Goal: Task Accomplishment & Management: Manage account settings

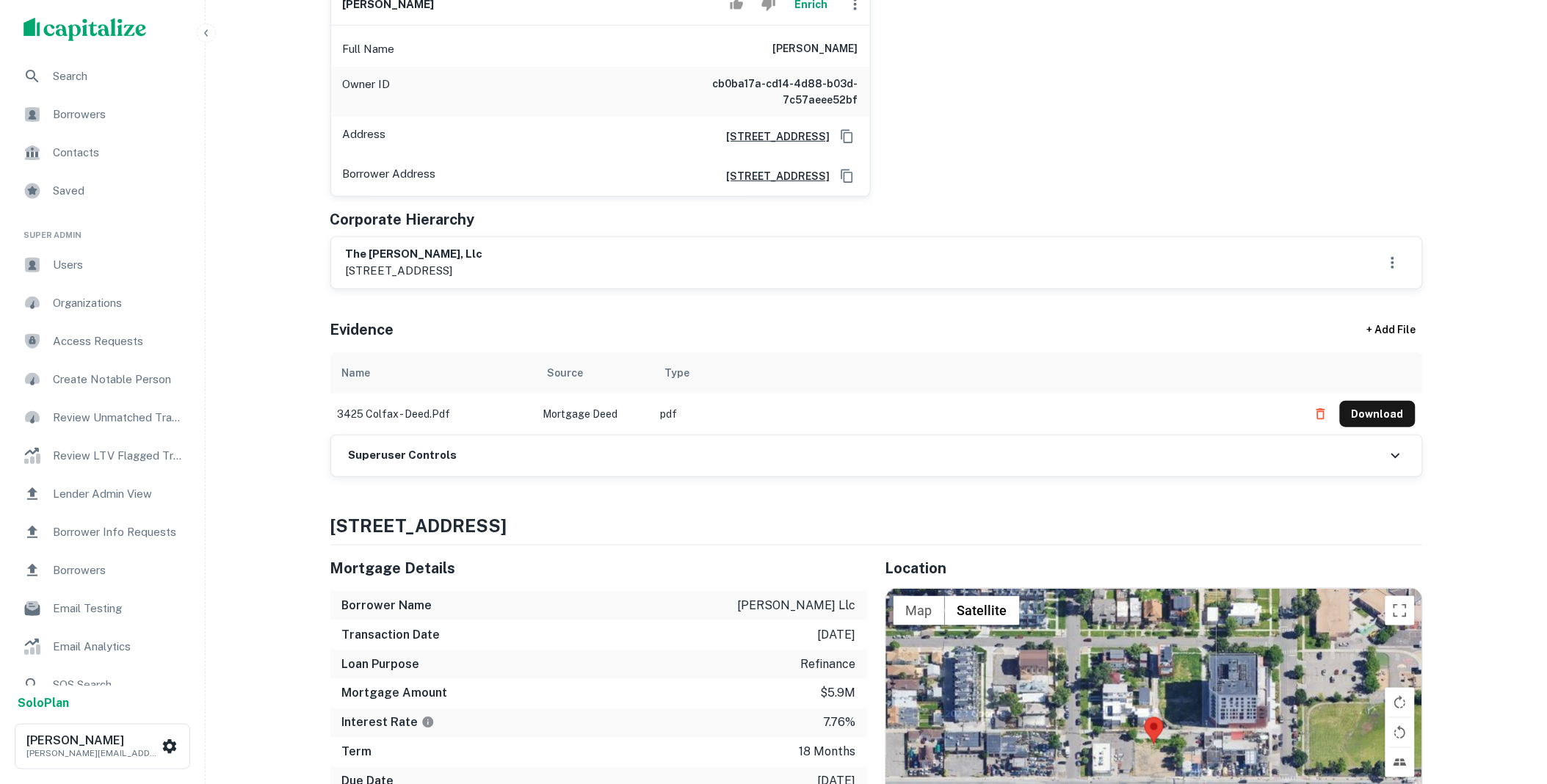
scroll to position [298, 0]
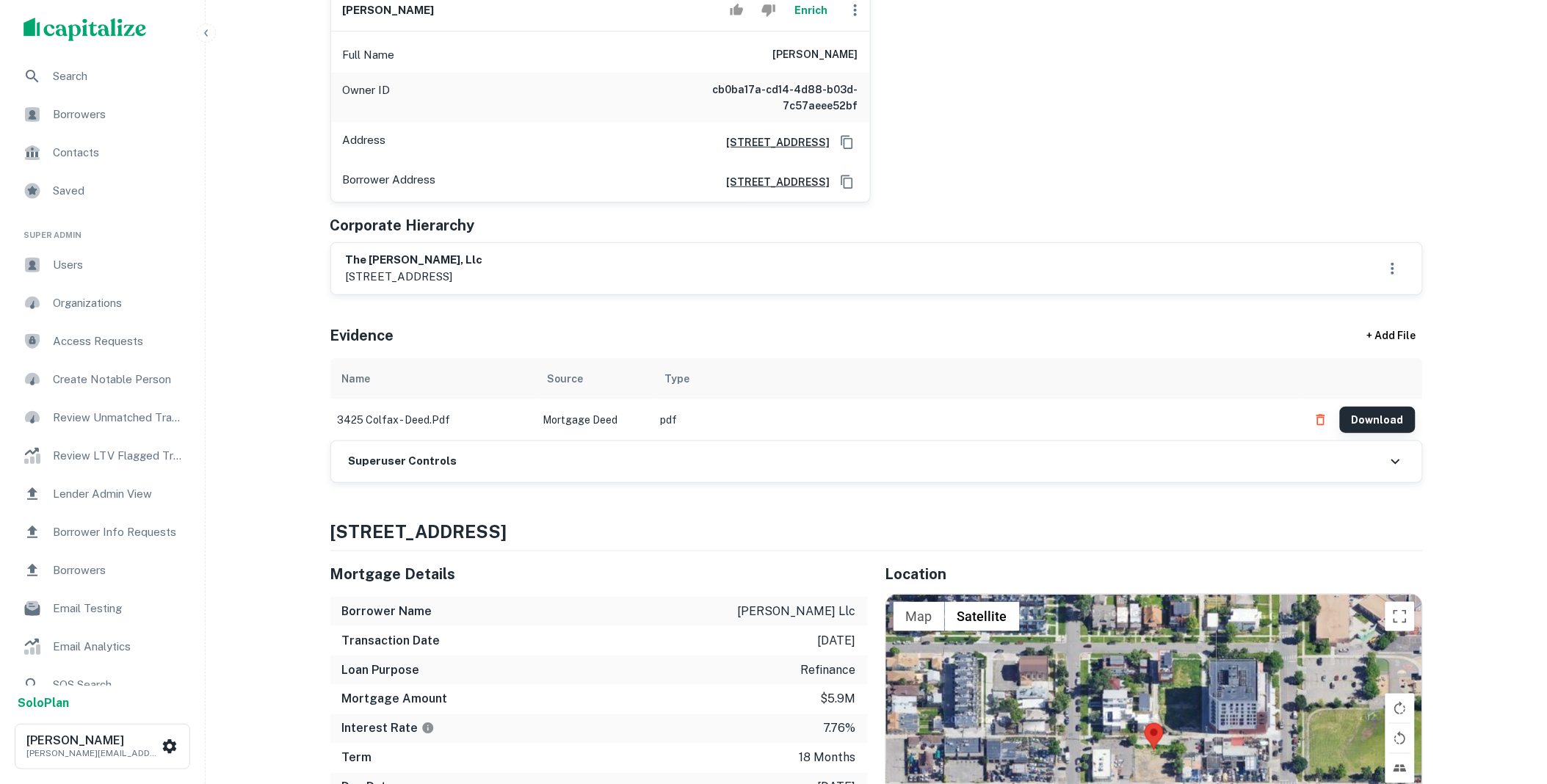
click at [1371, 421] on button "Download" at bounding box center [1377, 420] width 76 height 27
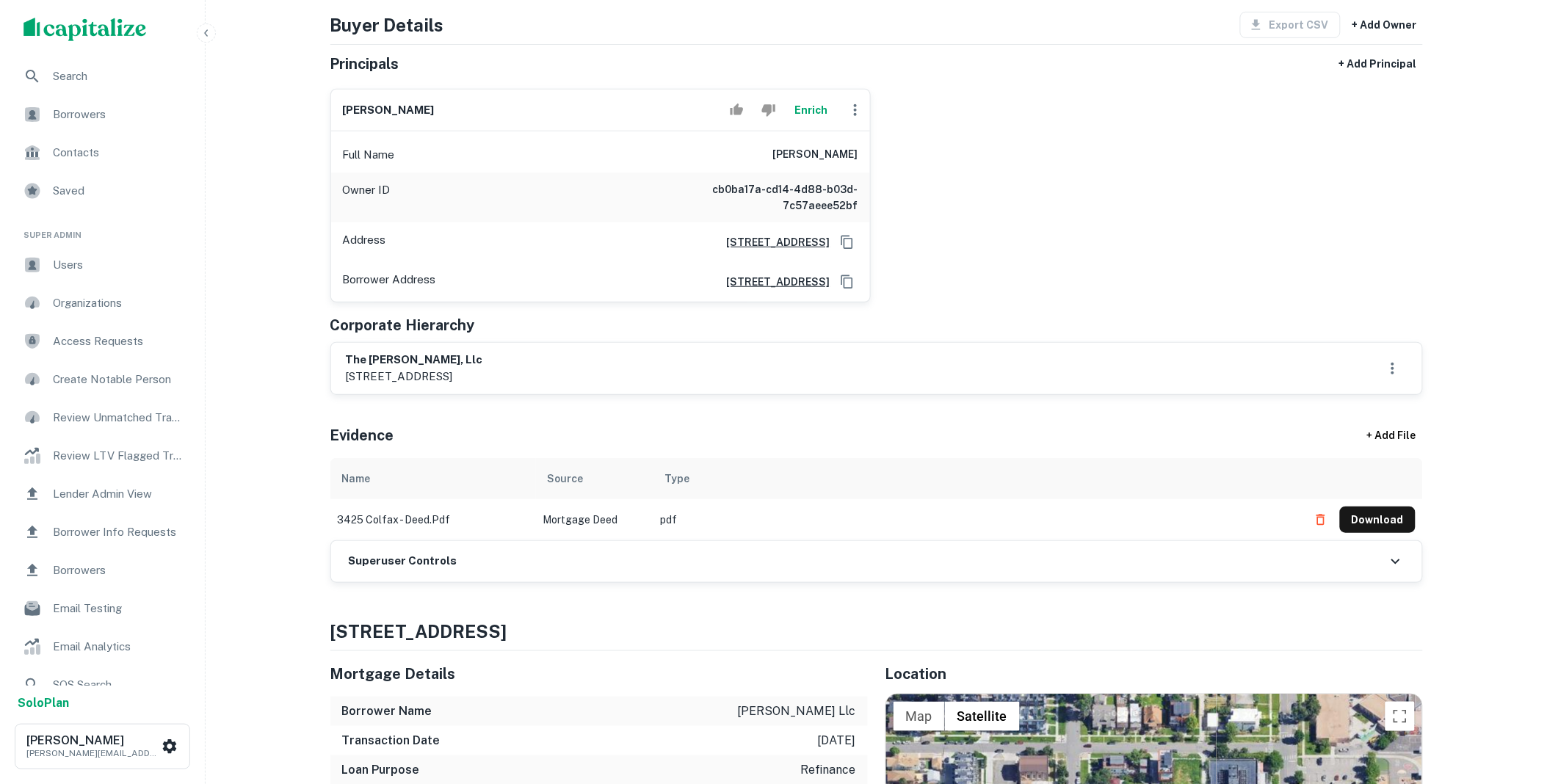
scroll to position [0, 0]
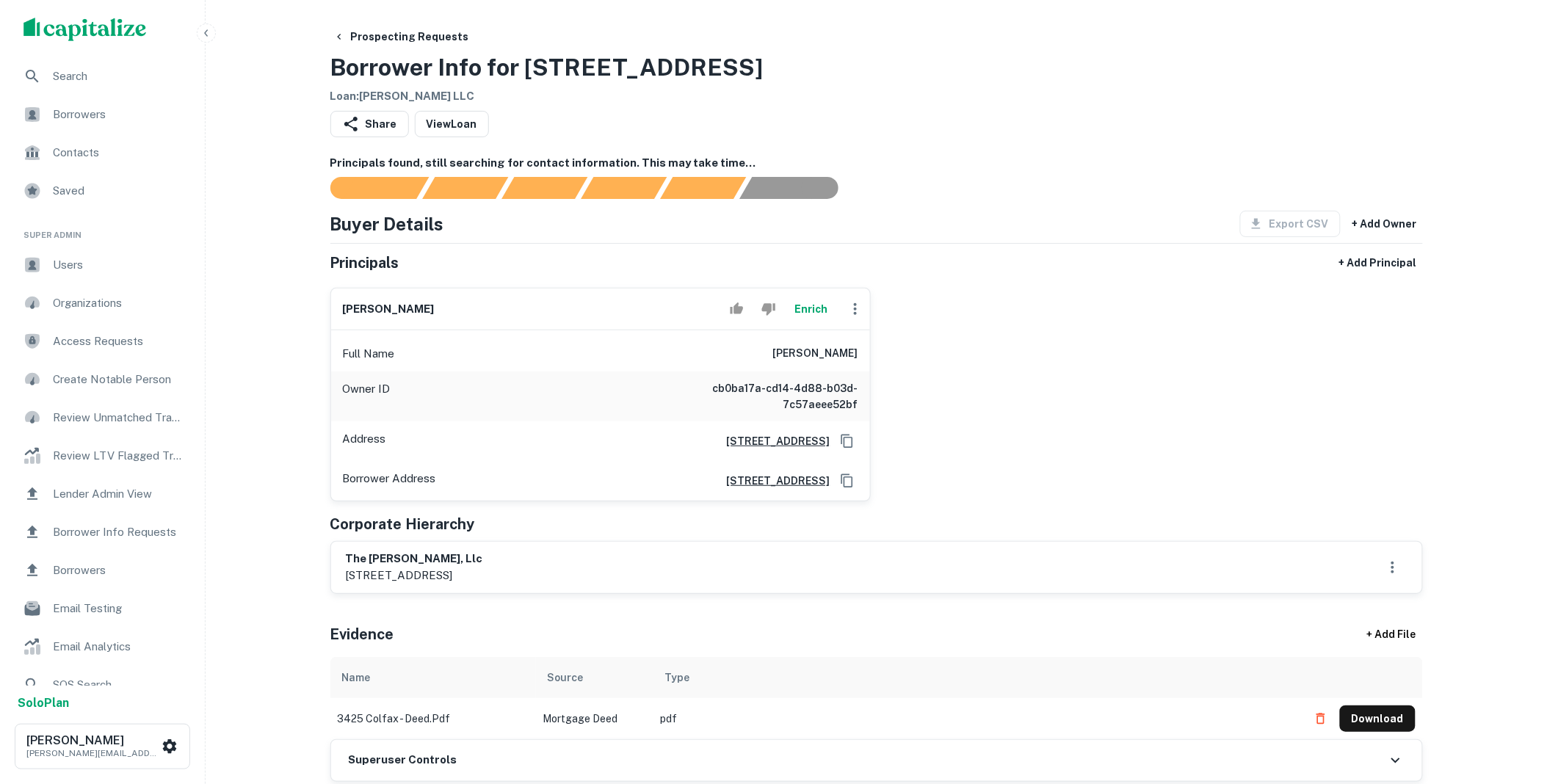
click at [806, 310] on button "Enrich" at bounding box center [811, 309] width 47 height 30
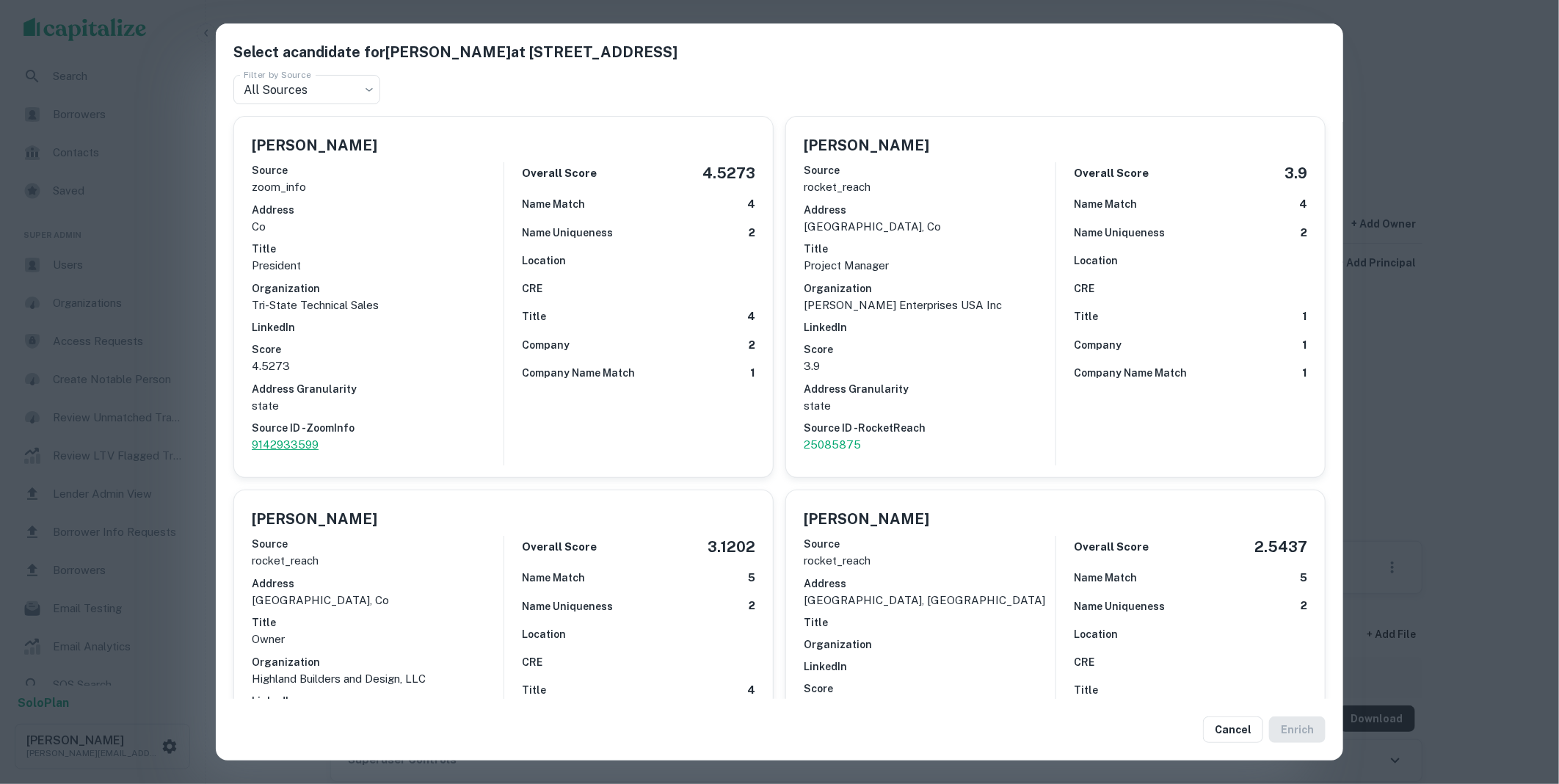
click at [299, 444] on p "9142933599" at bounding box center [378, 445] width 252 height 18
click at [1226, 727] on button "Cancel" at bounding box center [1233, 729] width 60 height 27
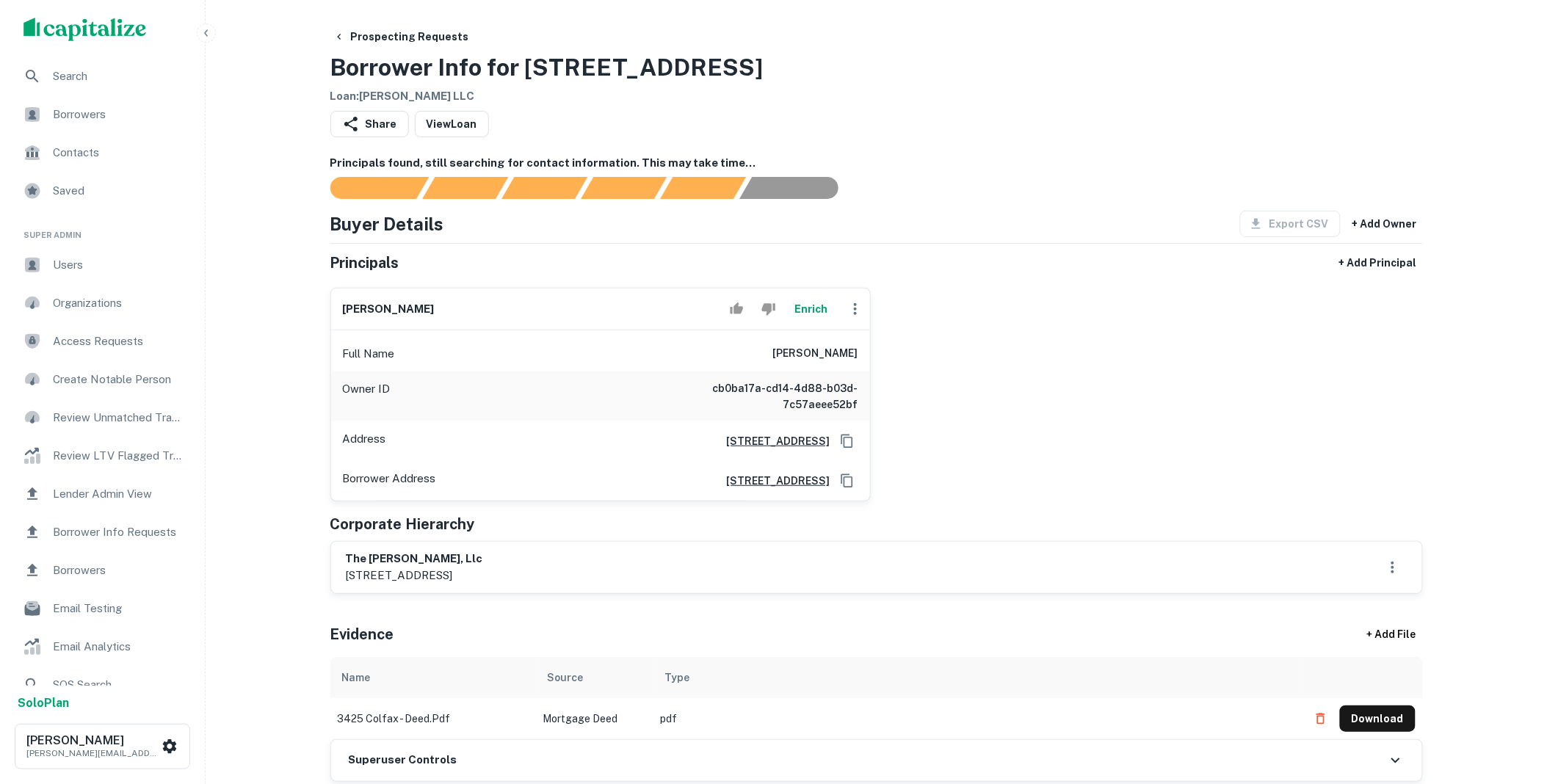
drag, startPoint x: 586, startPoint y: 576, endPoint x: 336, endPoint y: 558, distance: 250.6
click at [336, 558] on div "the quimby, llc 2255 sheridan blvd, unit c-296, edgewater, co, 80214" at bounding box center [876, 567] width 1091 height 51
copy div "the quimby, llc 2255 sheridan blvd, unit c-296, edgewater, co"
drag, startPoint x: 787, startPoint y: 352, endPoint x: 861, endPoint y: 355, distance: 74.1
click at [861, 355] on div "Full Name james herron" at bounding box center [601, 354] width 539 height 36
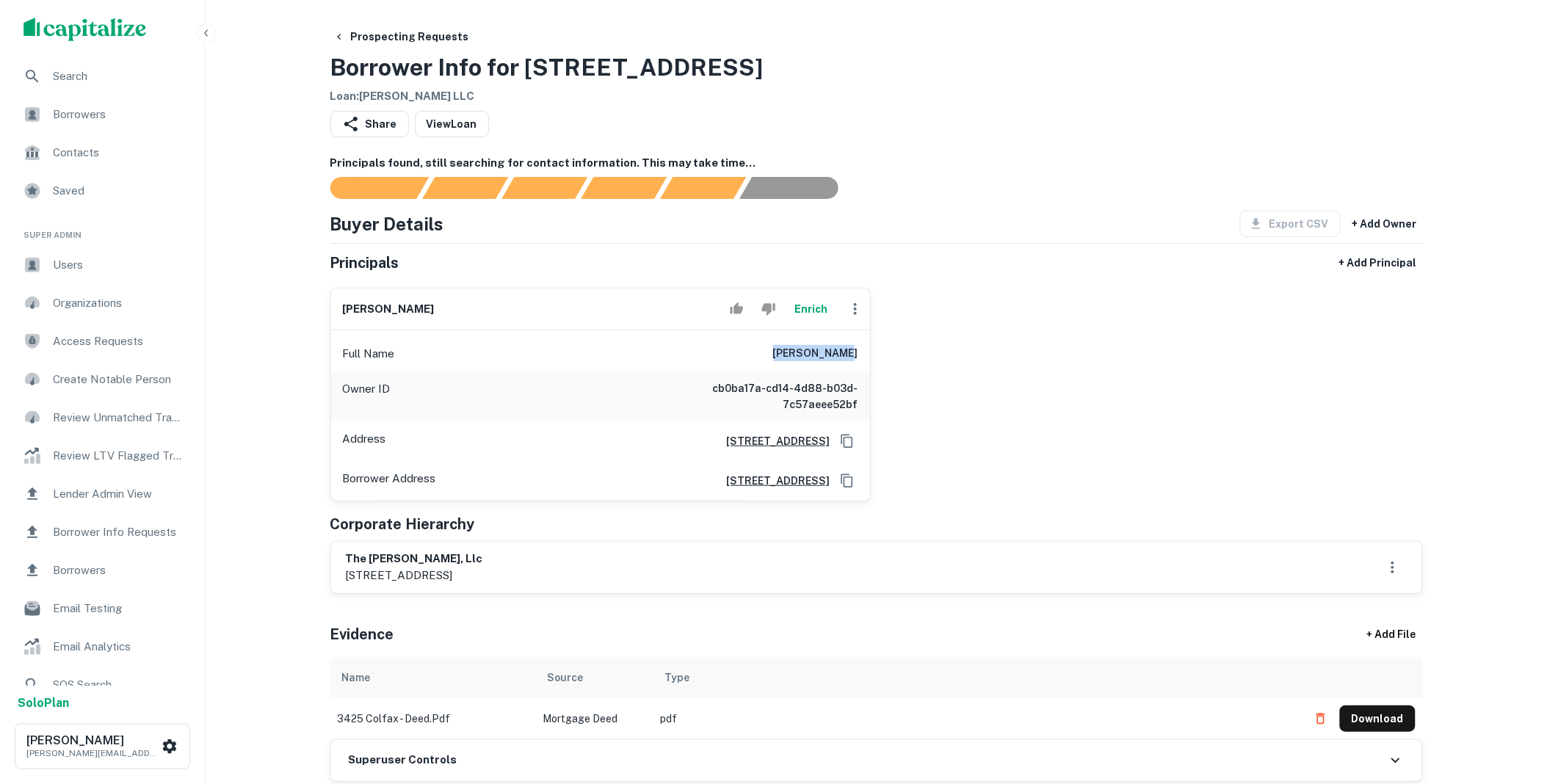
copy h6 "james herron"
click at [676, 751] on div "Superuser Controls" at bounding box center [876, 760] width 1091 height 41
drag, startPoint x: 586, startPoint y: 573, endPoint x: 347, endPoint y: 560, distance: 239.4
click at [347, 560] on div "the quimby, llc 2255 sheridan blvd, unit c-296, edgewater, co, 80214" at bounding box center [414, 567] width 137 height 34
copy div "the quimby, llc 2255 sheridan blvd, unit c-296, edgewater, co"
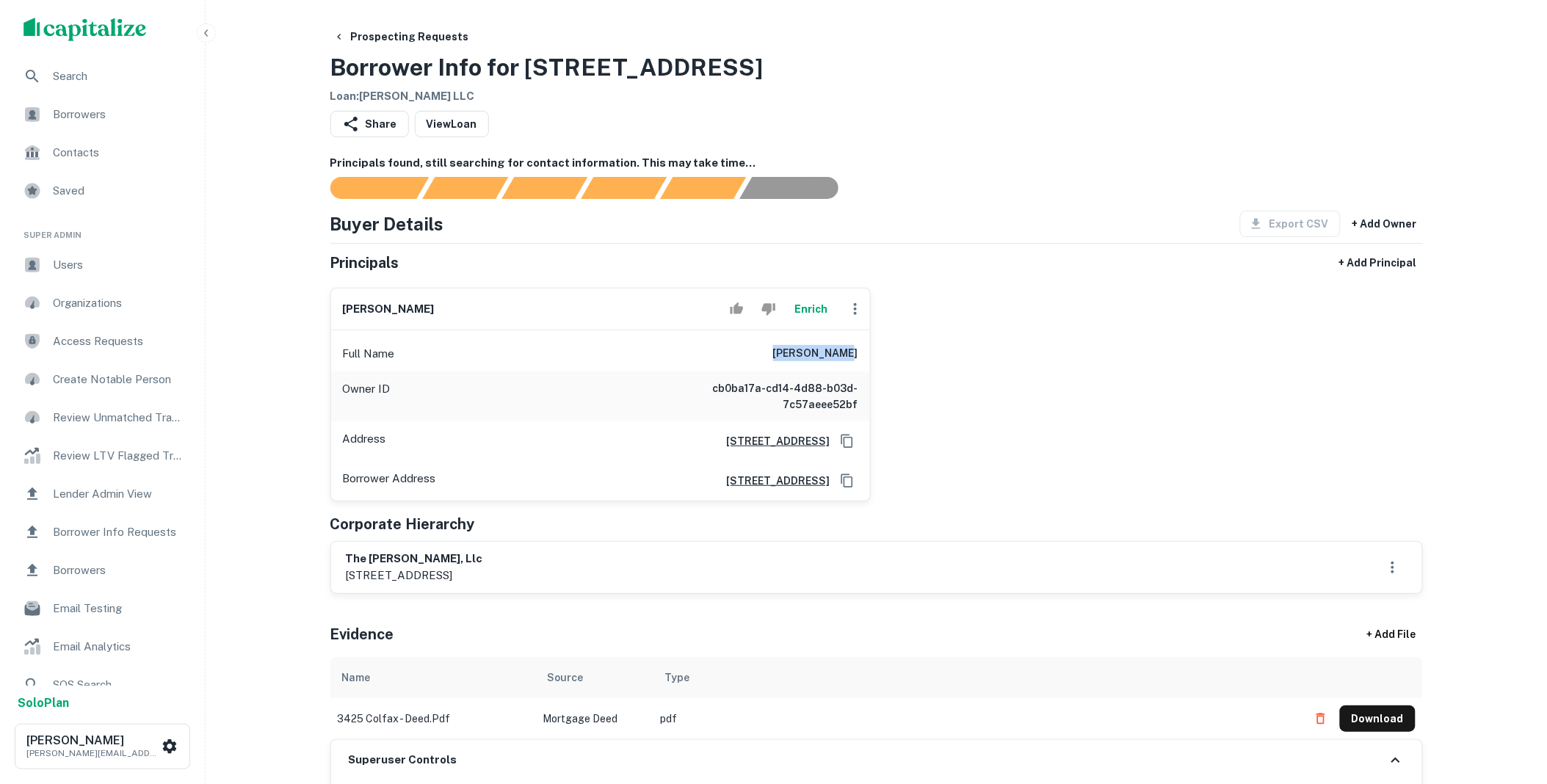
drag, startPoint x: 775, startPoint y: 357, endPoint x: 863, endPoint y: 348, distance: 88.5
click at [863, 348] on div "Full Name james herron" at bounding box center [601, 354] width 539 height 36
copy h6 "james herron"
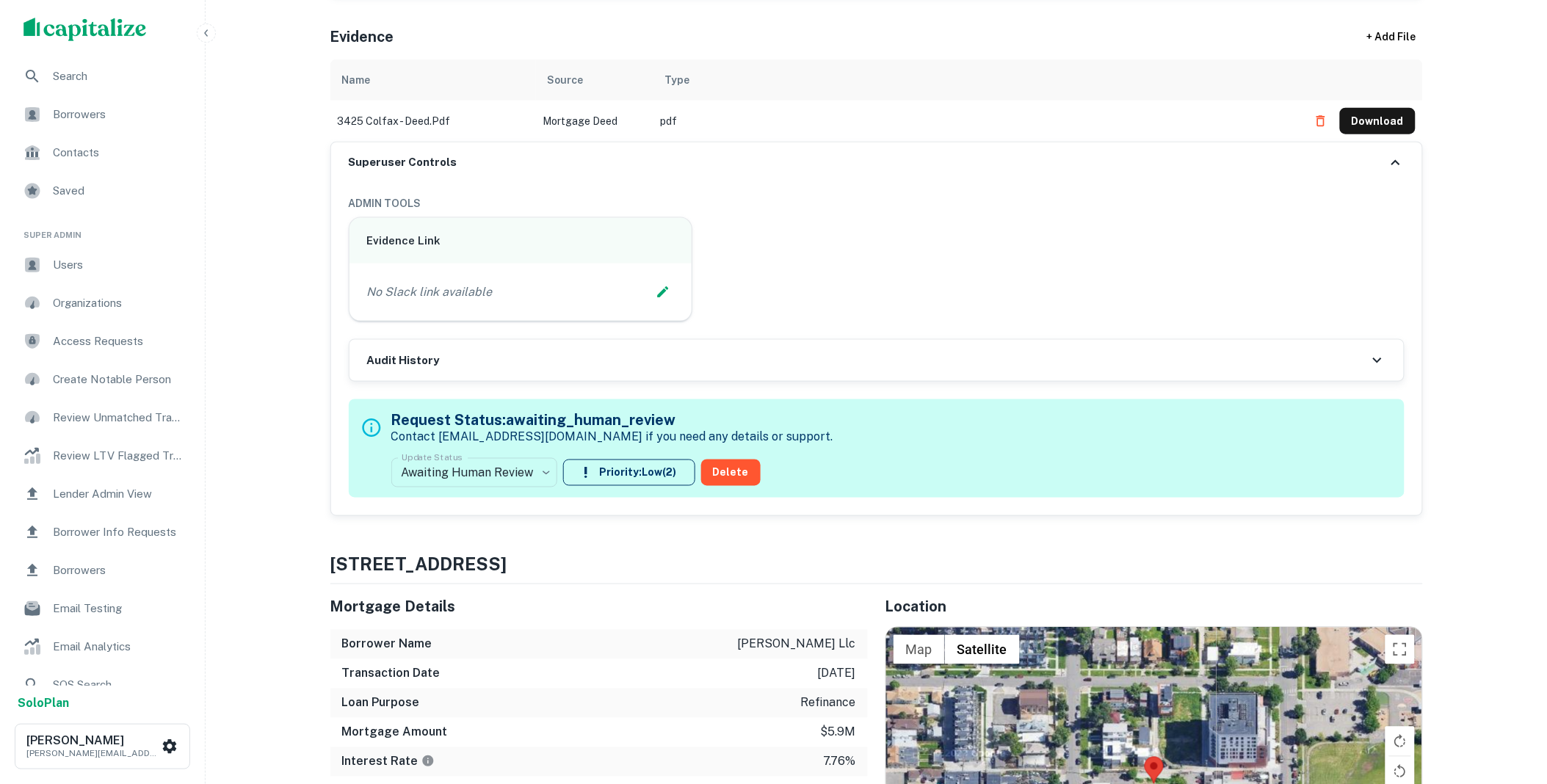
scroll to position [298, 0]
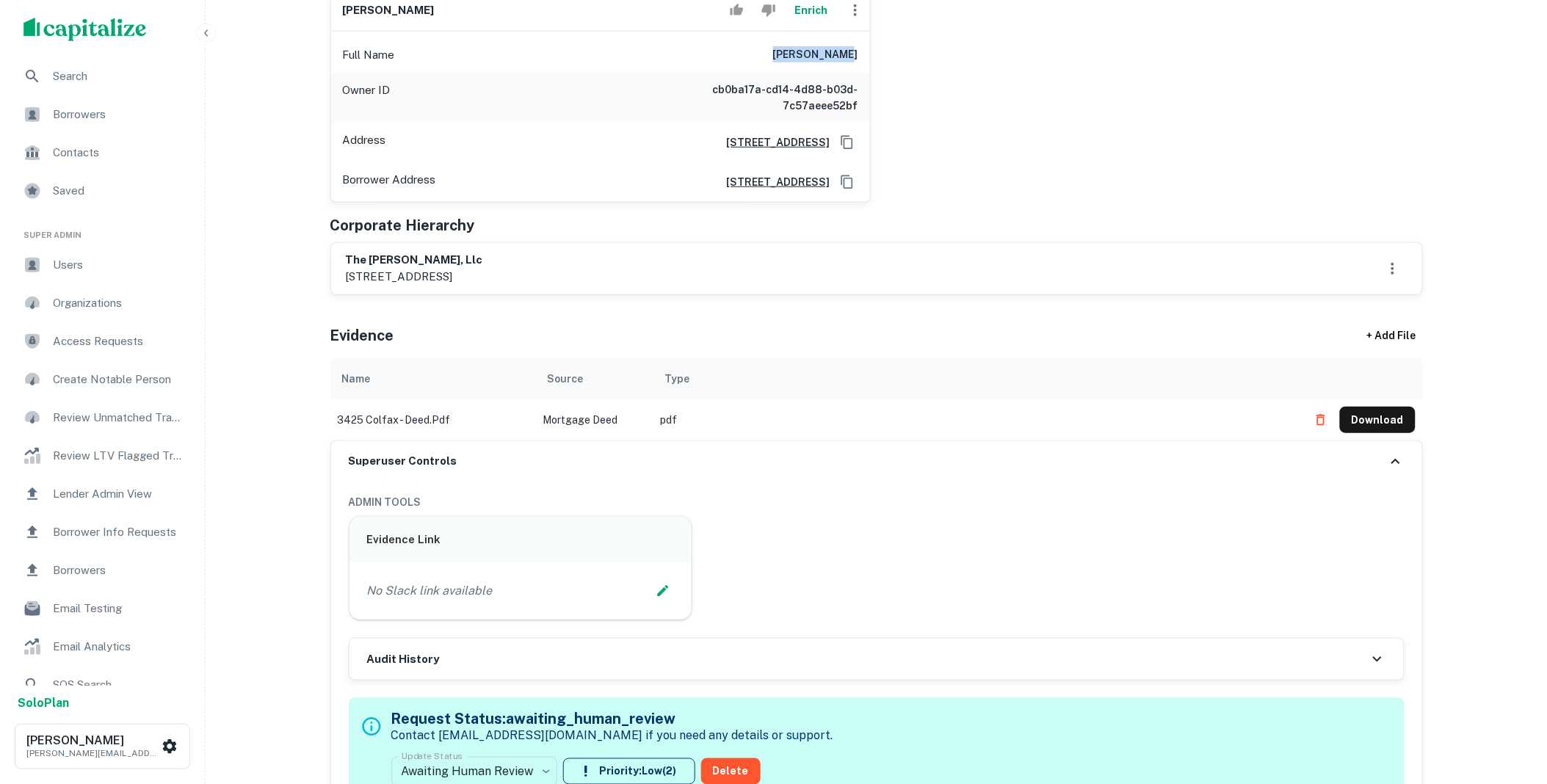
click at [1391, 429] on button "Download" at bounding box center [1377, 420] width 76 height 27
drag, startPoint x: 584, startPoint y: 276, endPoint x: 326, endPoint y: 257, distance: 258.7
copy div "the quimby, llc 2255 sheridan blvd, unit c-296, edgewater, co"
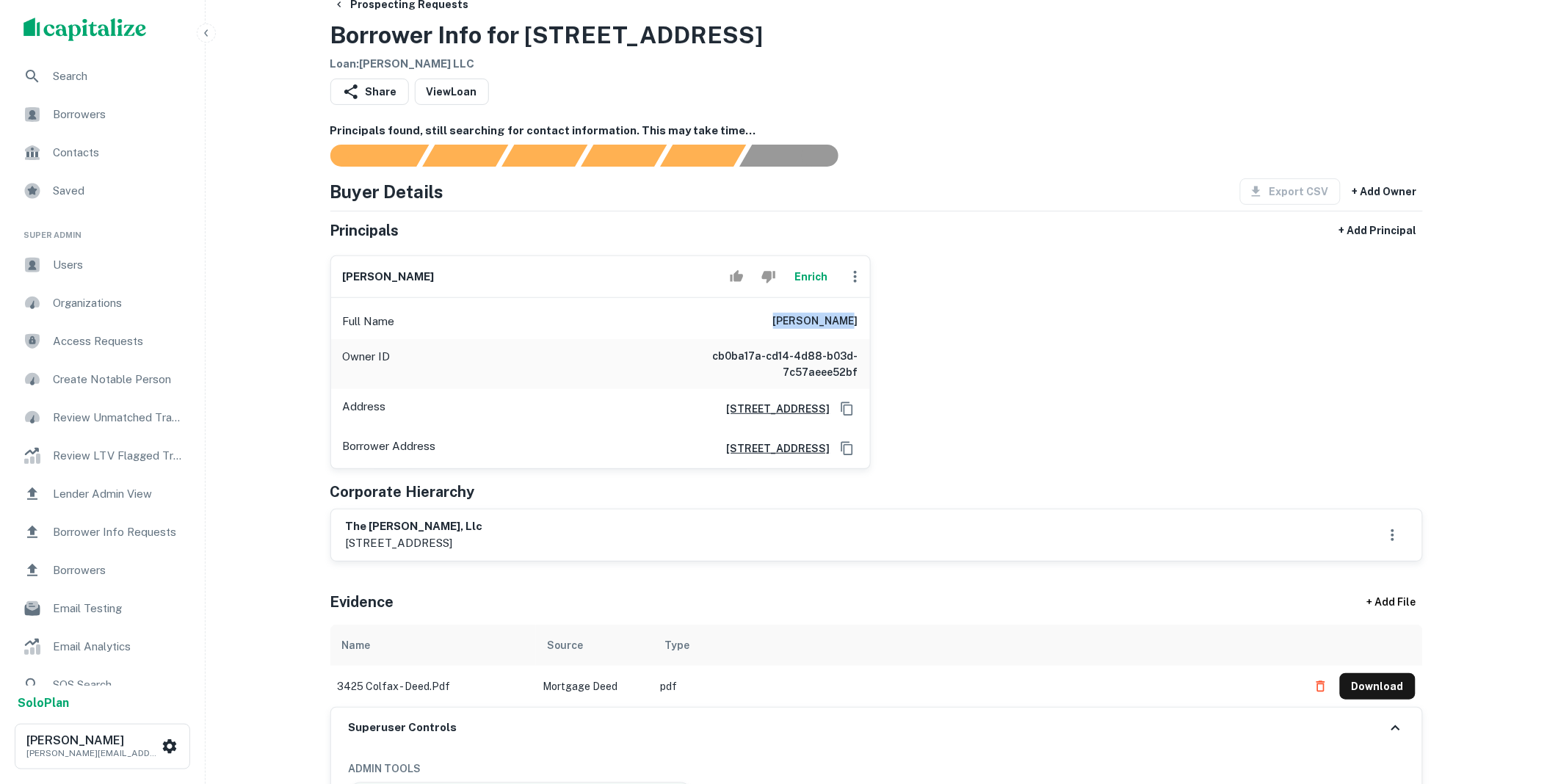
scroll to position [0, 0]
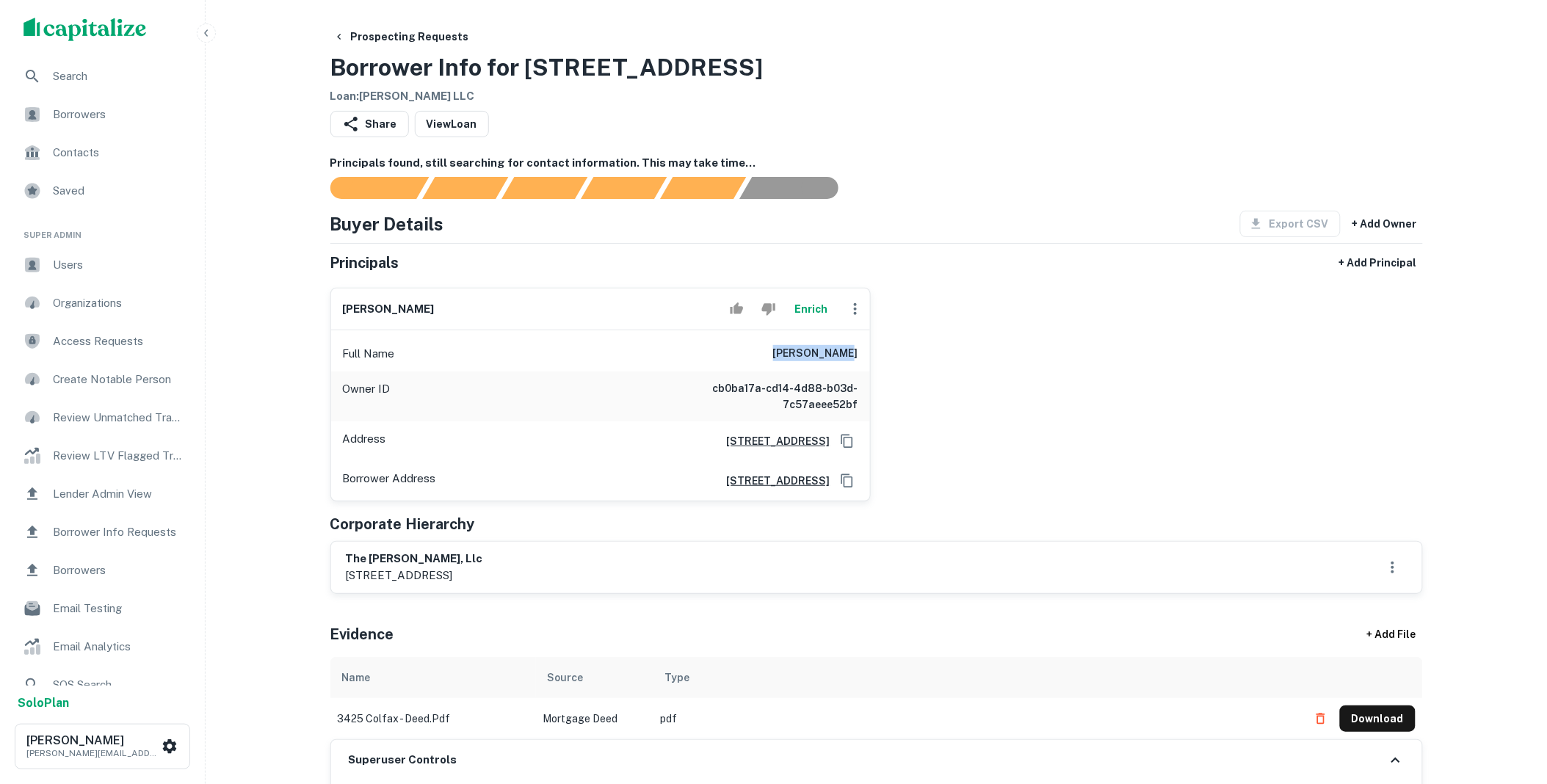
drag, startPoint x: 784, startPoint y: 358, endPoint x: 869, endPoint y: 364, distance: 85.2
click at [869, 364] on div "Full Name james herron" at bounding box center [601, 354] width 539 height 36
copy h6 "james herron"
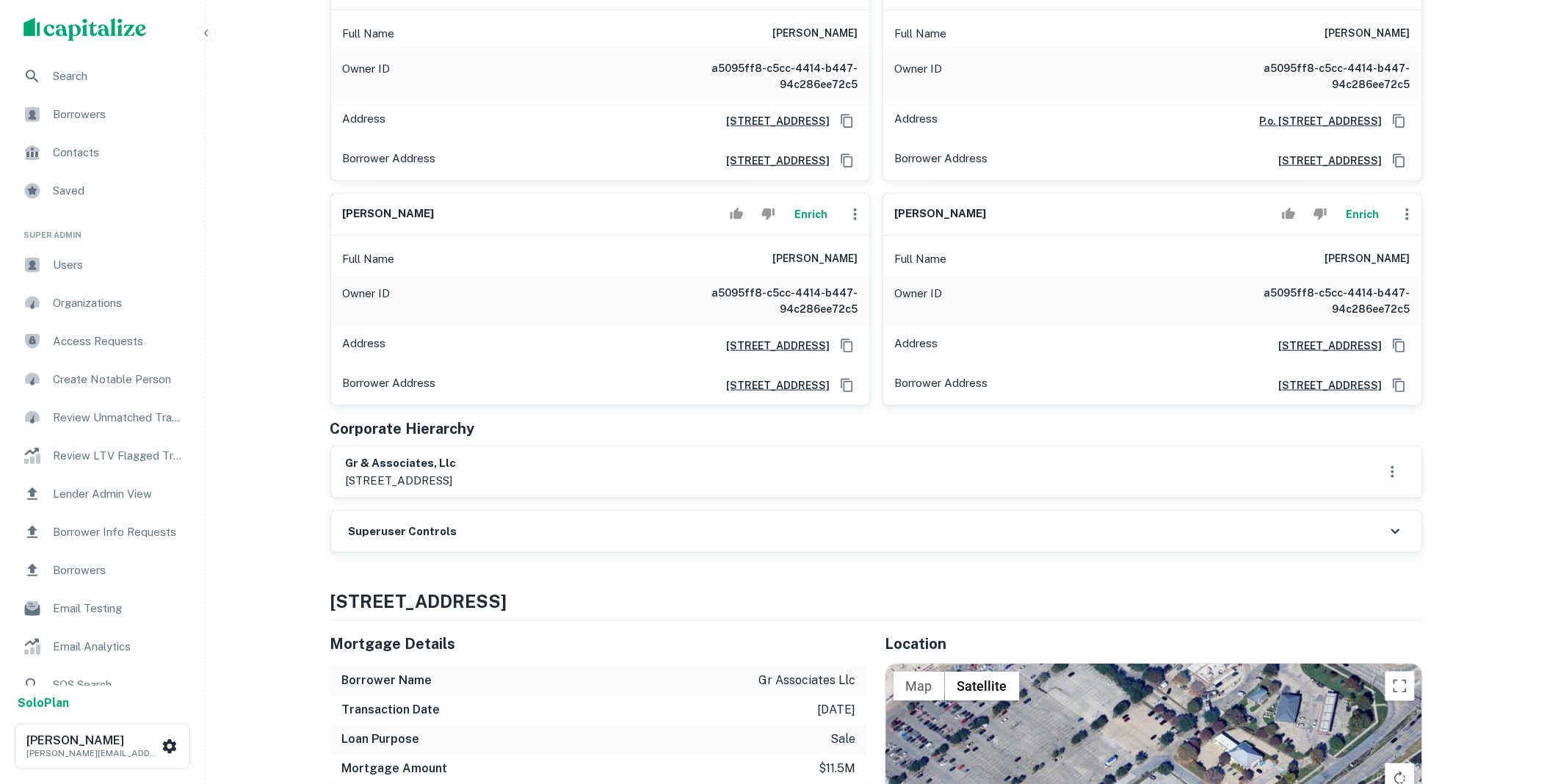
scroll to position [298, 0]
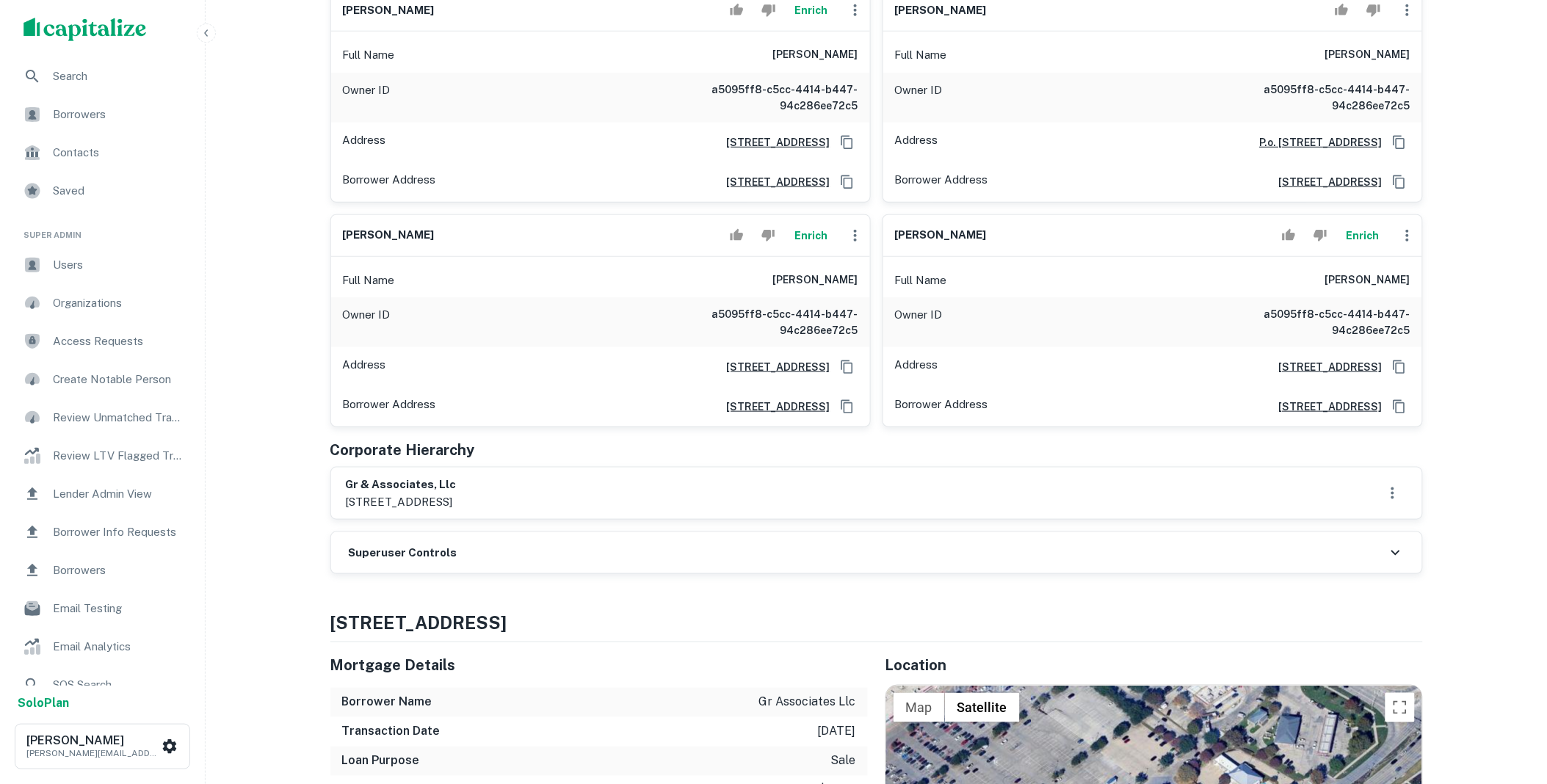
click at [661, 545] on div "Superuser Controls" at bounding box center [876, 553] width 1091 height 41
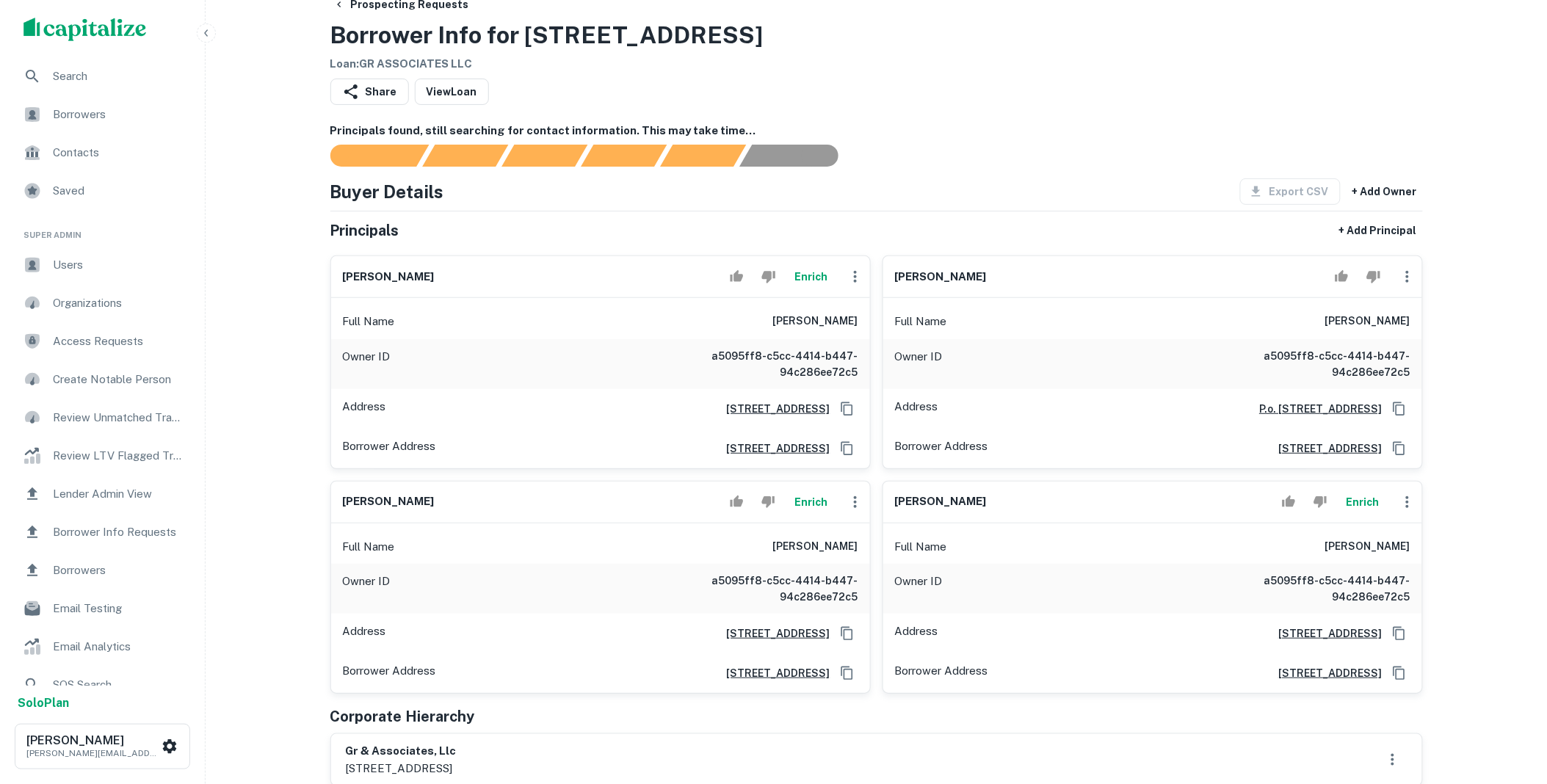
scroll to position [0, 0]
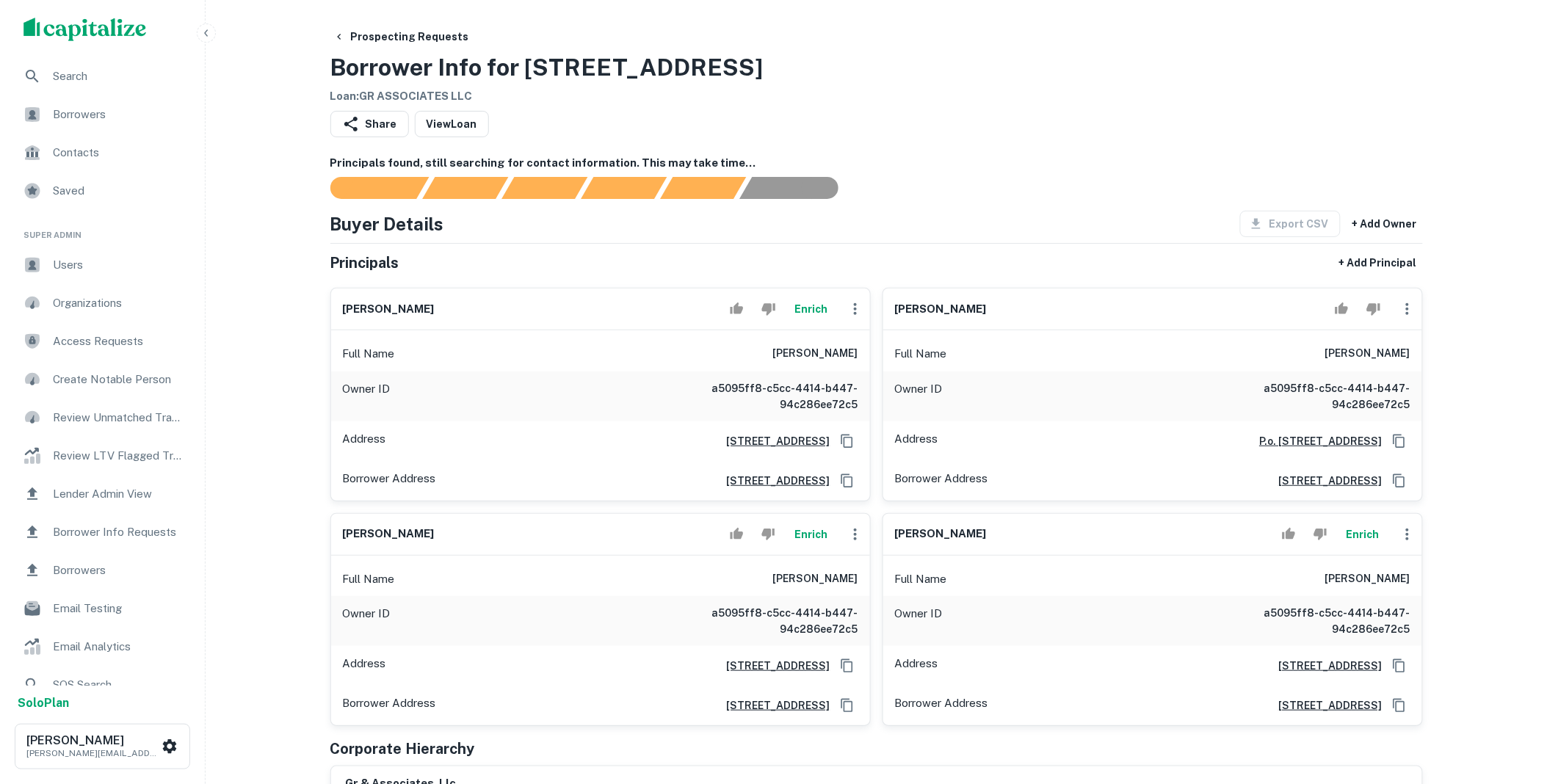
click at [804, 309] on button "Enrich" at bounding box center [811, 309] width 47 height 30
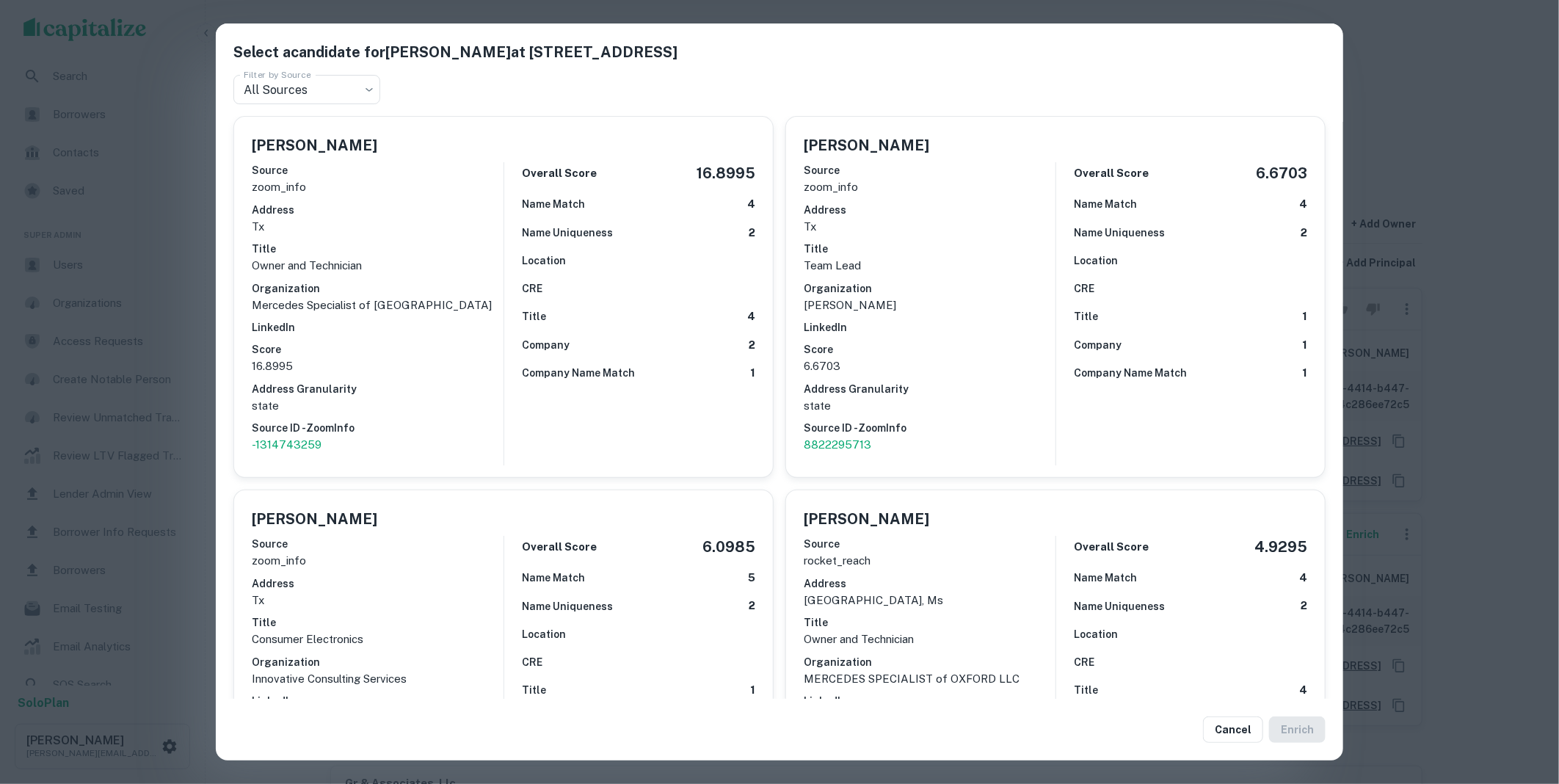
drag, startPoint x: 1235, startPoint y: 714, endPoint x: 1237, endPoint y: 703, distance: 11.2
click at [1235, 708] on div "Cancel Enrich" at bounding box center [779, 729] width 1128 height 61
click at [1238, 721] on button "Cancel" at bounding box center [1233, 729] width 60 height 27
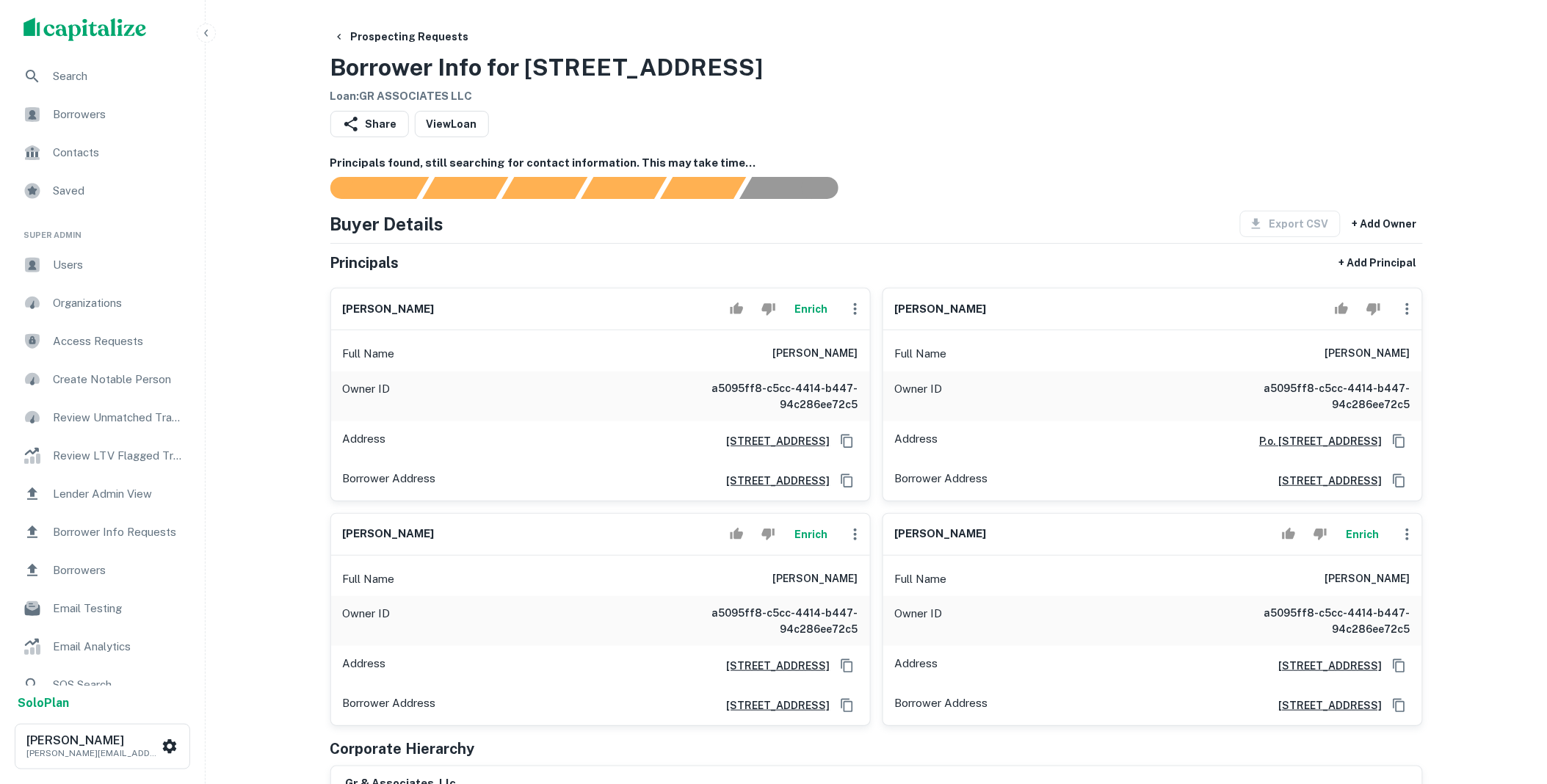
click at [803, 532] on button "Enrich" at bounding box center [811, 535] width 47 height 30
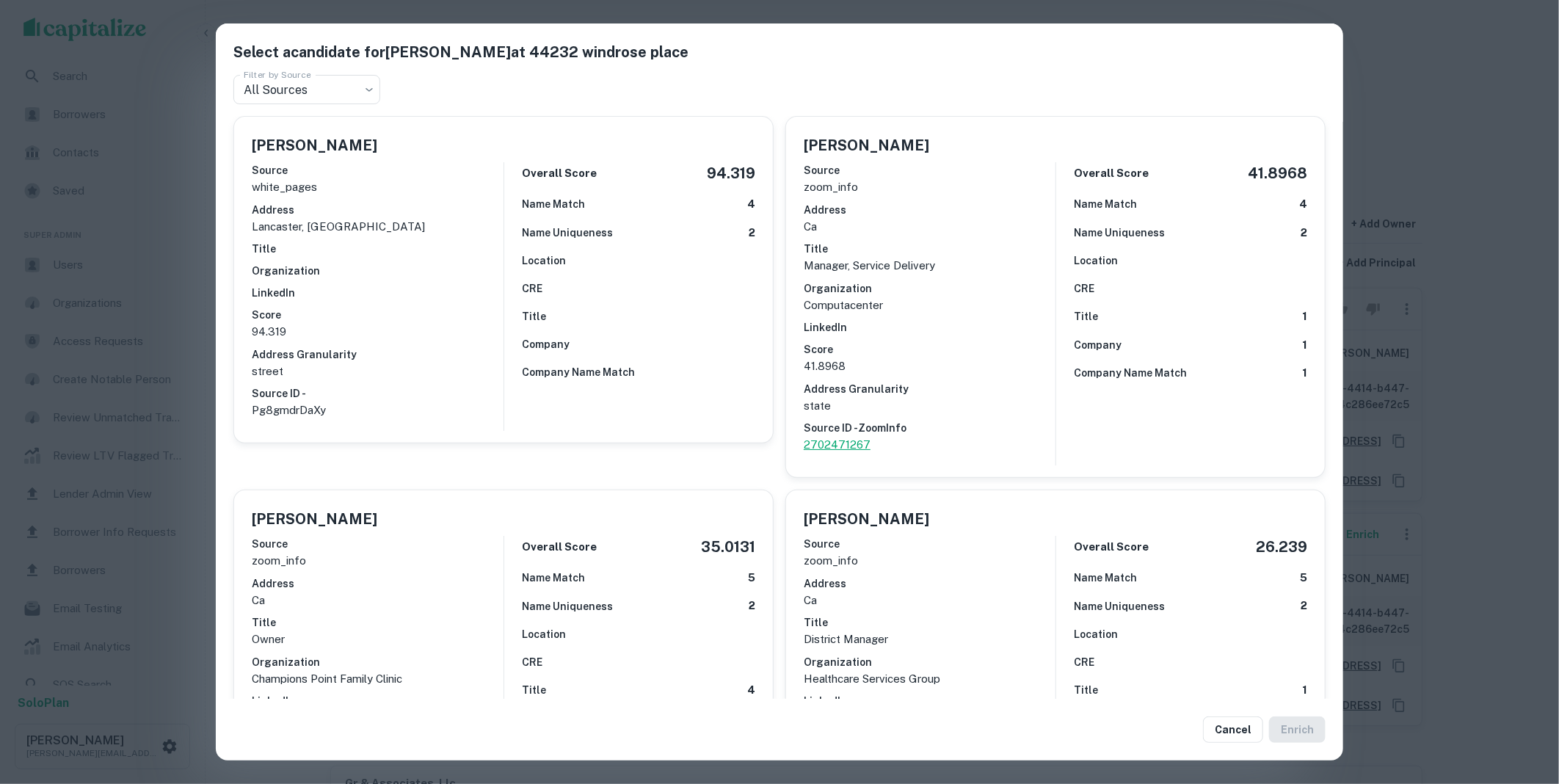
click at [829, 444] on p "2702471267" at bounding box center [929, 445] width 252 height 18
click at [1214, 720] on button "Cancel" at bounding box center [1233, 729] width 60 height 27
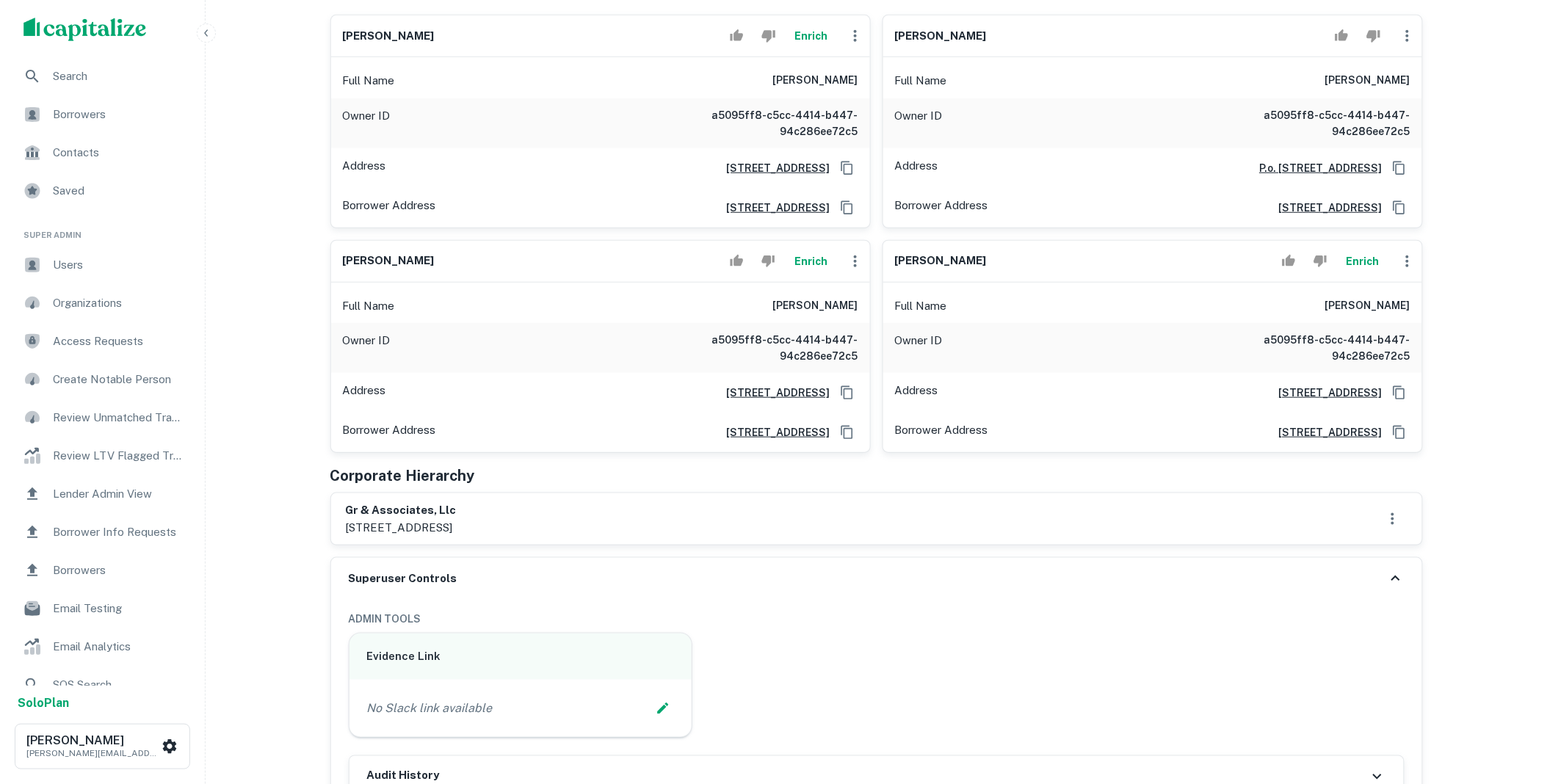
scroll to position [298, 0]
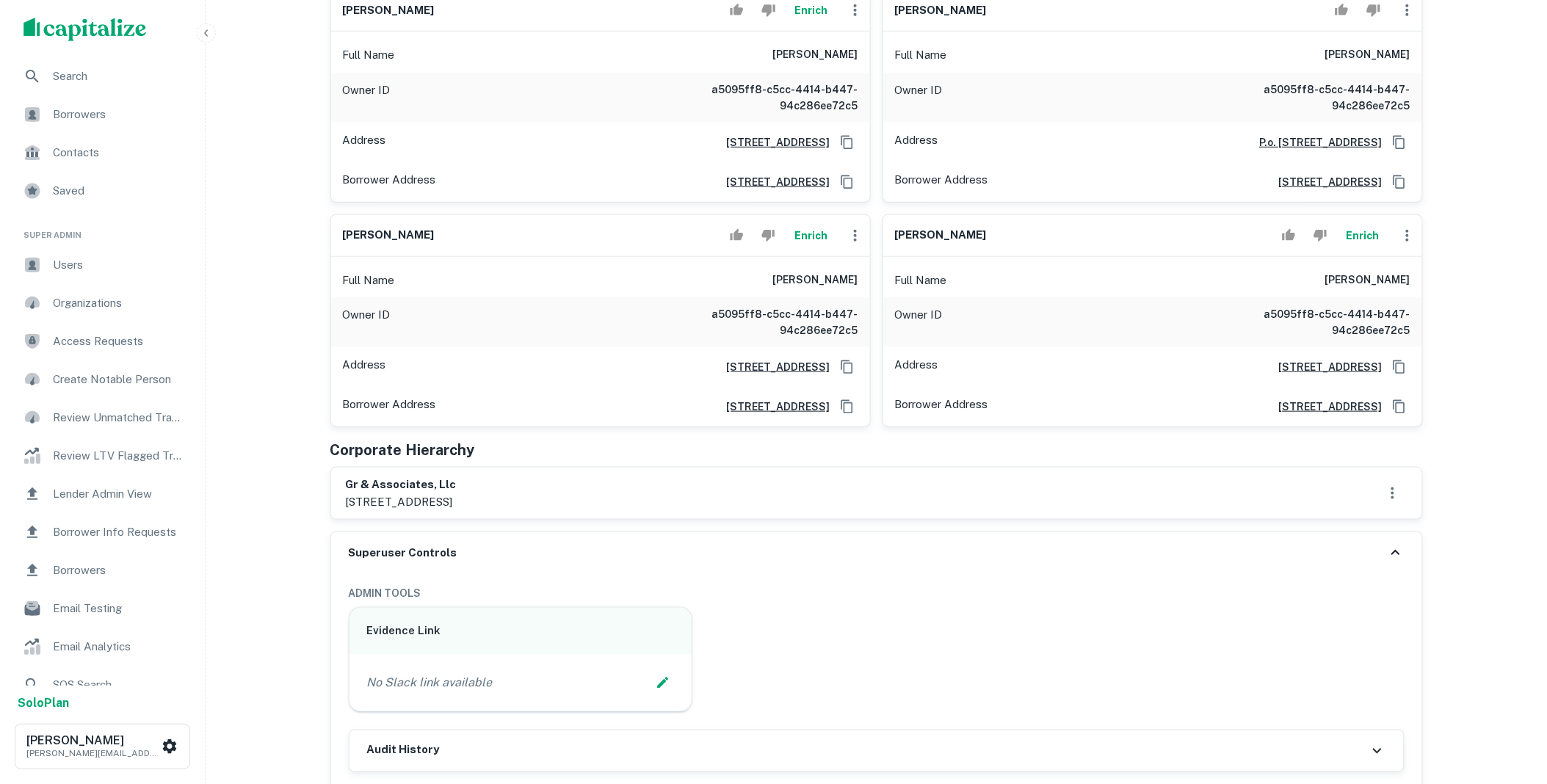
drag, startPoint x: 575, startPoint y: 503, endPoint x: 344, endPoint y: 488, distance: 231.5
click at [344, 488] on div "gr & associates, llc 17515 spring cypress rd # c133, cypress, tx, 774292688" at bounding box center [876, 492] width 1091 height 51
copy div "gr & associates, llc 17515 spring cypress rd # c133, cypress, tx"
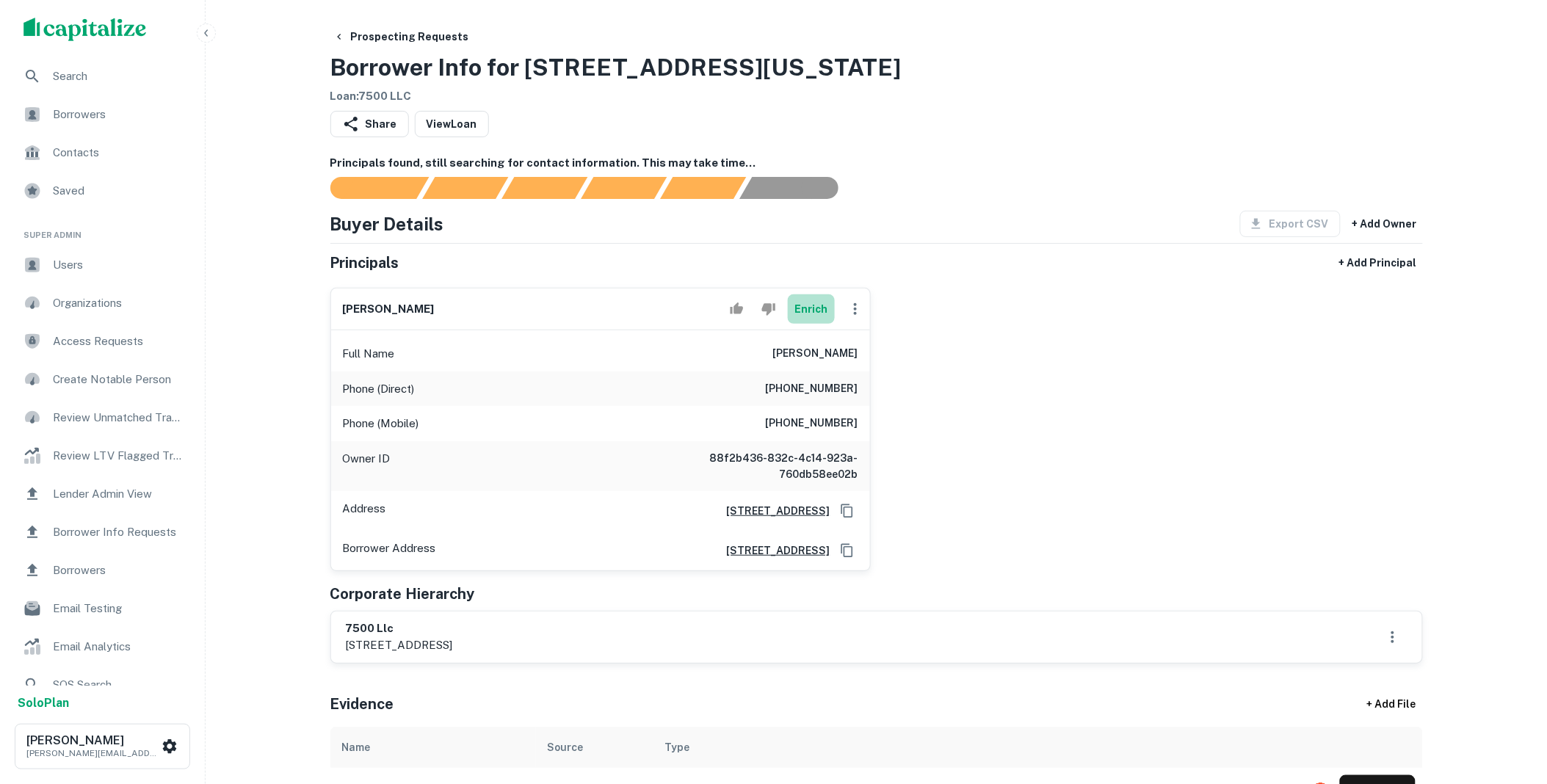
click at [806, 310] on button "Enrich" at bounding box center [811, 309] width 47 height 30
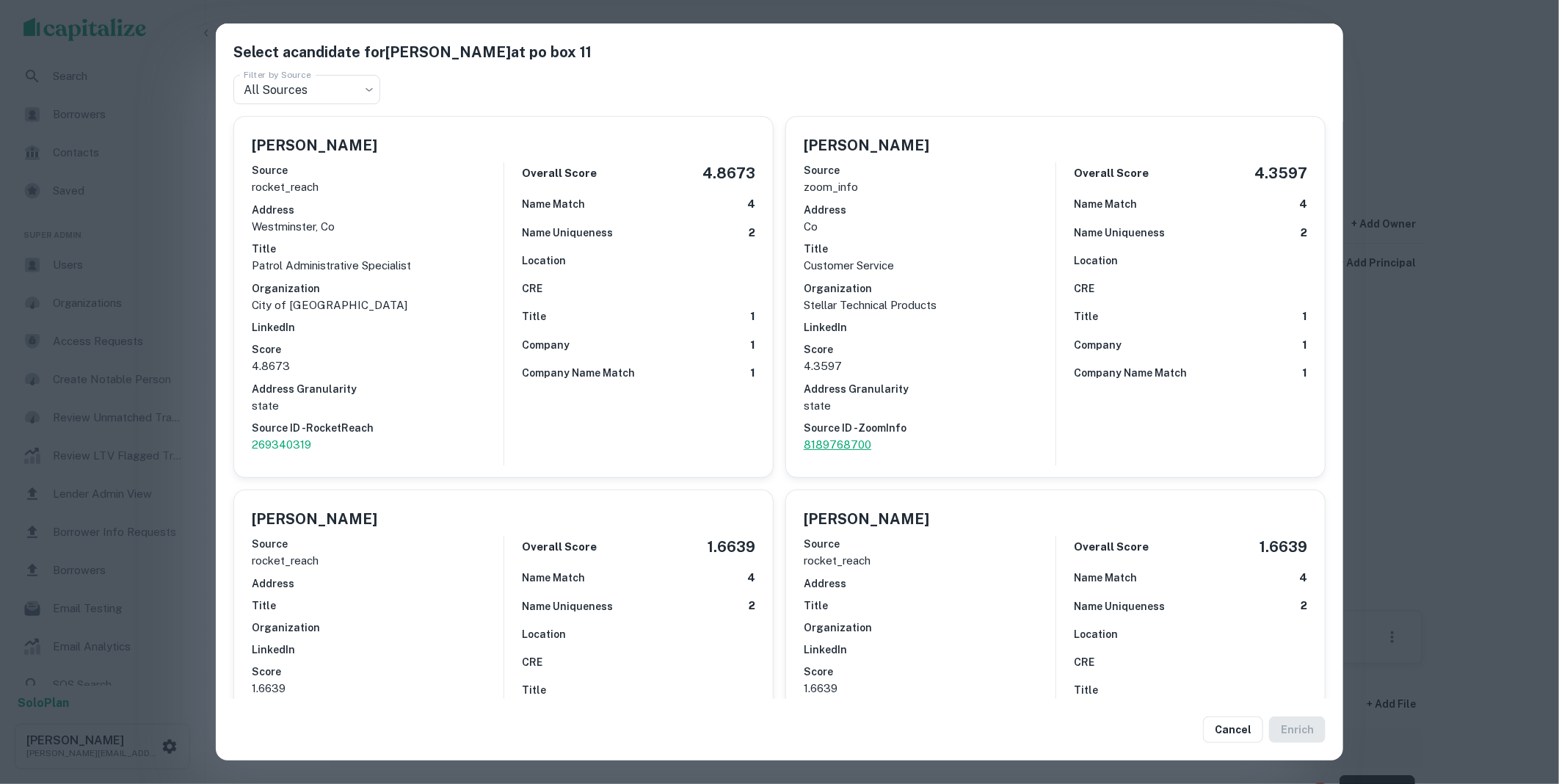
click at [842, 449] on p "8189768700" at bounding box center [929, 445] width 252 height 18
click at [1246, 728] on button "Cancel" at bounding box center [1233, 729] width 60 height 27
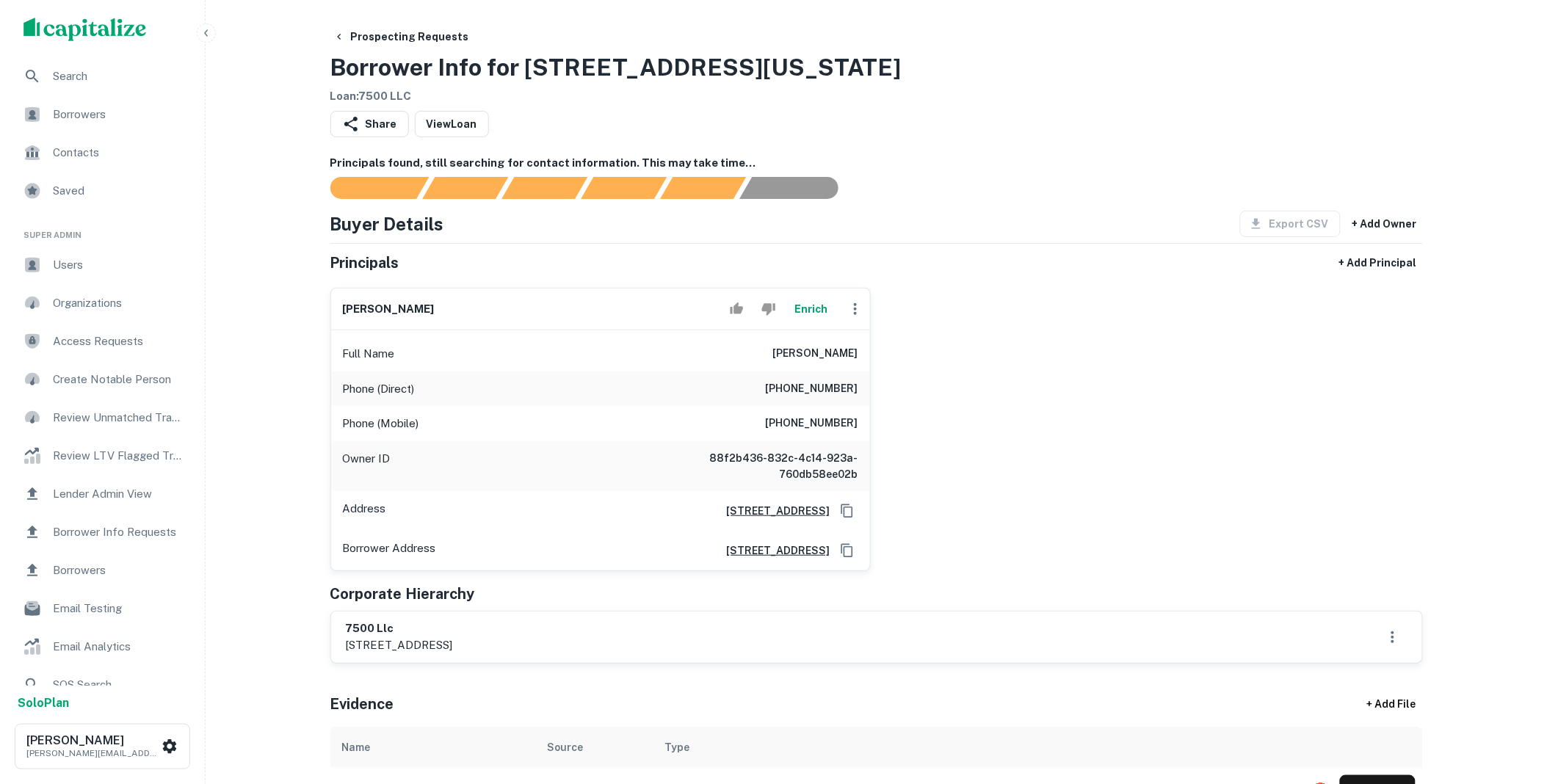
drag, startPoint x: 478, startPoint y: 646, endPoint x: 342, endPoint y: 633, distance: 136.6
click at [342, 633] on div "7500 llc po box 11, grand lake, co, 80447" at bounding box center [876, 637] width 1091 height 51
copy div "7500 llc po box 11, grand lake, co,"
drag, startPoint x: 758, startPoint y: 349, endPoint x: 862, endPoint y: 355, distance: 104.2
click at [862, 355] on div "Full Name patricia l. kreutzer" at bounding box center [601, 354] width 539 height 36
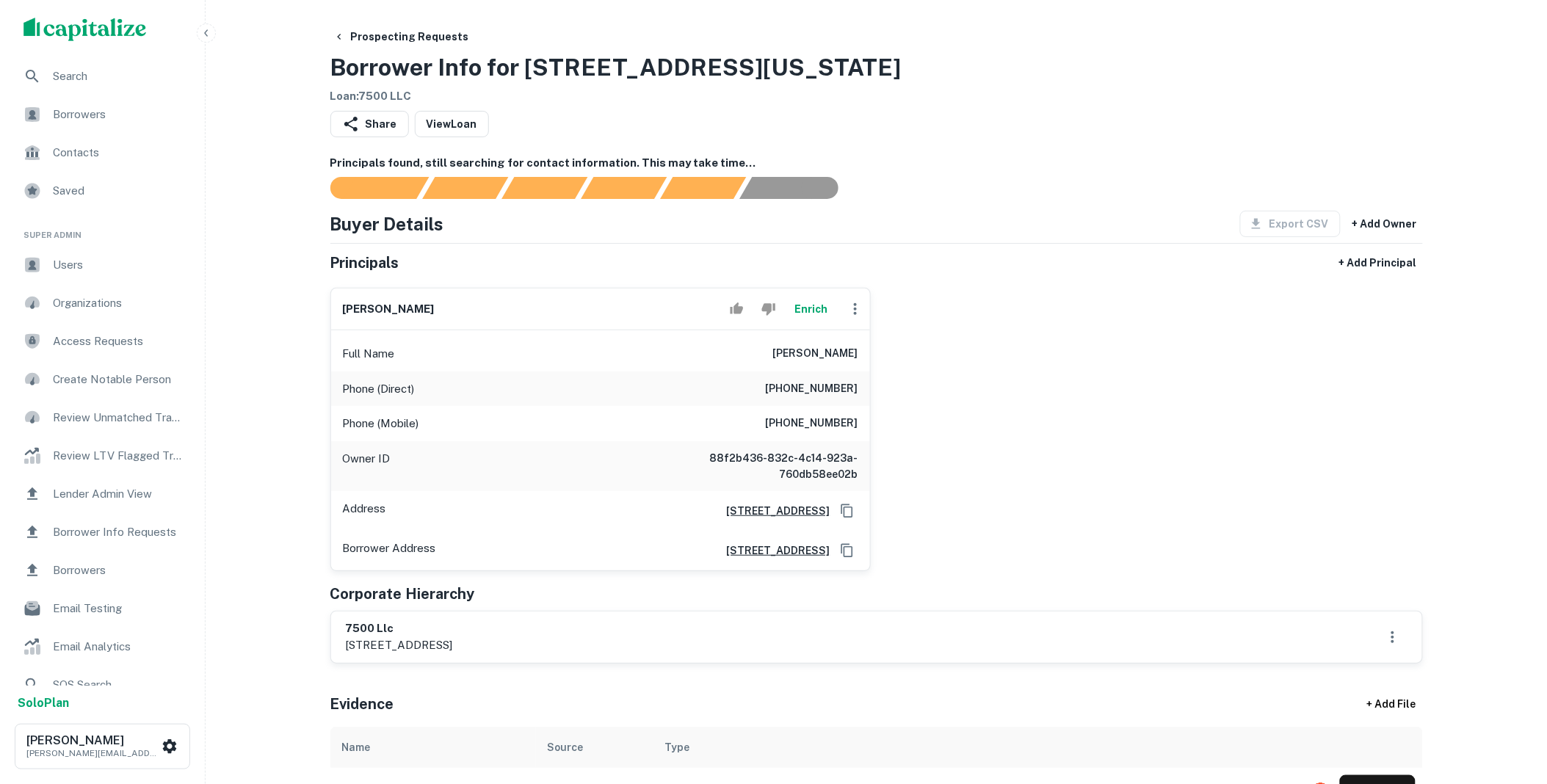
copy h6 "[PERSON_NAME]"
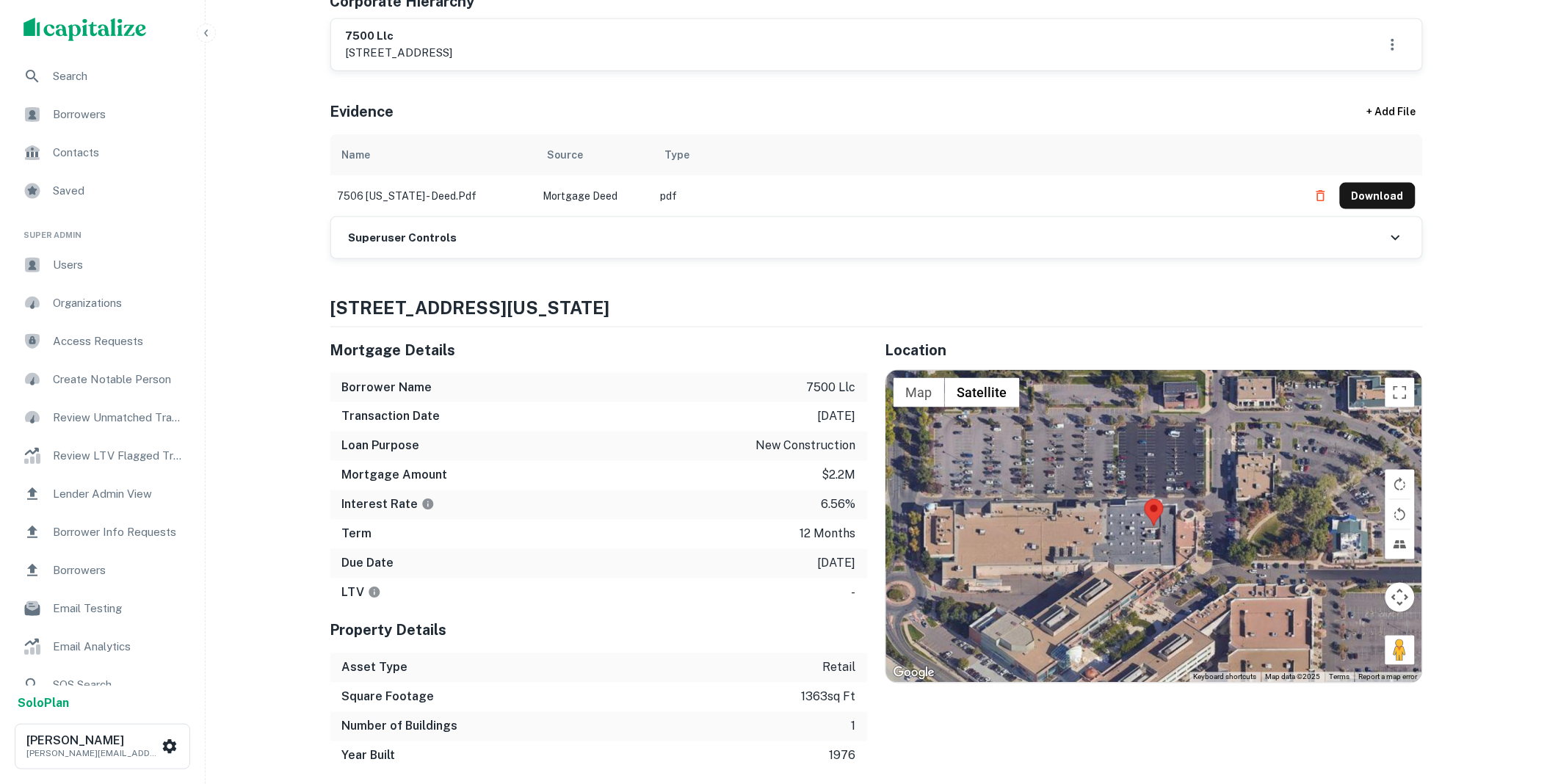
scroll to position [597, 0]
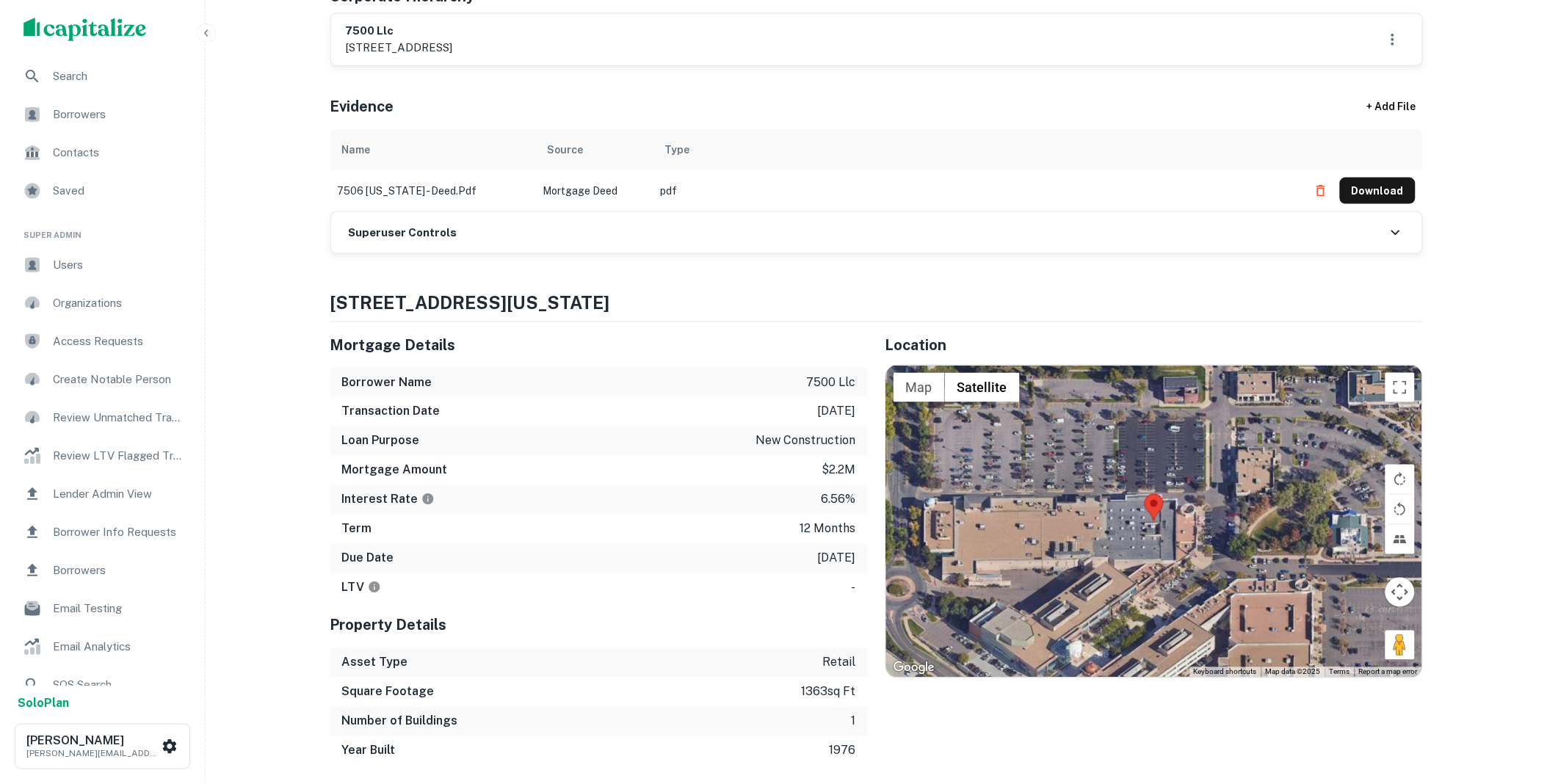
click at [424, 238] on h6 "Superuser Controls" at bounding box center [403, 232] width 109 height 17
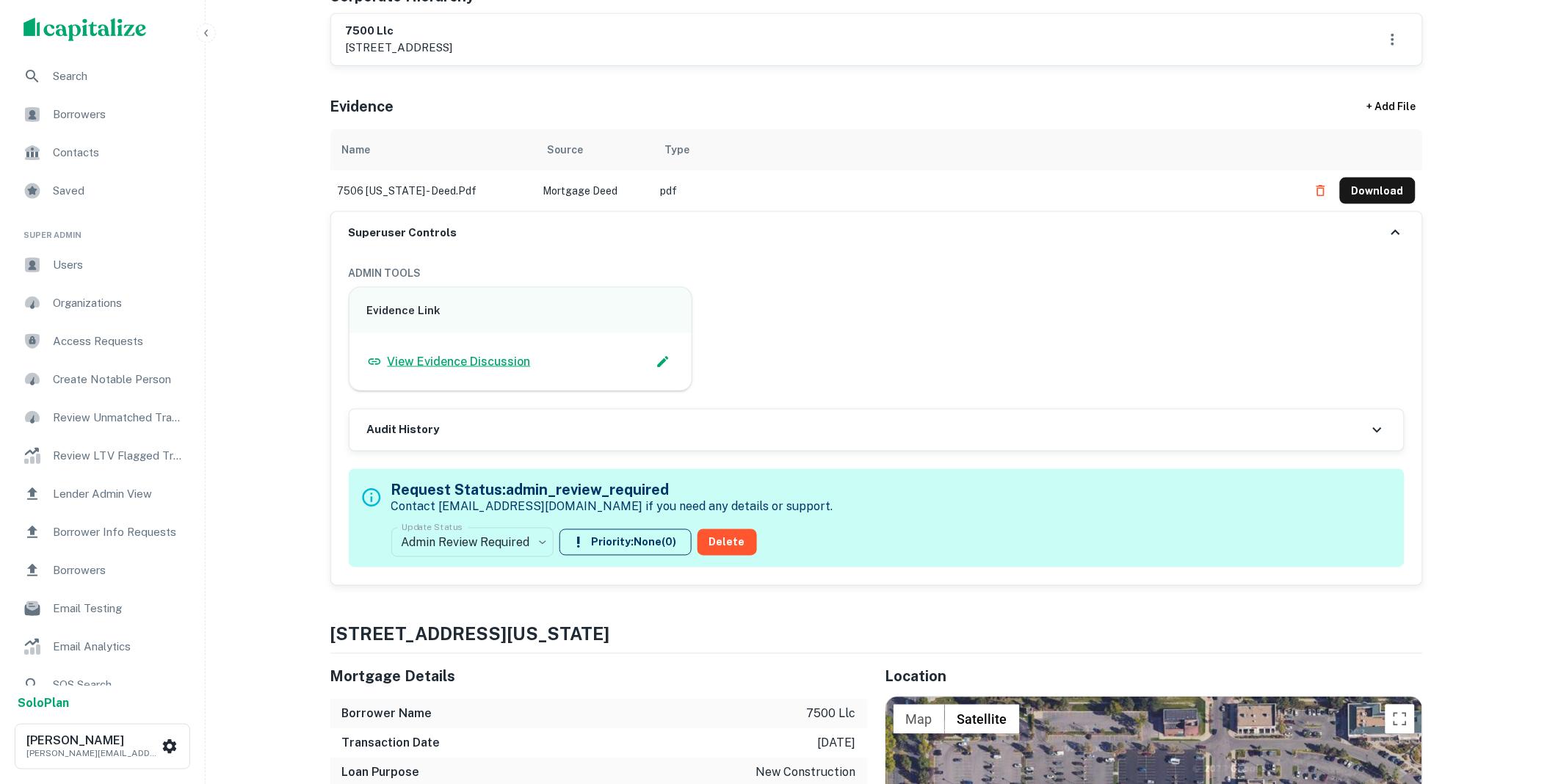
click at [479, 366] on p "View Evidence Discussion" at bounding box center [458, 362] width 143 height 18
click at [478, 363] on p "View Evidence Discussion" at bounding box center [458, 362] width 143 height 18
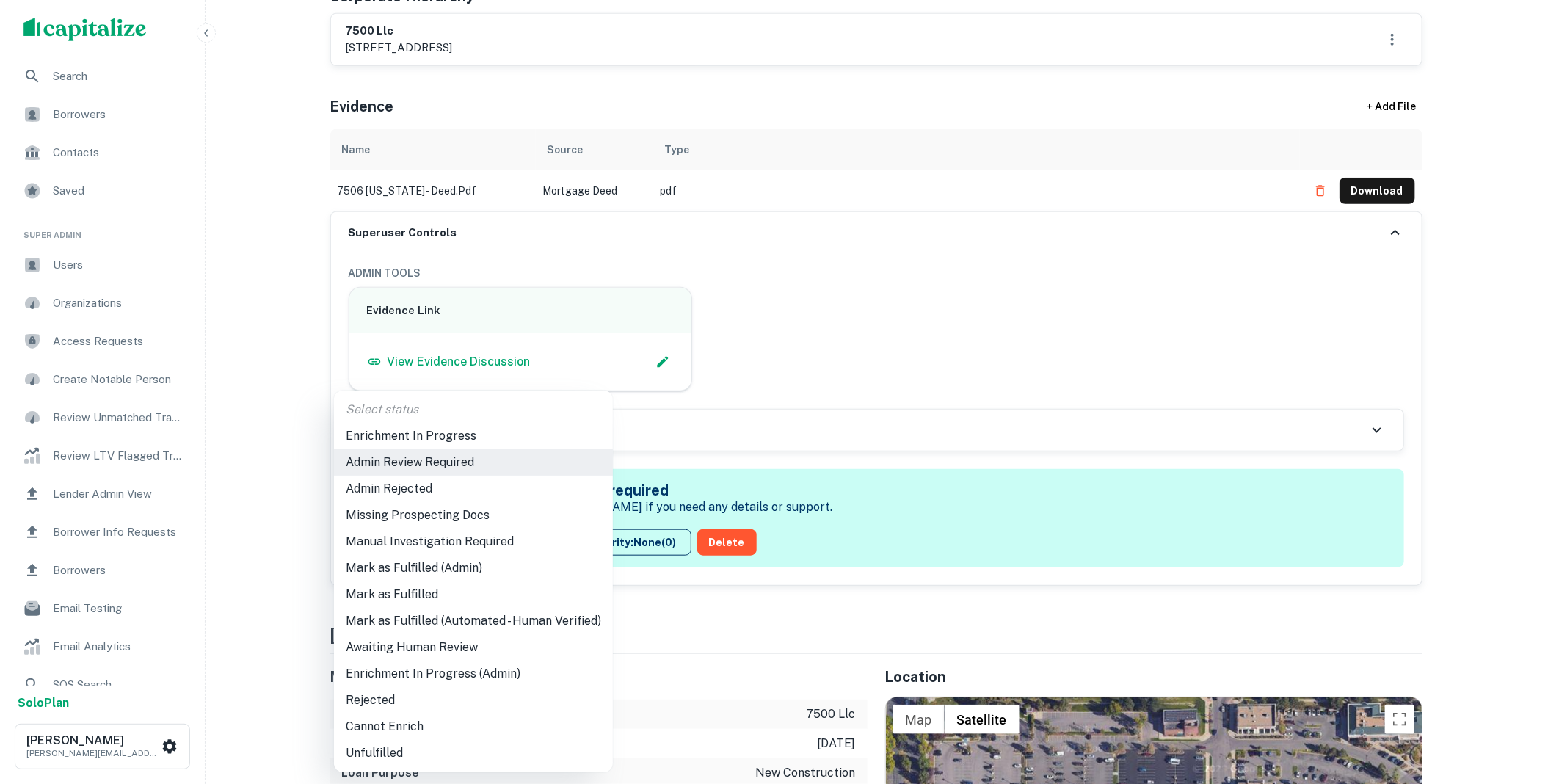
click at [411, 592] on li "Mark as Fulfilled" at bounding box center [473, 594] width 279 height 27
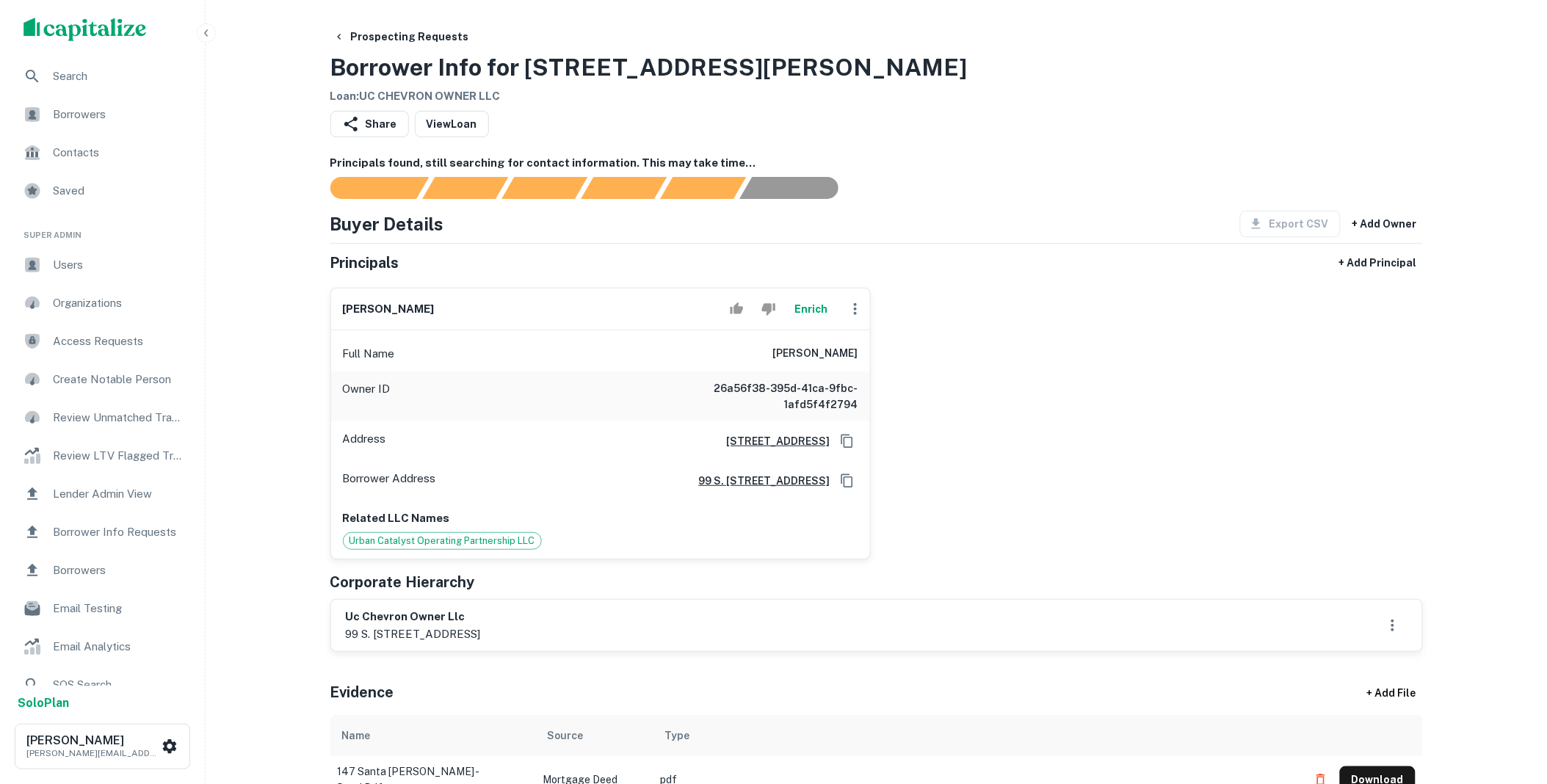
click at [812, 309] on button "Enrich" at bounding box center [811, 309] width 47 height 30
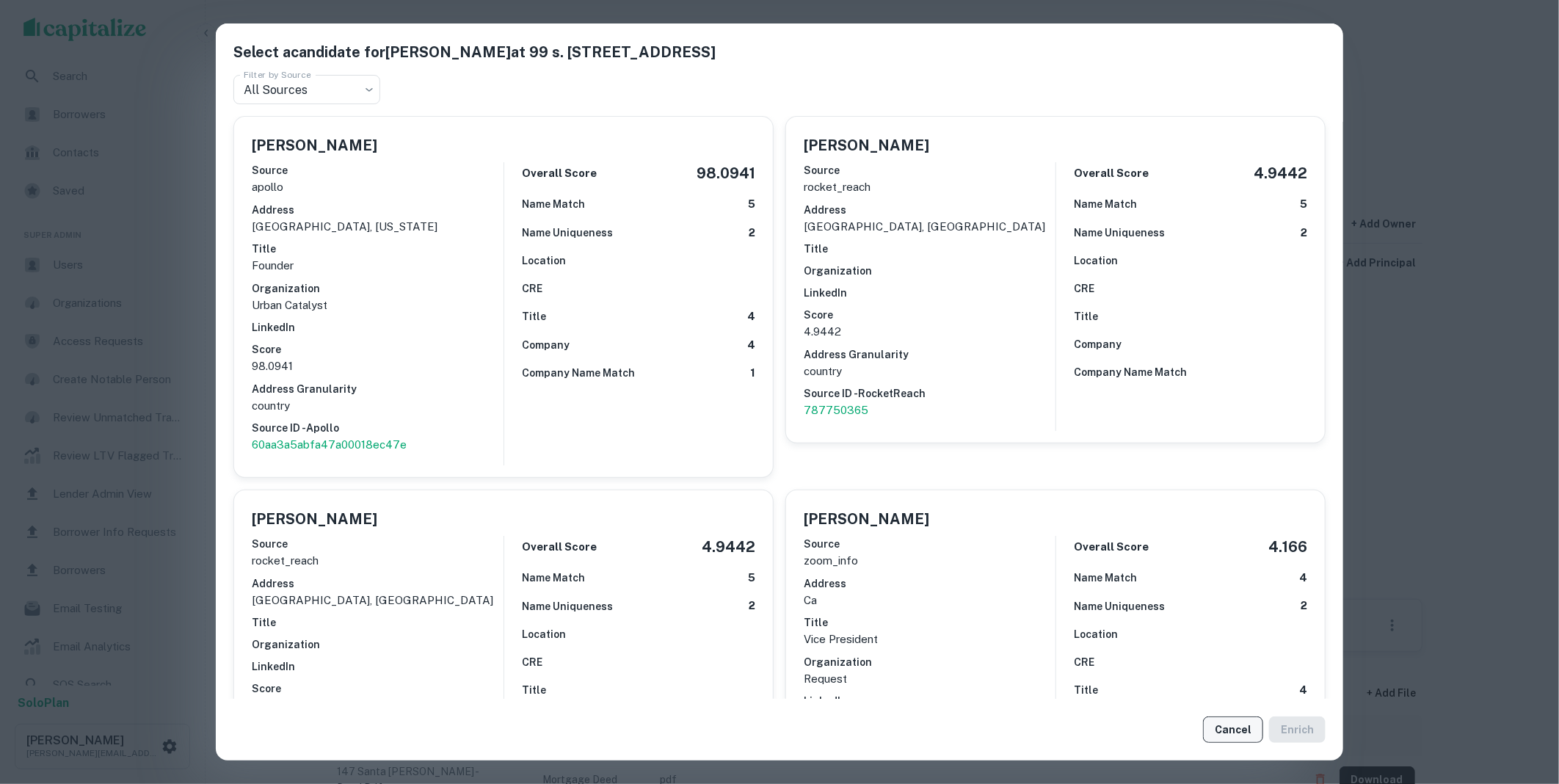
click at [1238, 732] on button "Cancel" at bounding box center [1233, 729] width 60 height 27
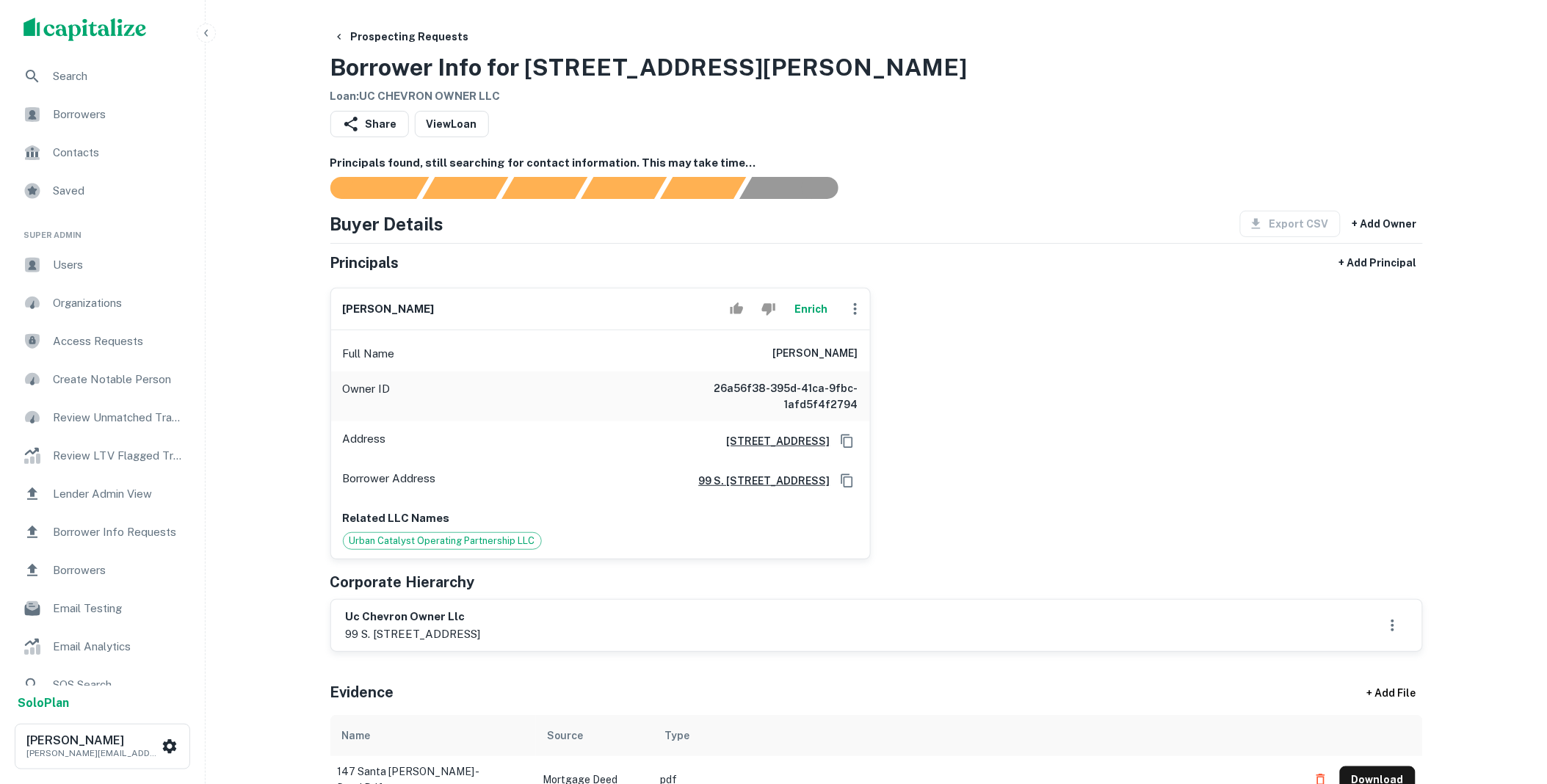
drag, startPoint x: 571, startPoint y: 636, endPoint x: 349, endPoint y: 620, distance: 222.6
click at [349, 620] on div "uc chevron owner llc 99 s. almaden blvd., suite 600, san jose, ca, 95113" at bounding box center [413, 626] width 135 height 34
copy div "uc chevron owner llc 99 s. almaden blvd., suite 600, san jose, ca"
drag, startPoint x: 795, startPoint y: 354, endPoint x: 867, endPoint y: 357, distance: 72.1
click at [867, 357] on div "Full Name erik hayden" at bounding box center [601, 354] width 539 height 36
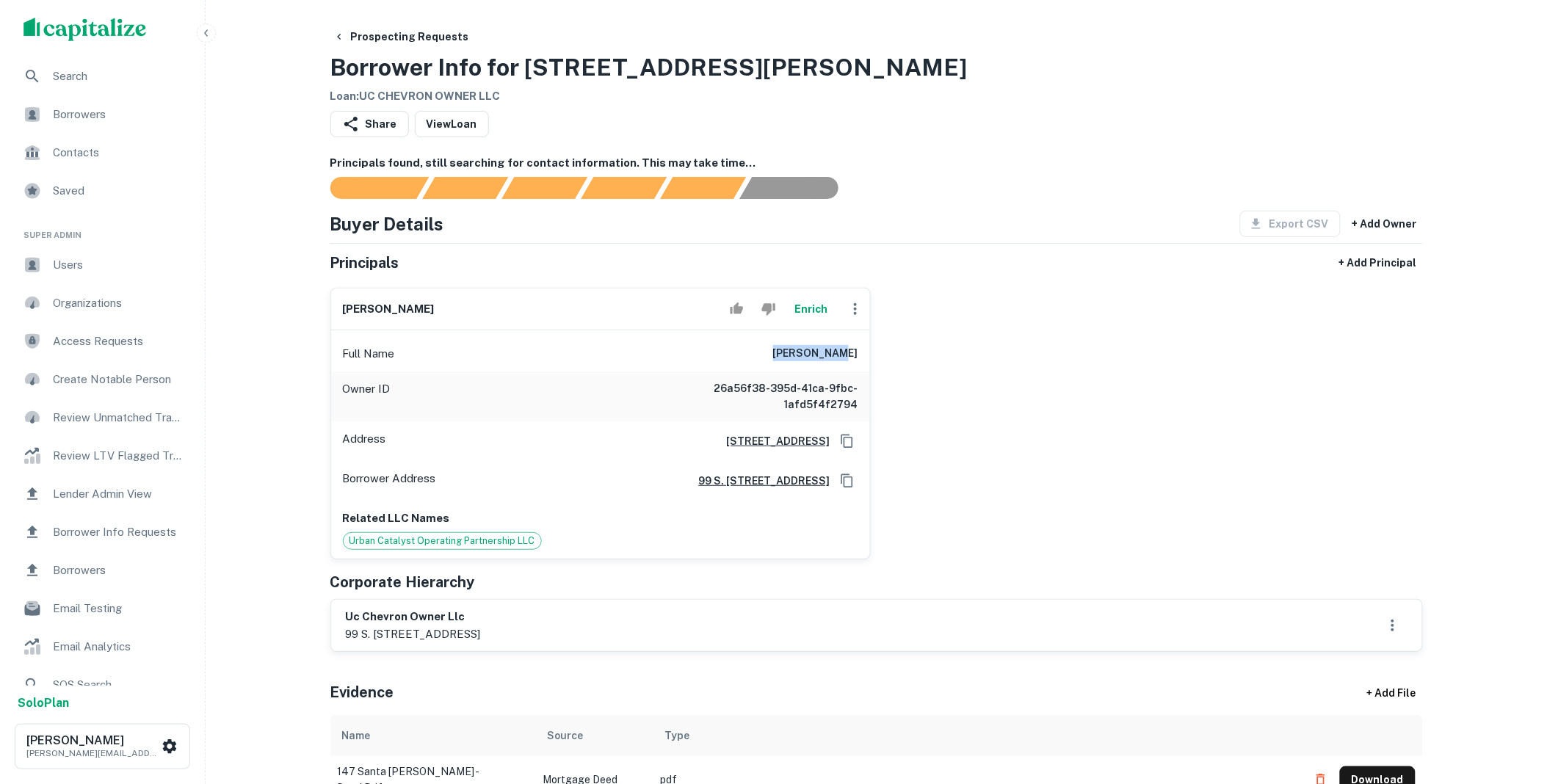
copy h6 "erik hayden"
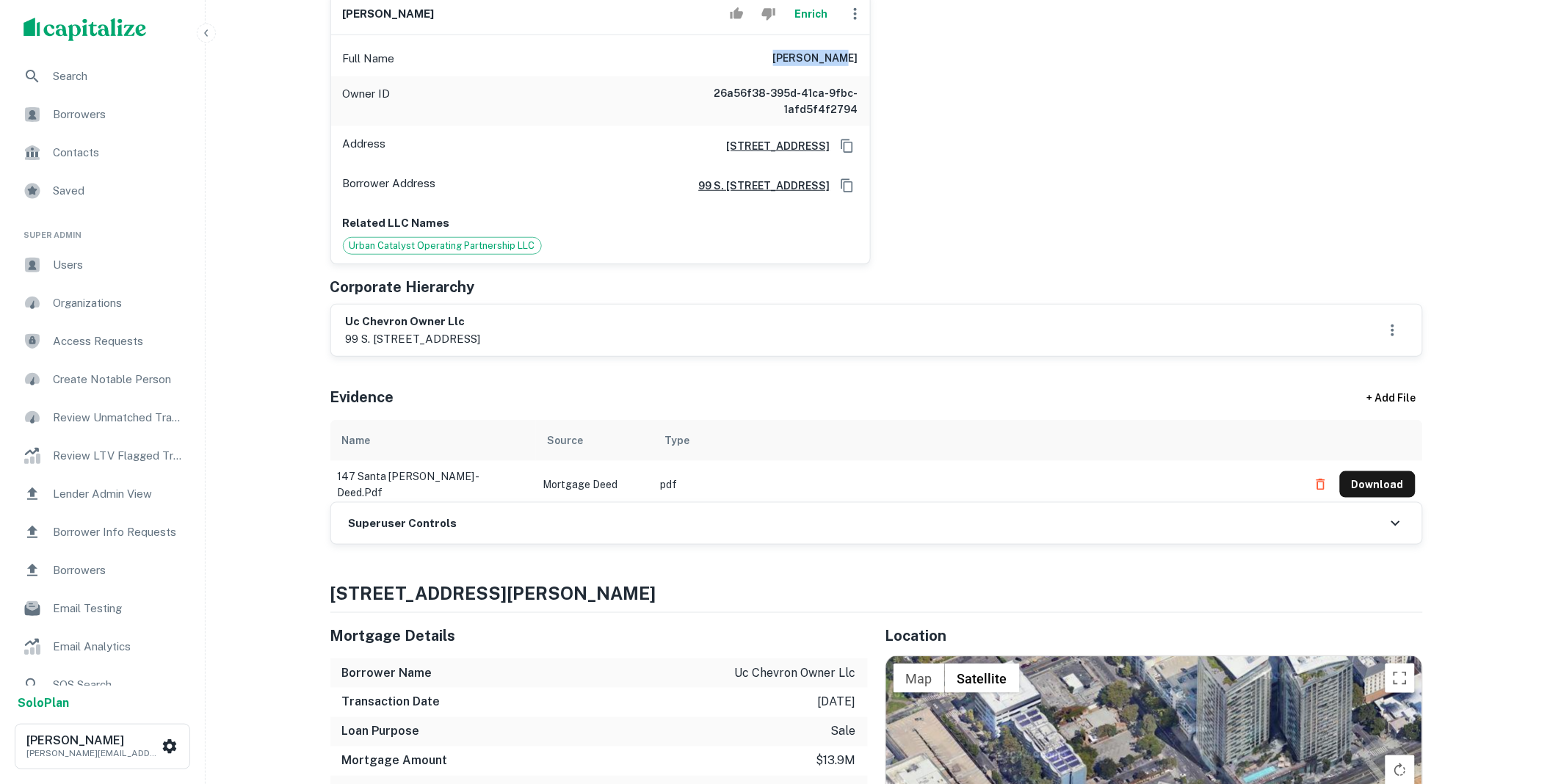
scroll to position [298, 0]
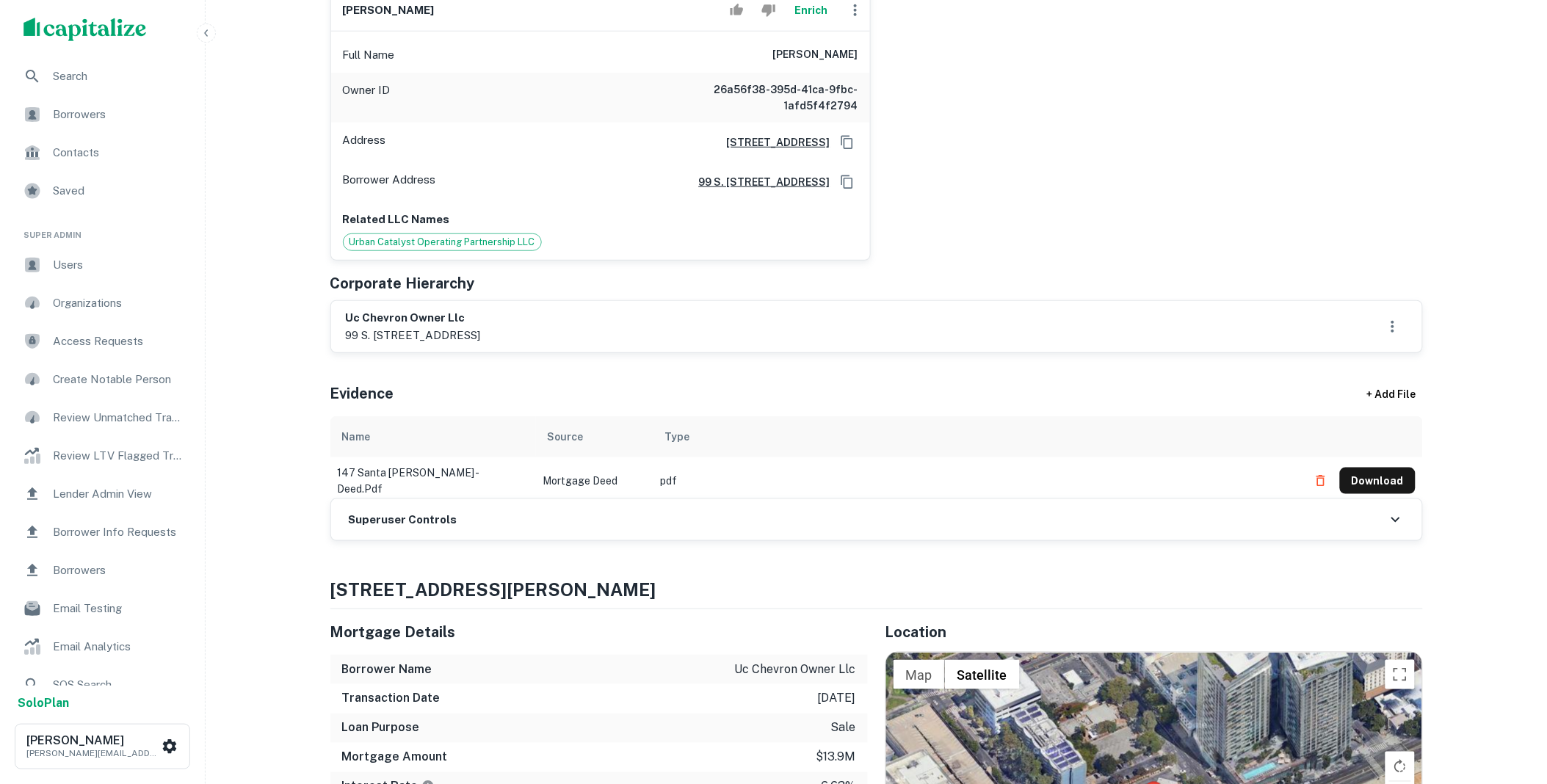
click at [431, 527] on h6 "Superuser Controls" at bounding box center [403, 520] width 109 height 17
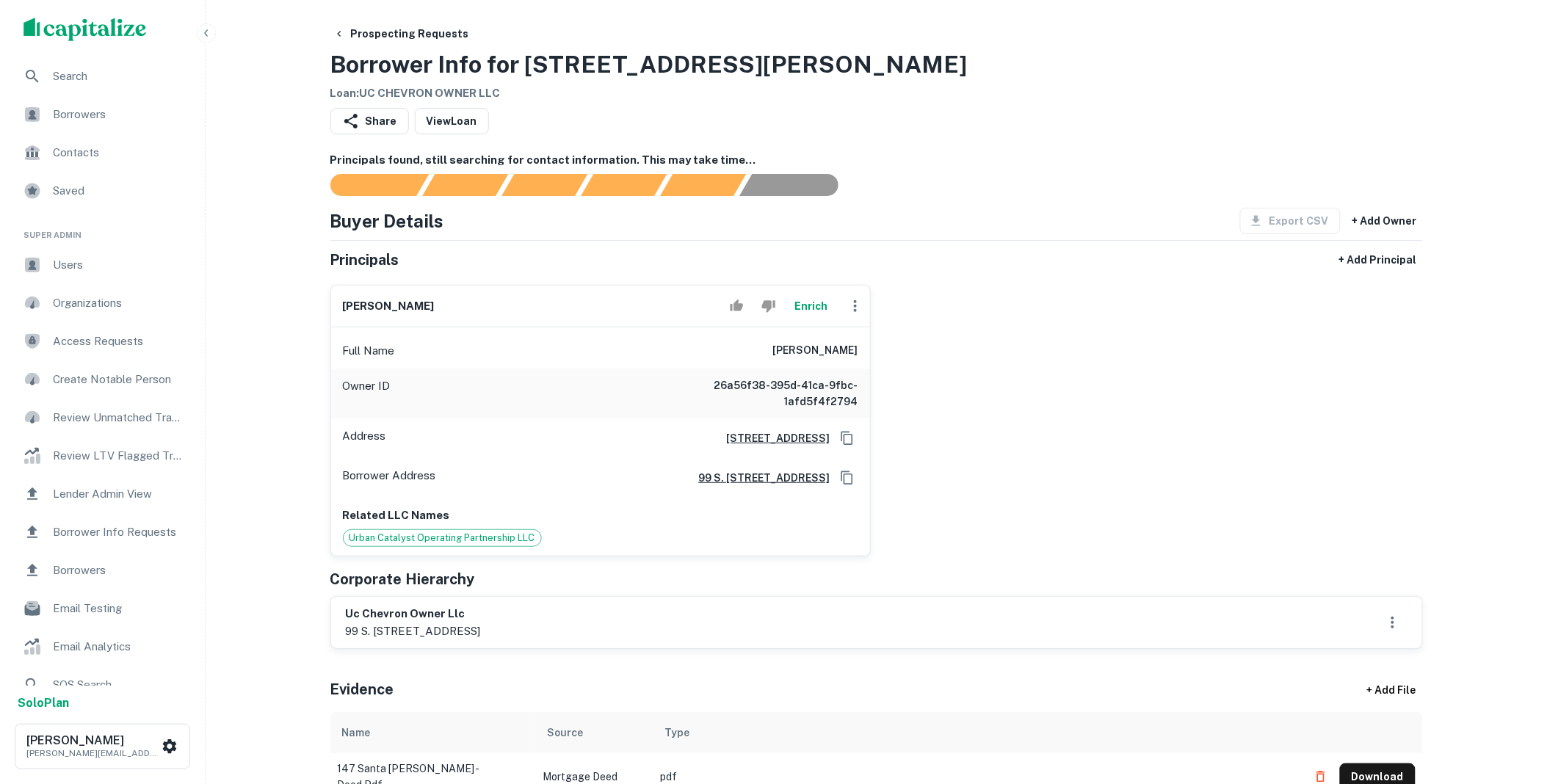
scroll to position [0, 0]
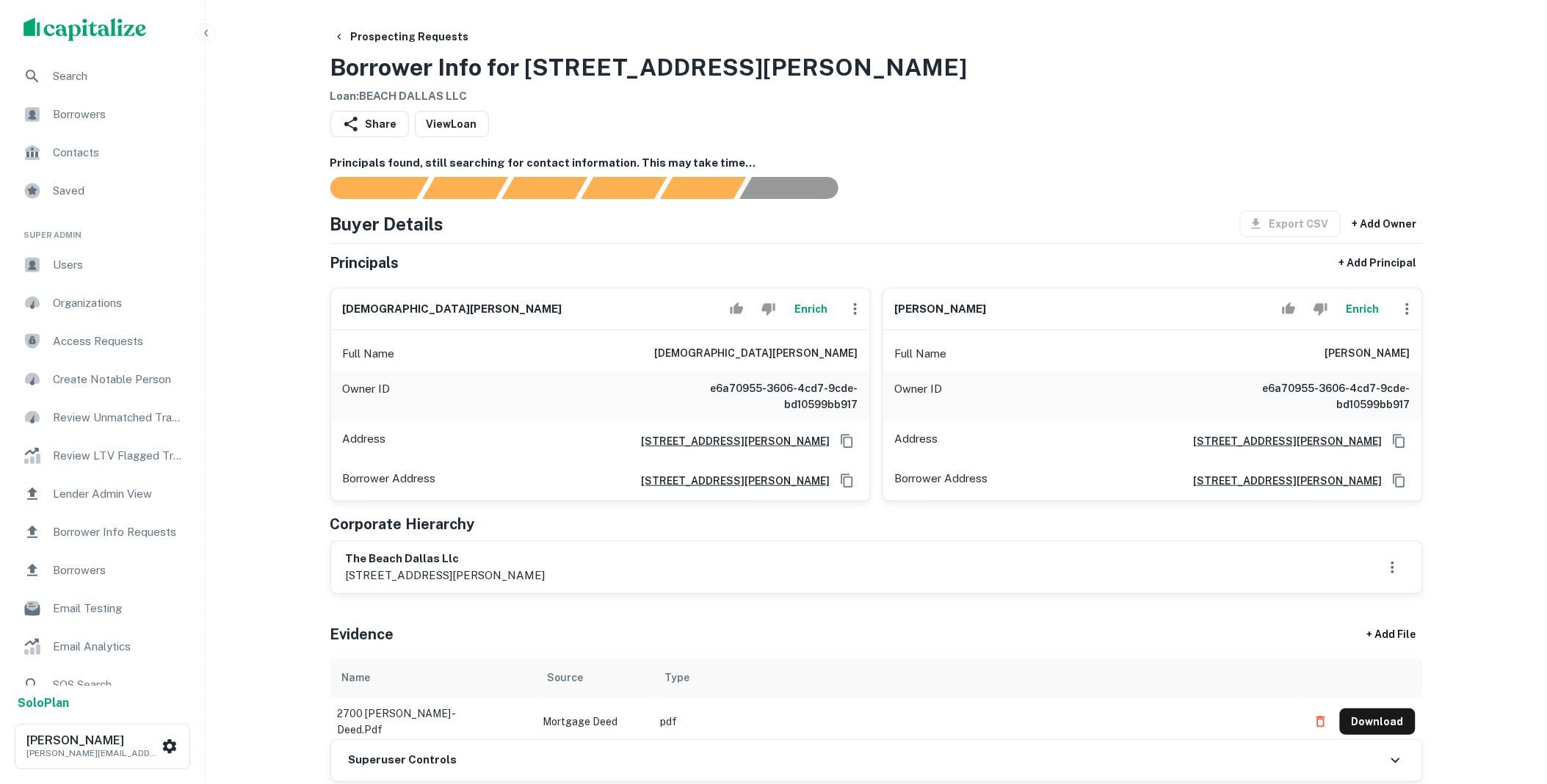
click at [810, 309] on button "Enrich" at bounding box center [811, 309] width 47 height 30
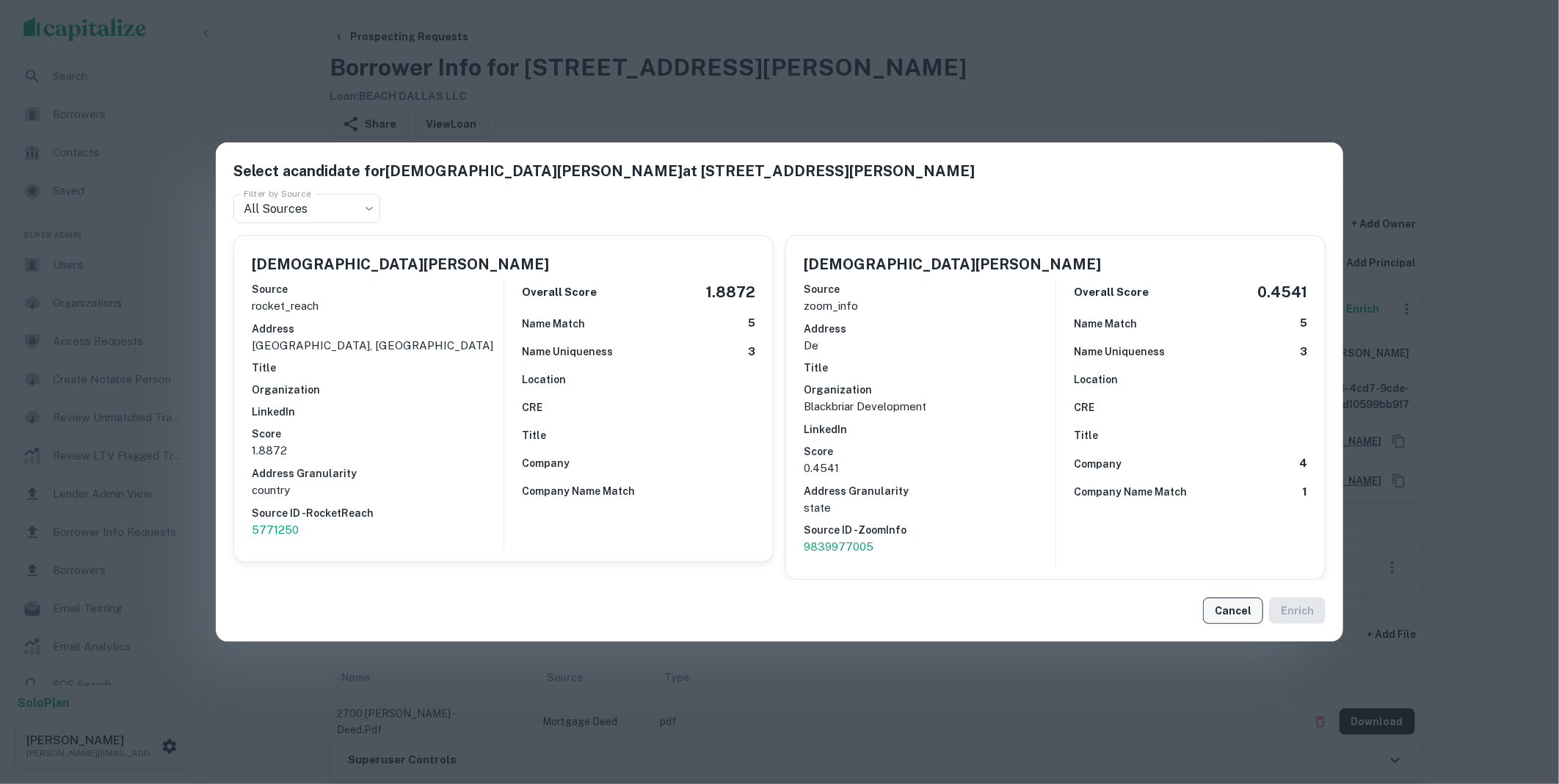
click at [1231, 612] on button "Cancel" at bounding box center [1233, 611] width 60 height 27
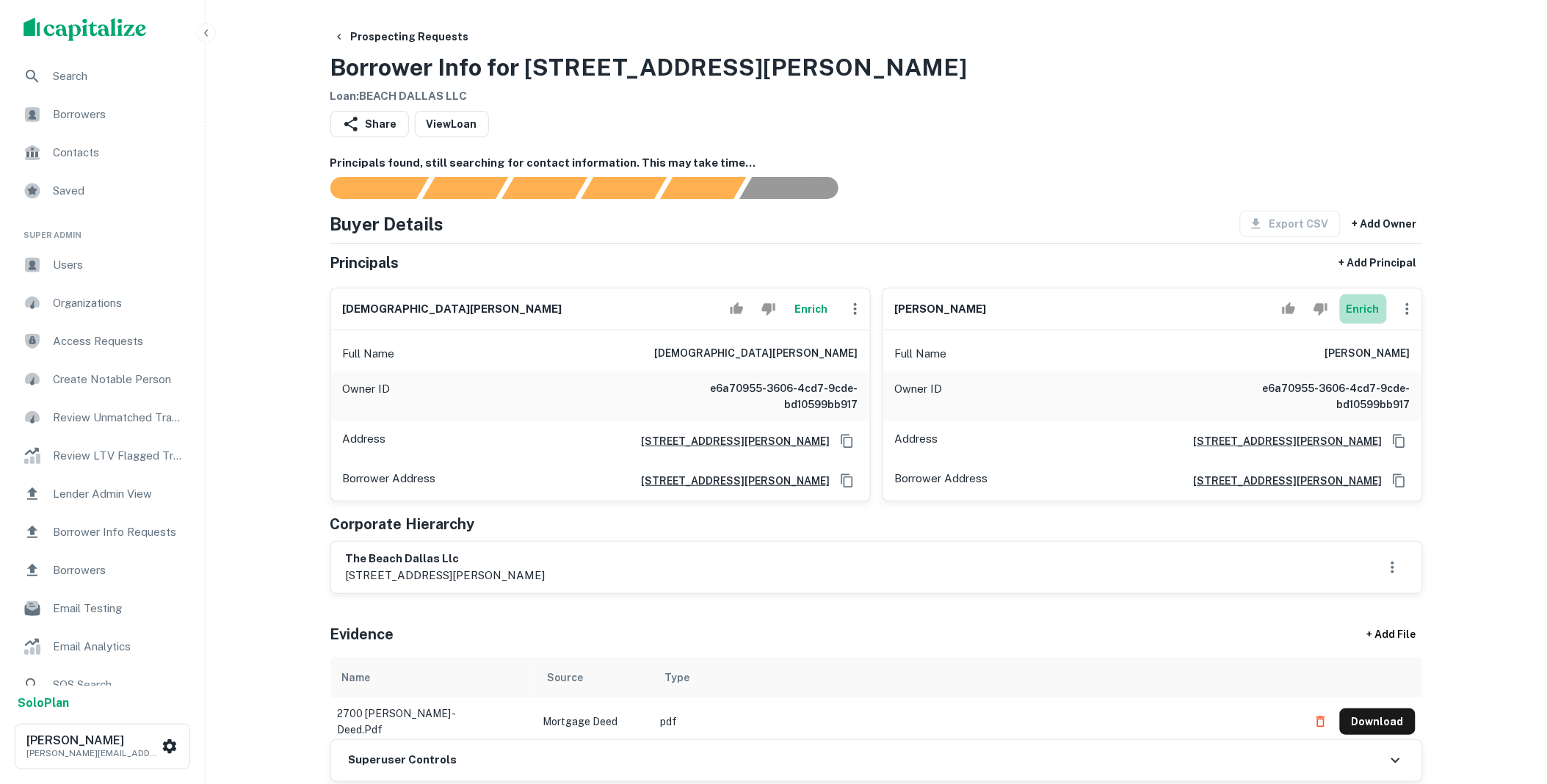
click at [1368, 304] on button "Enrich" at bounding box center [1363, 309] width 47 height 30
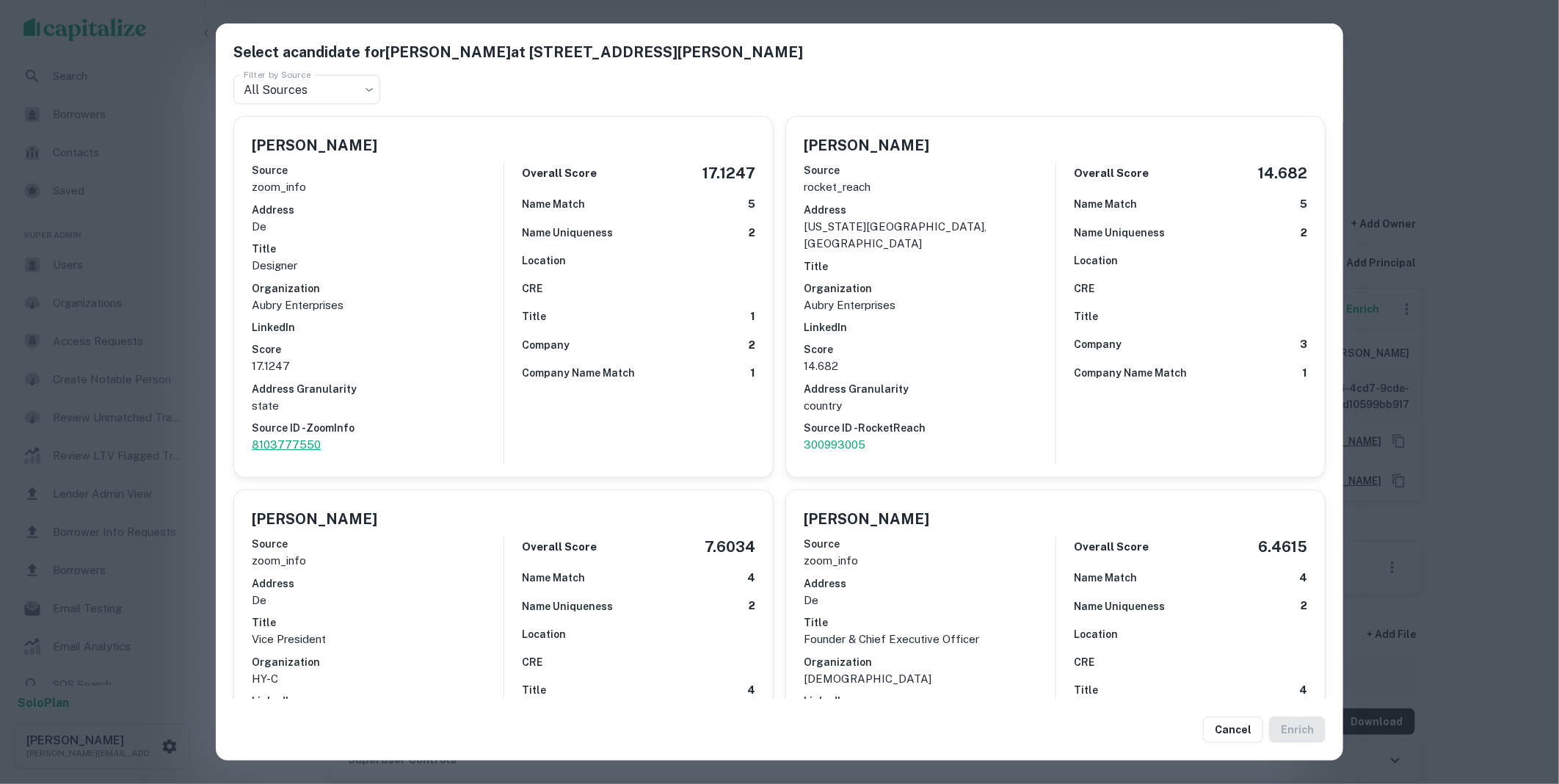
click at [287, 446] on p "8103777550" at bounding box center [378, 445] width 252 height 18
click at [1227, 728] on button "Cancel" at bounding box center [1233, 729] width 60 height 27
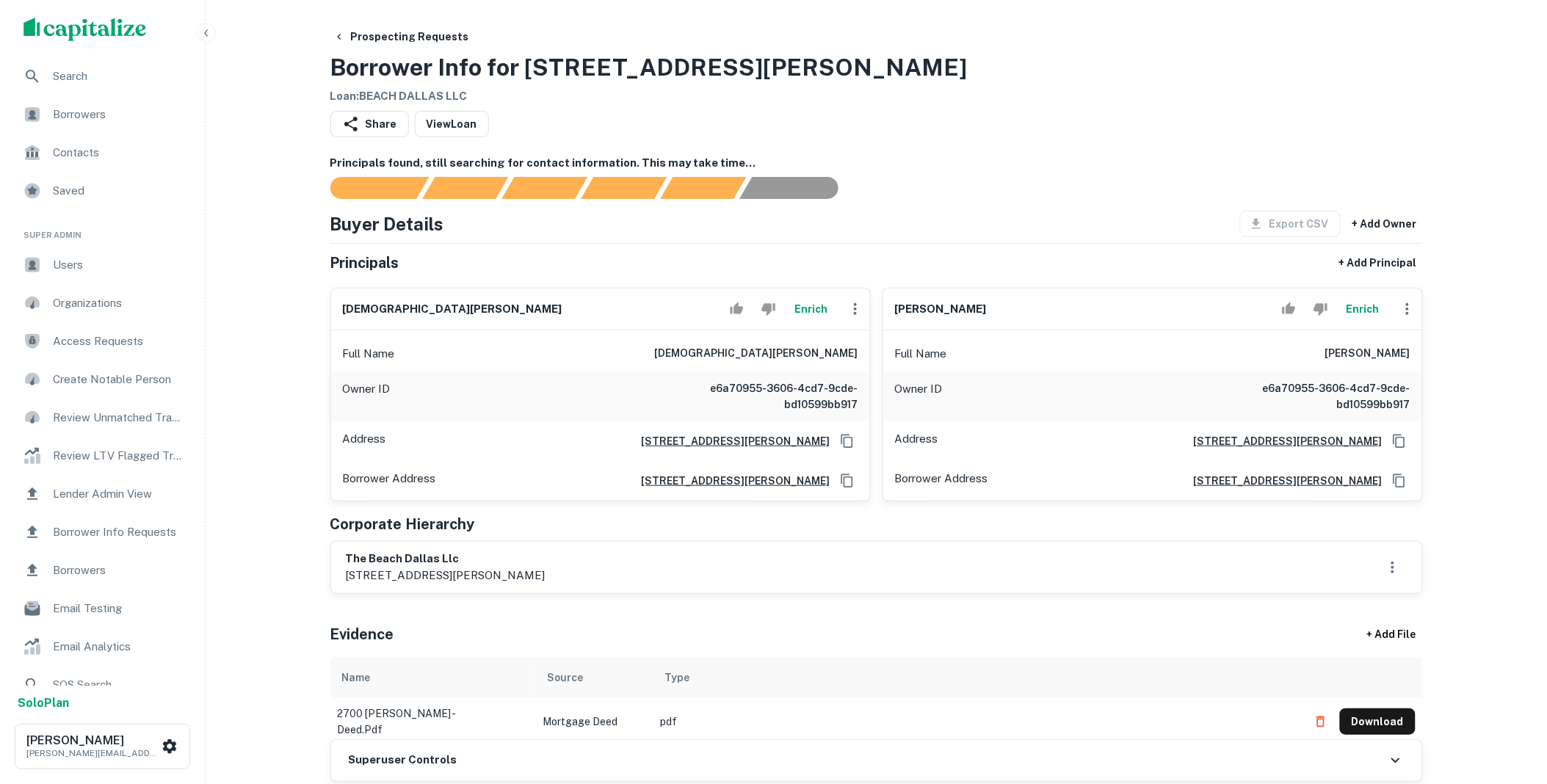
drag, startPoint x: 578, startPoint y: 574, endPoint x: 301, endPoint y: 562, distance: 277.3
copy div "the beach dallas llc 254 chapman road, suite 20849, newark, de"
click at [1374, 714] on button "Download" at bounding box center [1377, 722] width 76 height 27
drag, startPoint x: 1314, startPoint y: 354, endPoint x: 1410, endPoint y: 350, distance: 96.1
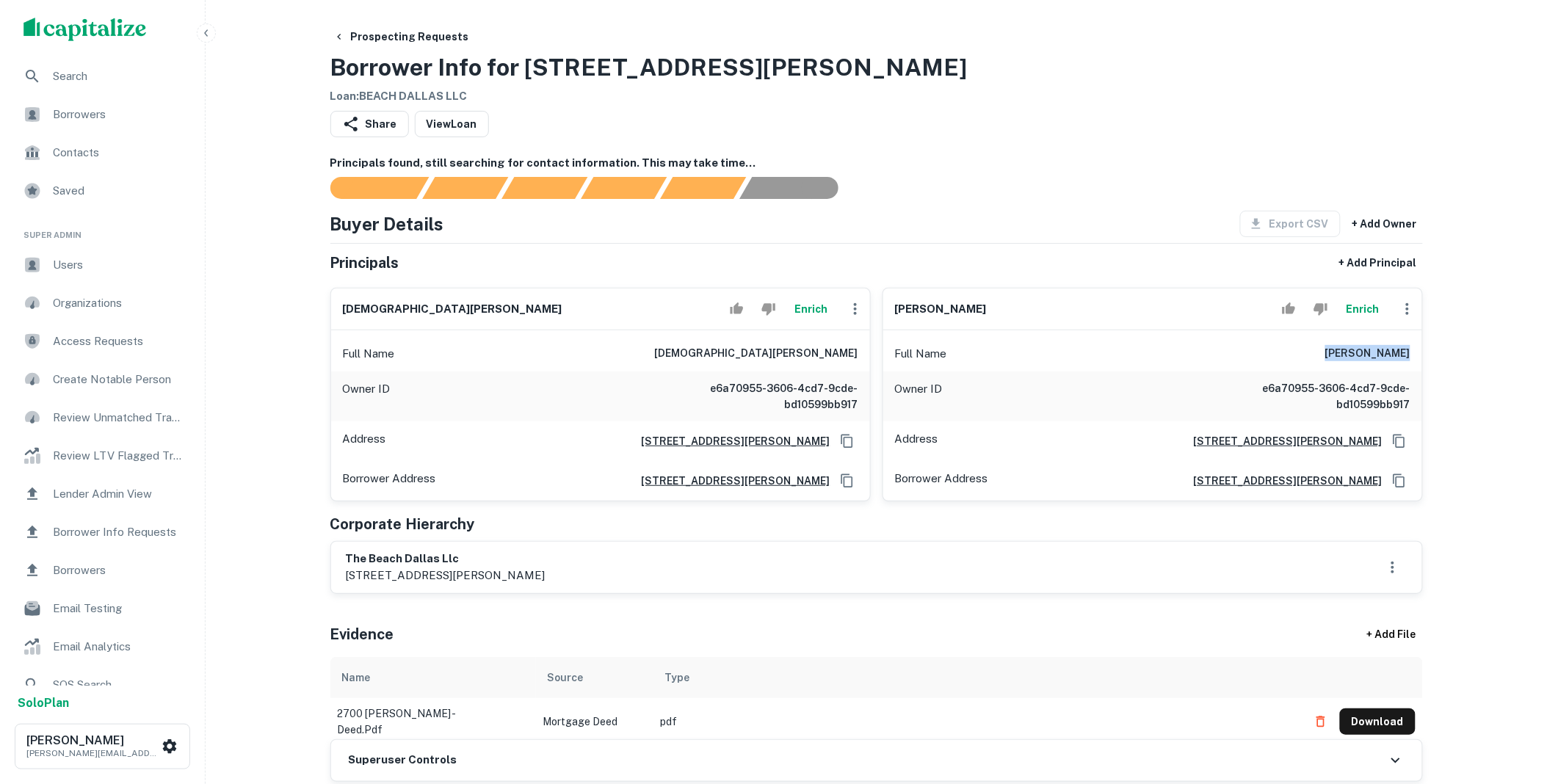
click at [1410, 350] on div "Full Name drew jacobson" at bounding box center [1152, 354] width 539 height 36
copy h6 "[PERSON_NAME]"
drag, startPoint x: 769, startPoint y: 348, endPoint x: 865, endPoint y: 352, distance: 96.1
click at [865, 352] on div "Full Name christian toxboe" at bounding box center [601, 354] width 539 height 36
copy h6 "christian toxboe"
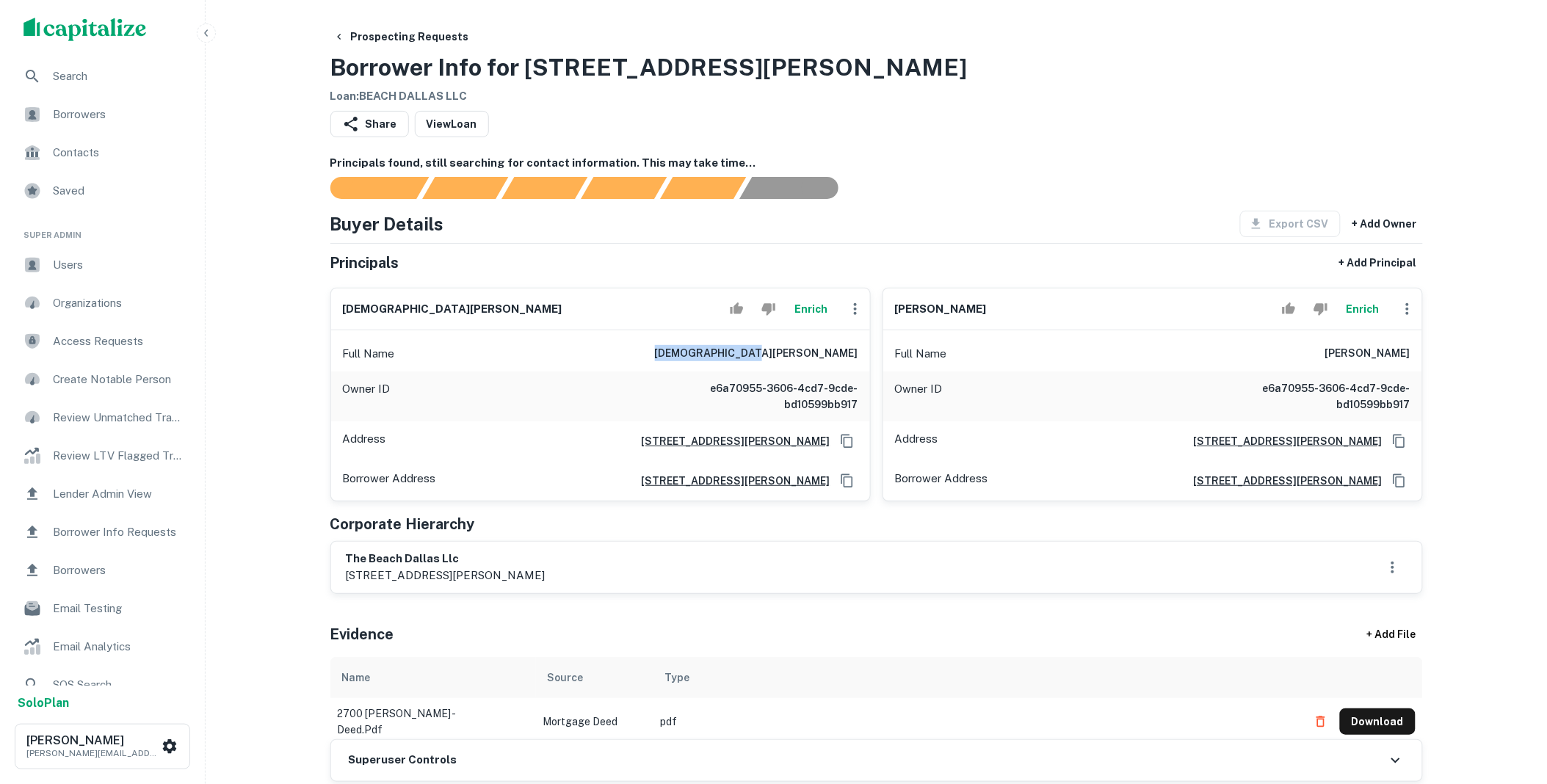
click at [852, 306] on icon "button" at bounding box center [855, 309] width 18 height 18
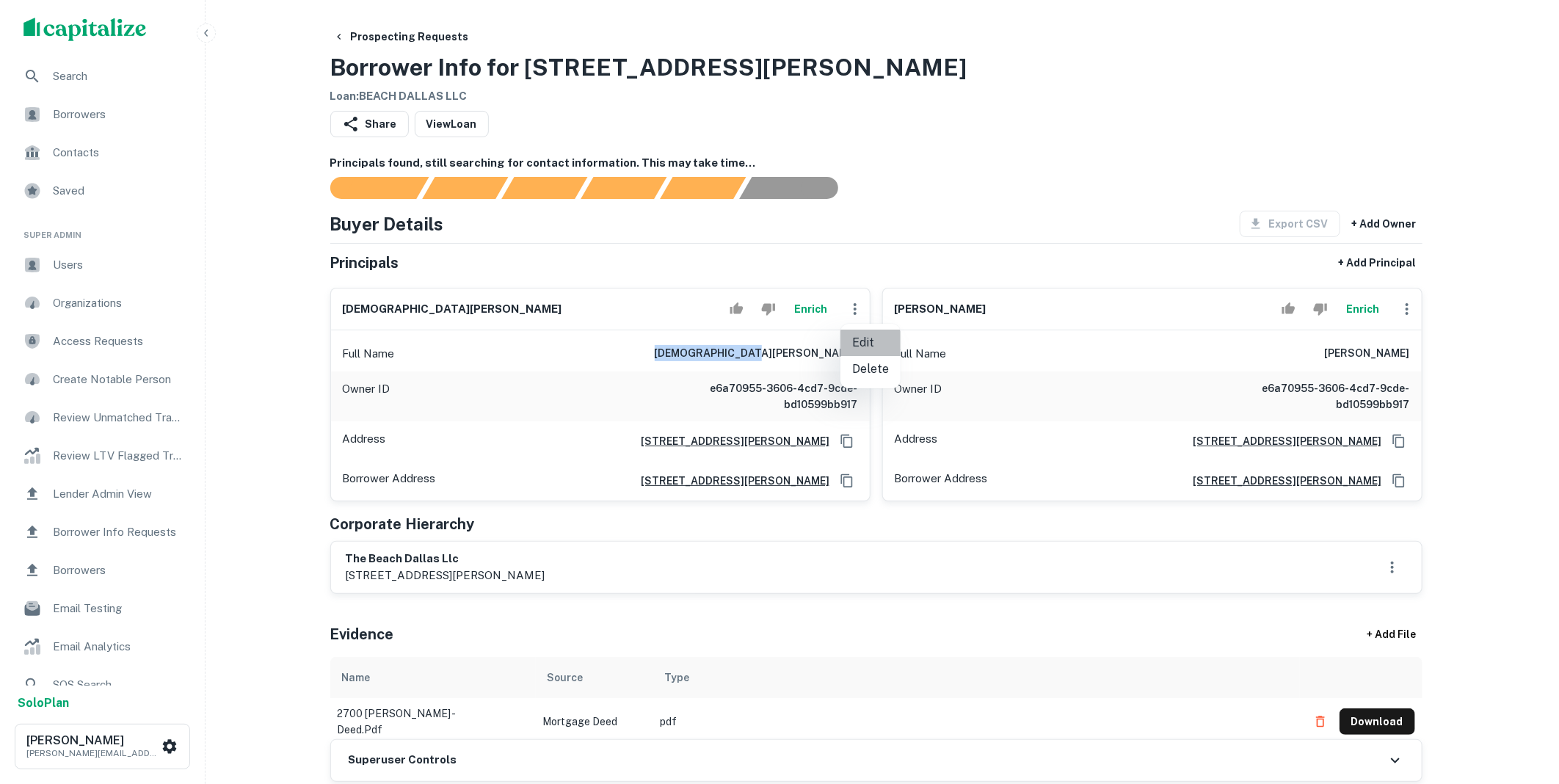
click at [869, 346] on li "Edit" at bounding box center [870, 343] width 60 height 27
select select "**"
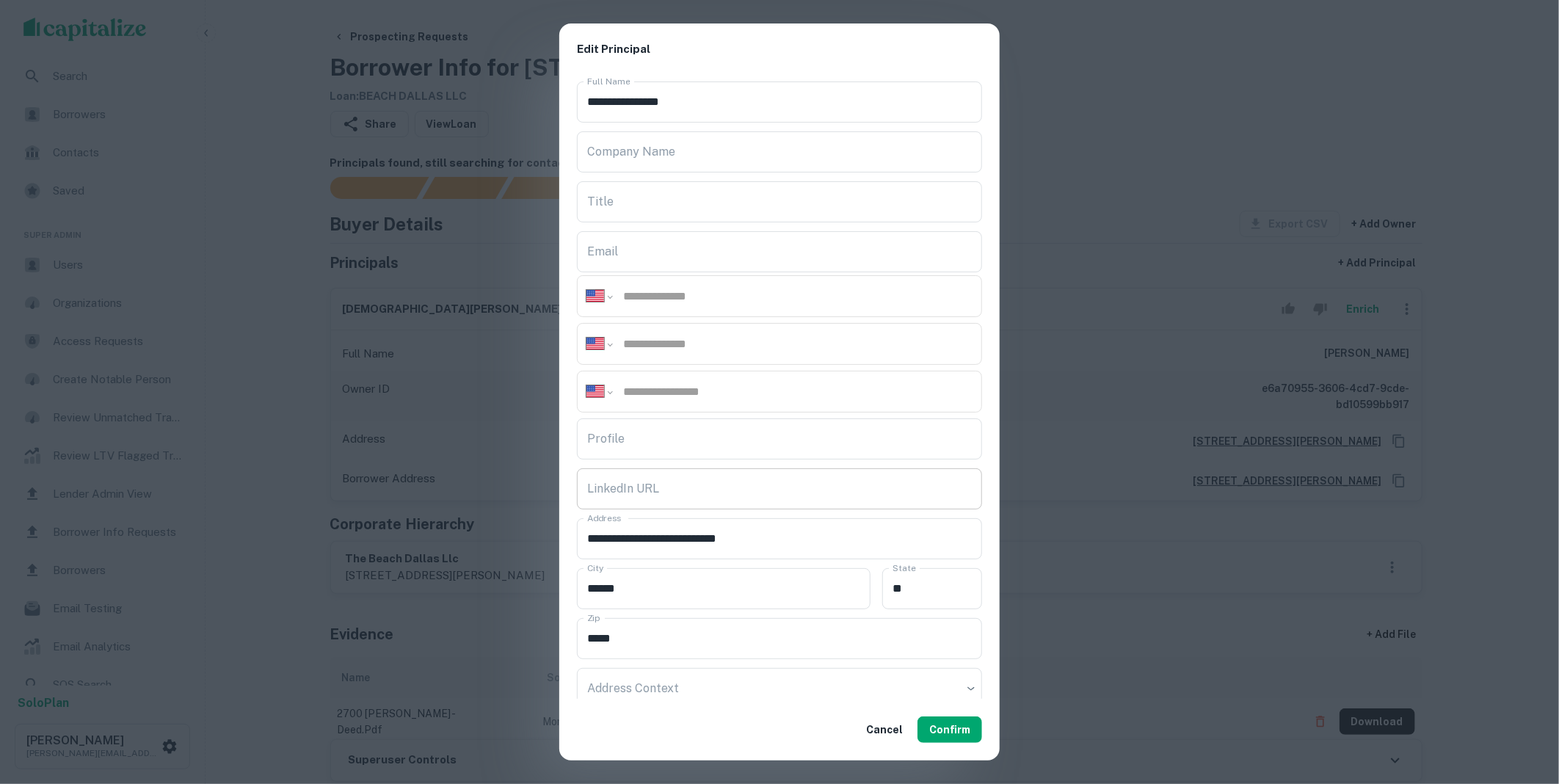
click at [627, 484] on div "LinkedIn URL LinkedIn URL" at bounding box center [779, 489] width 405 height 41
paste input "**********"
type input "**********"
click at [623, 155] on input "Company Name" at bounding box center [779, 152] width 405 height 41
paste input "**********"
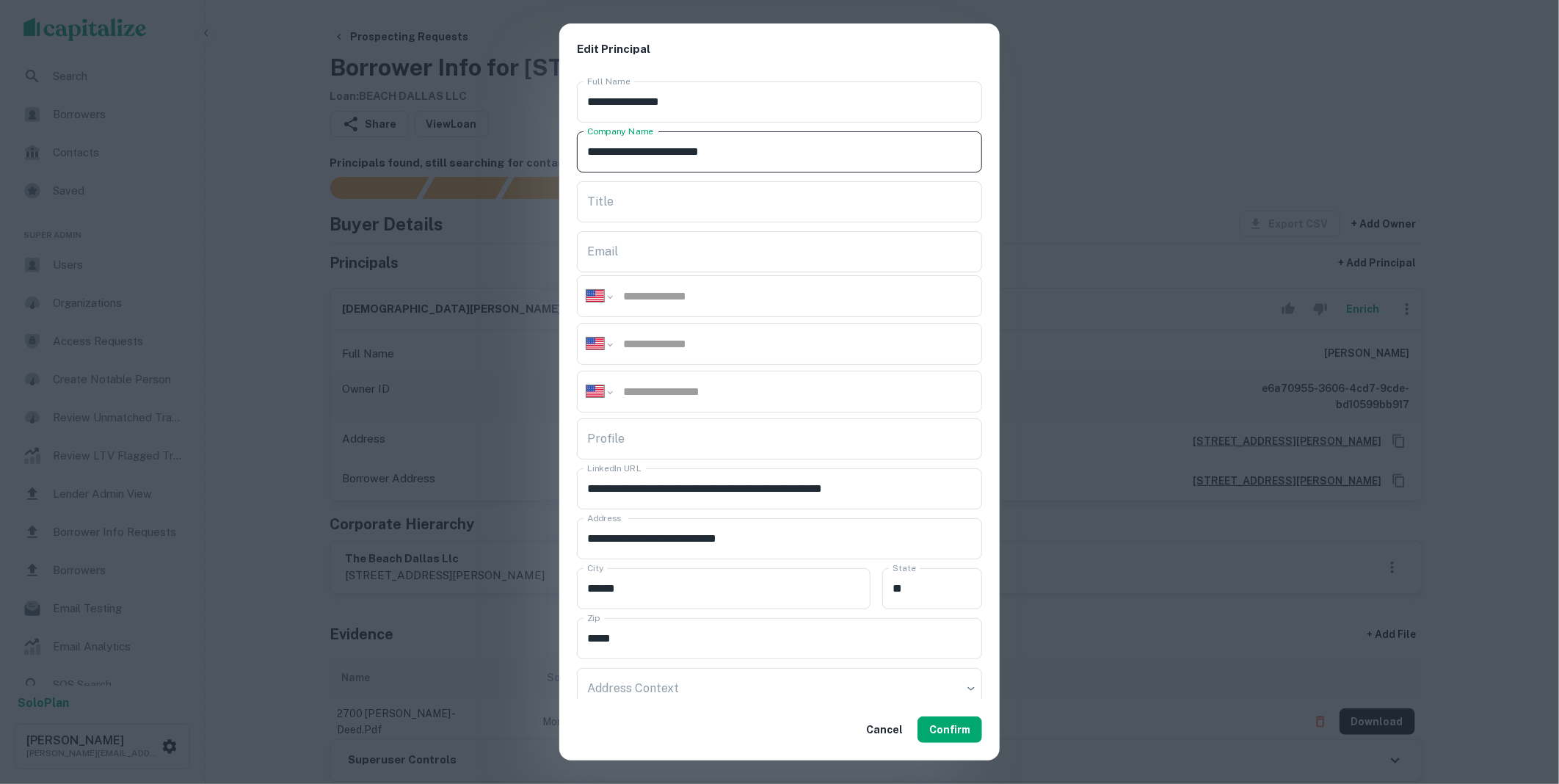
type input "**********"
click at [628, 209] on input "Title" at bounding box center [779, 202] width 405 height 41
paste input "**********"
type input "**********"
click at [943, 739] on button "Confirm" at bounding box center [949, 729] width 64 height 27
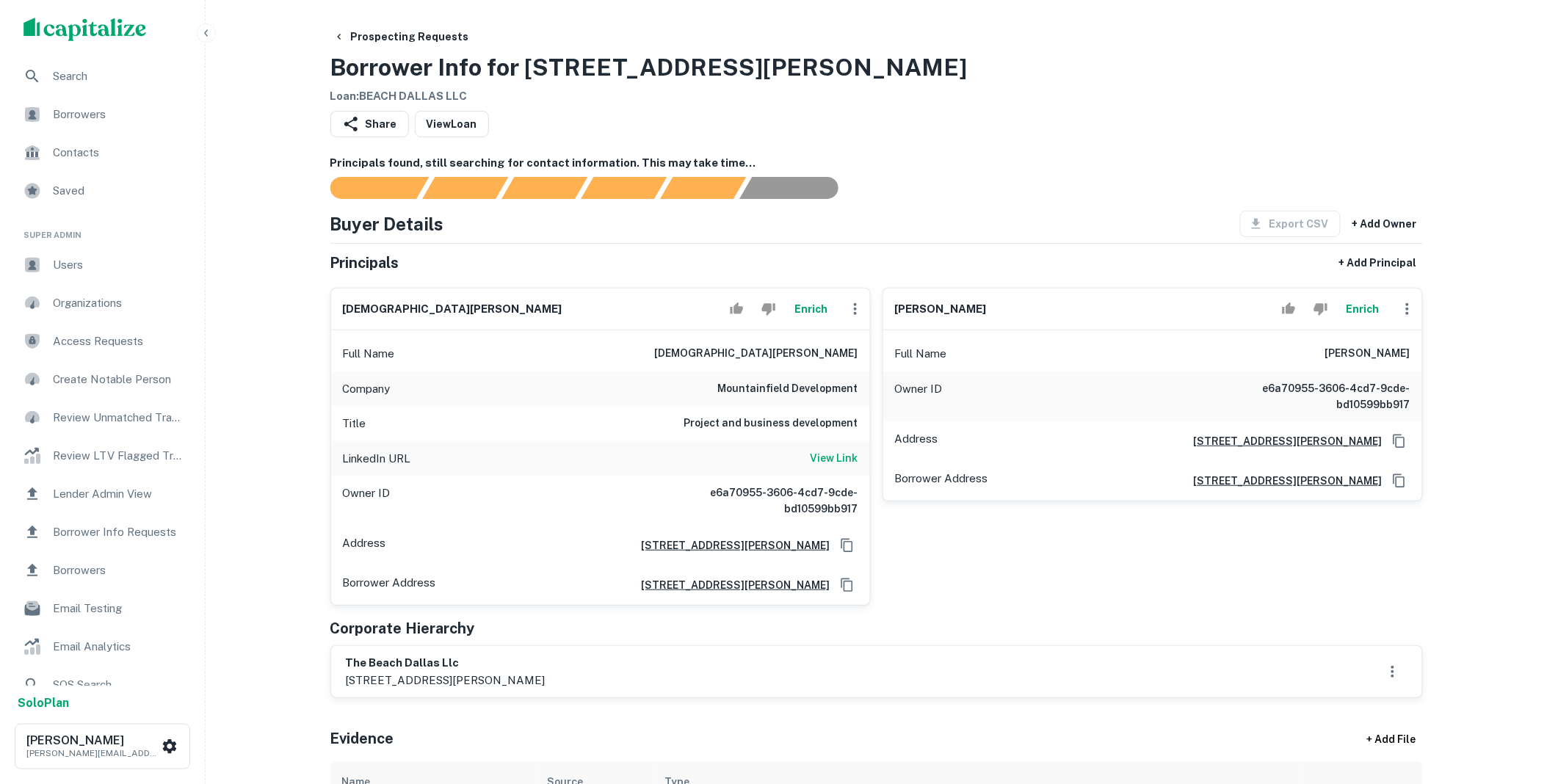
click at [1405, 308] on icon "button" at bounding box center [1407, 309] width 18 height 18
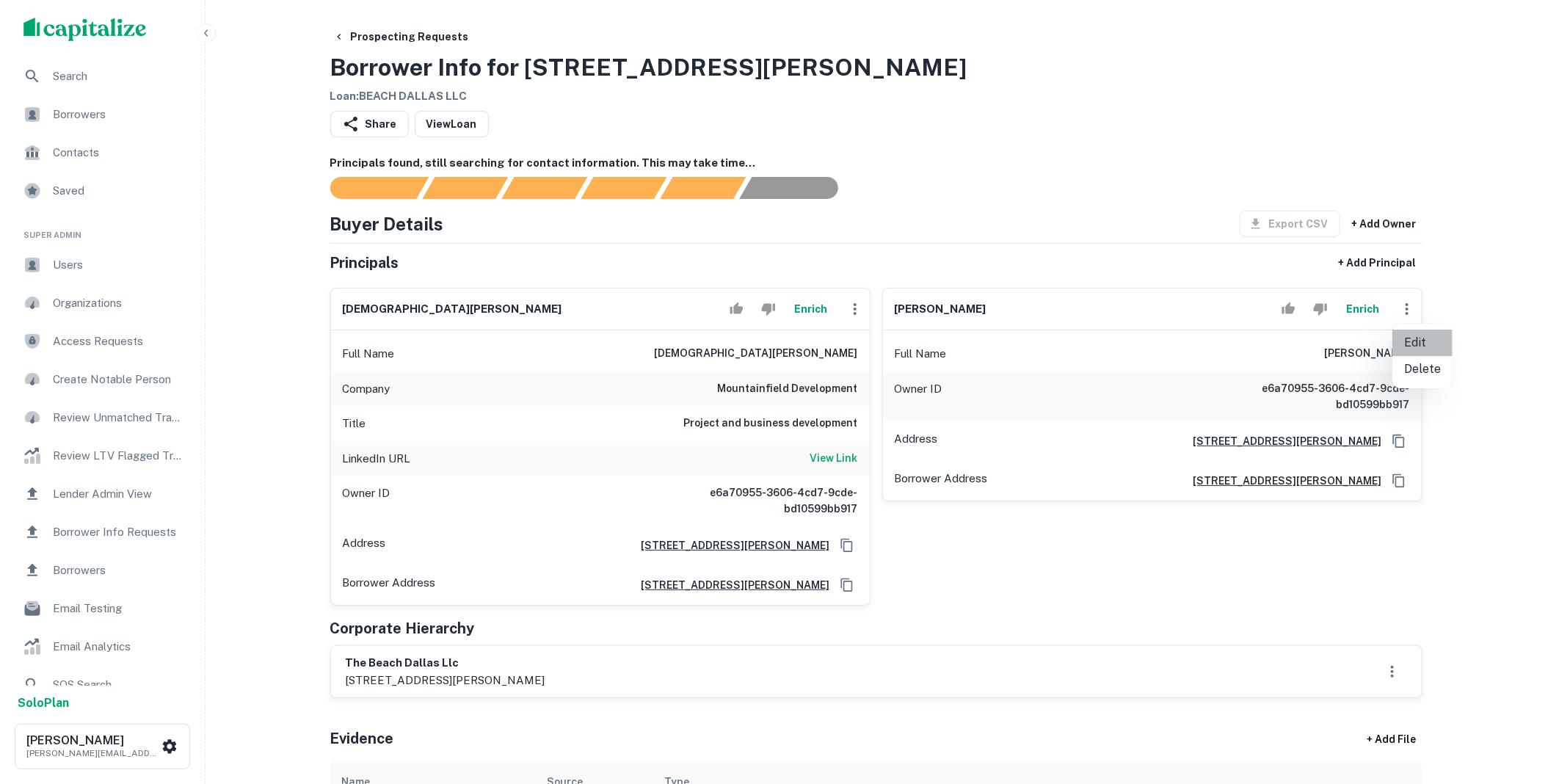
click at [1410, 338] on li "Edit" at bounding box center [1422, 343] width 60 height 27
select select "**"
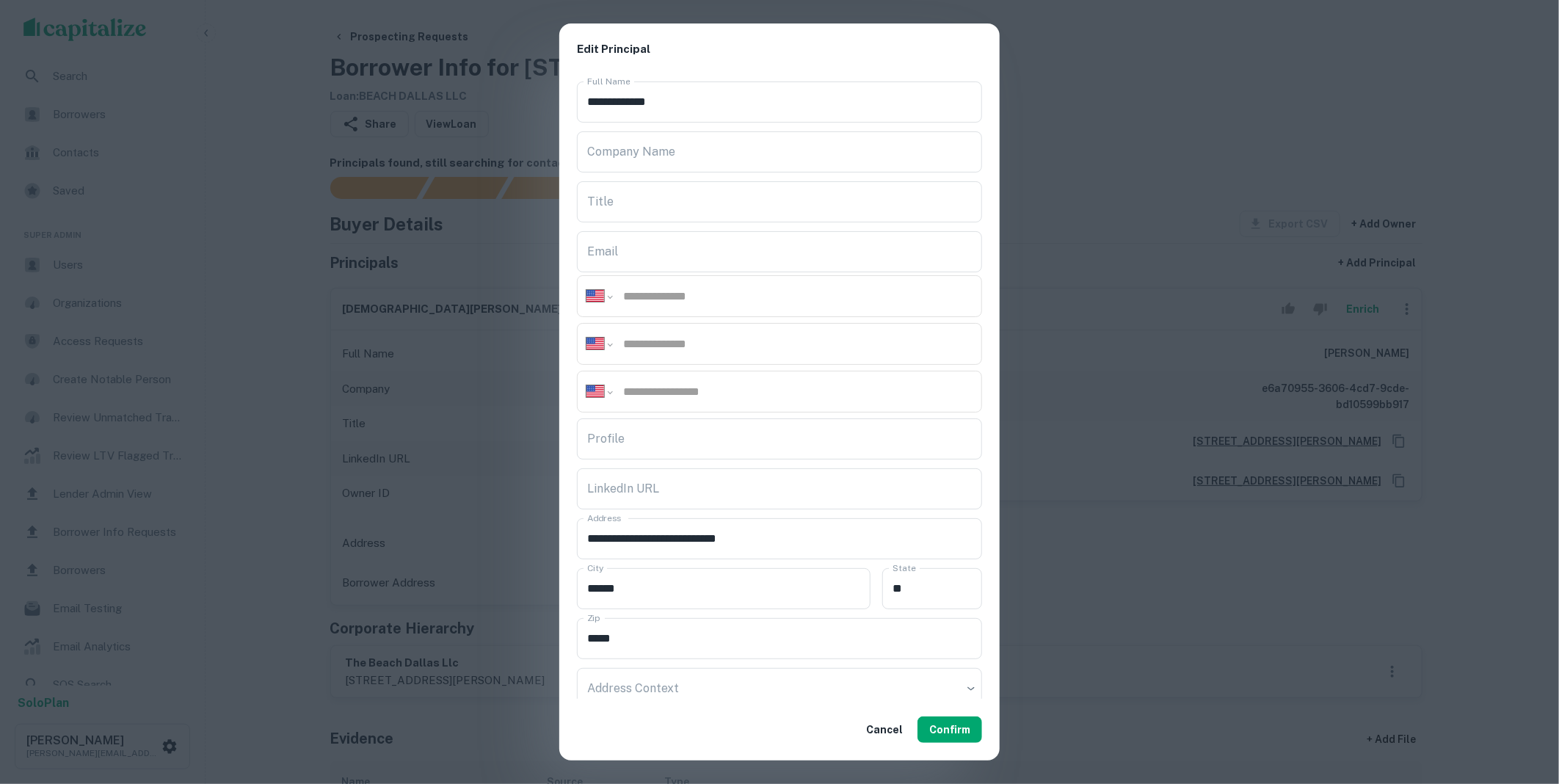
click at [644, 295] on input "tel" at bounding box center [798, 296] width 351 height 17
paste input "**********"
type input "**********"
click at [964, 723] on button "Confirm" at bounding box center [949, 729] width 64 height 27
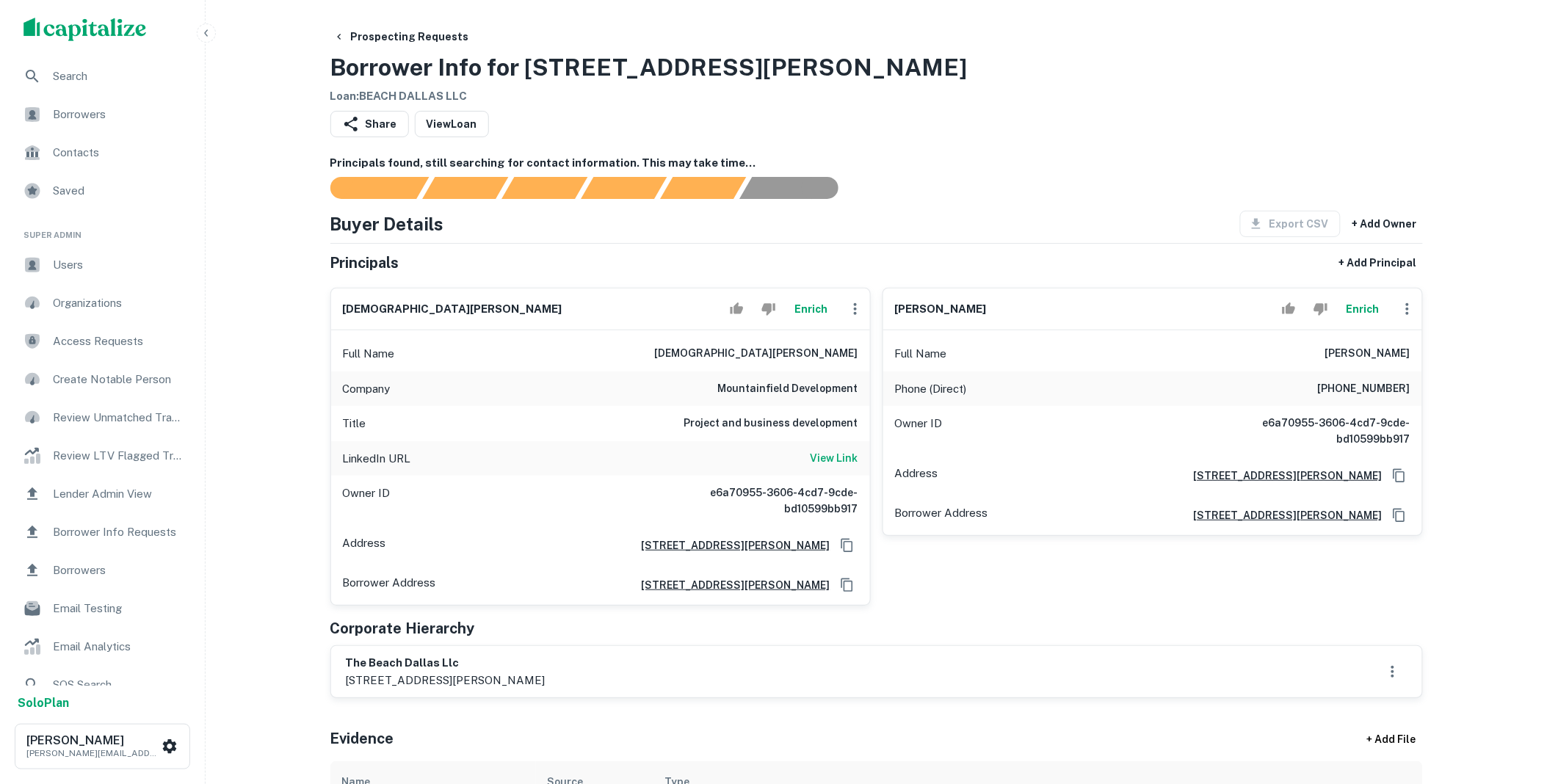
click at [832, 456] on h6 "View Link" at bounding box center [834, 458] width 47 height 16
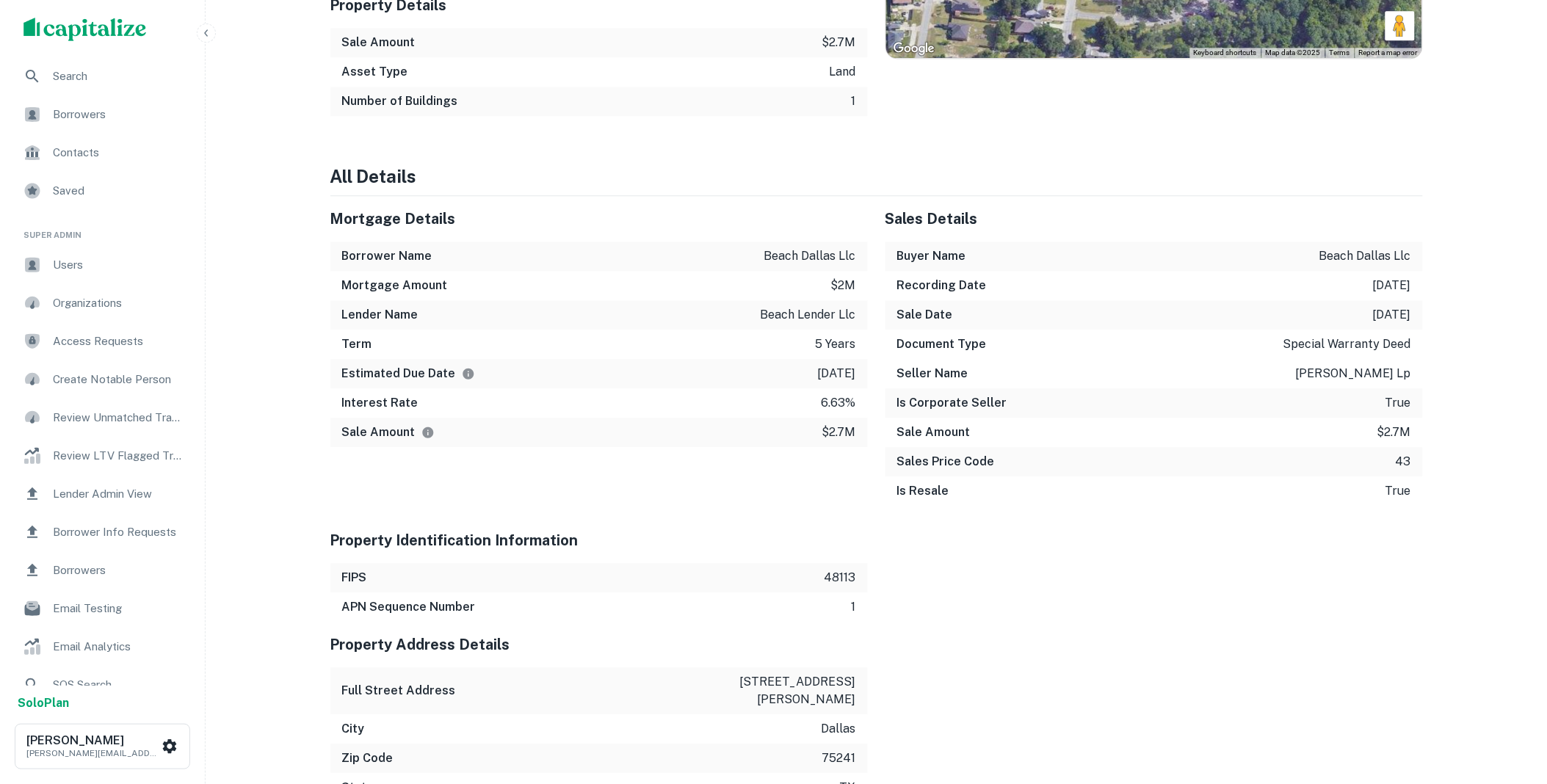
scroll to position [1494, 0]
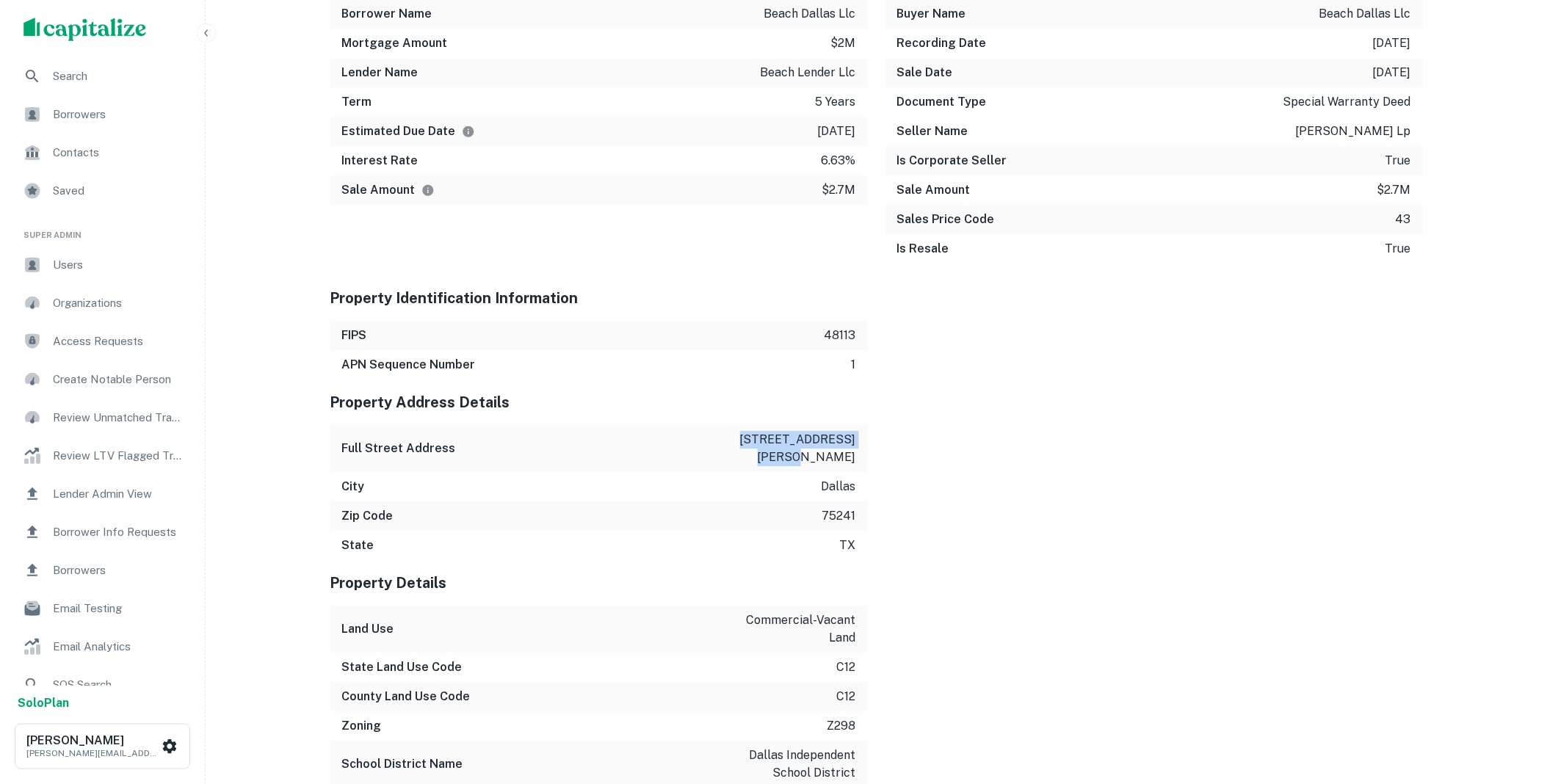
drag, startPoint x: 732, startPoint y: 438, endPoint x: 861, endPoint y: 458, distance: 130.5
click at [861, 458] on div "Full Street Address 2700 simpson stuart rd" at bounding box center [599, 448] width 538 height 47
copy p "2700 simpson stuart rd"
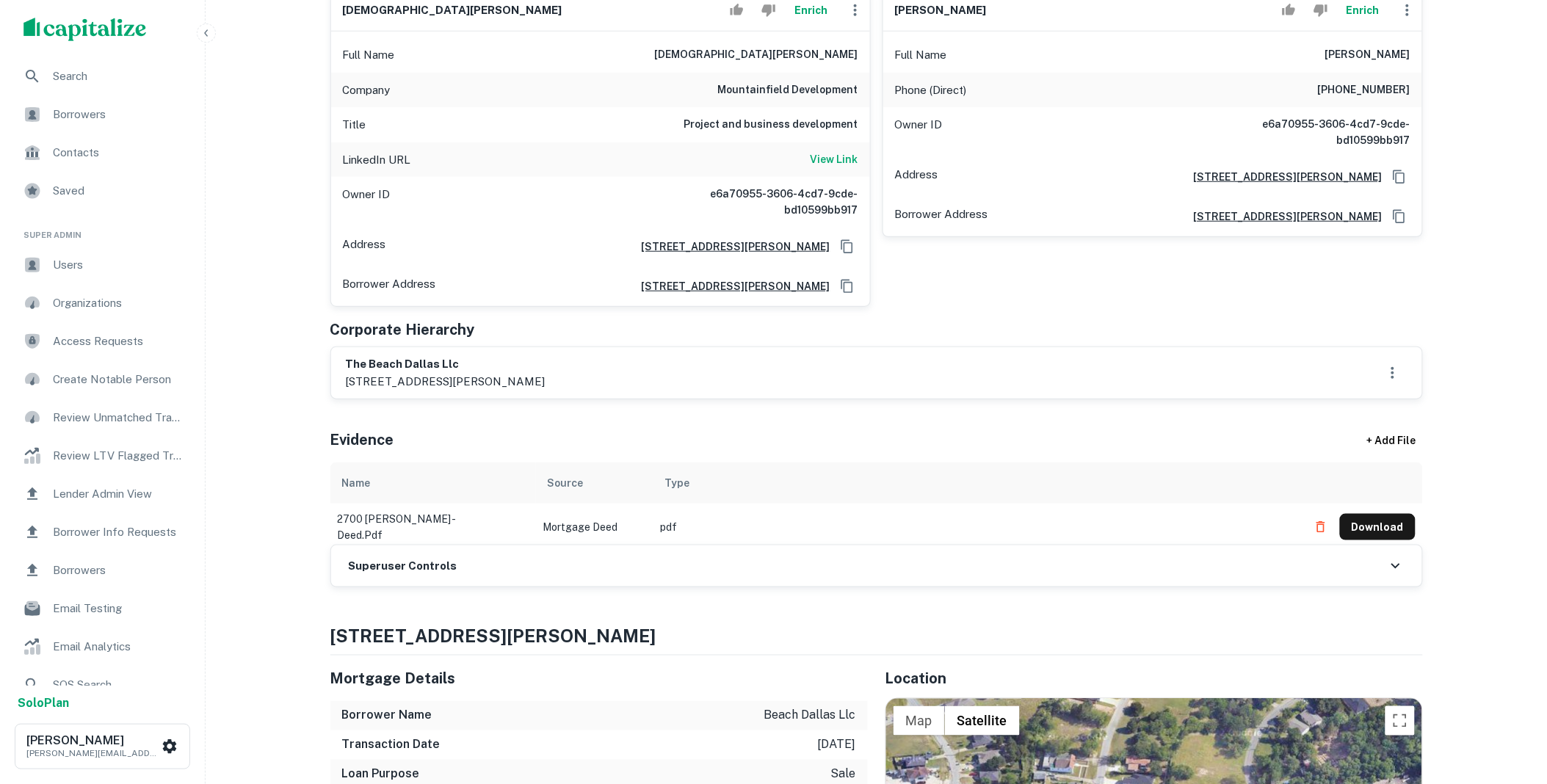
scroll to position [0, 0]
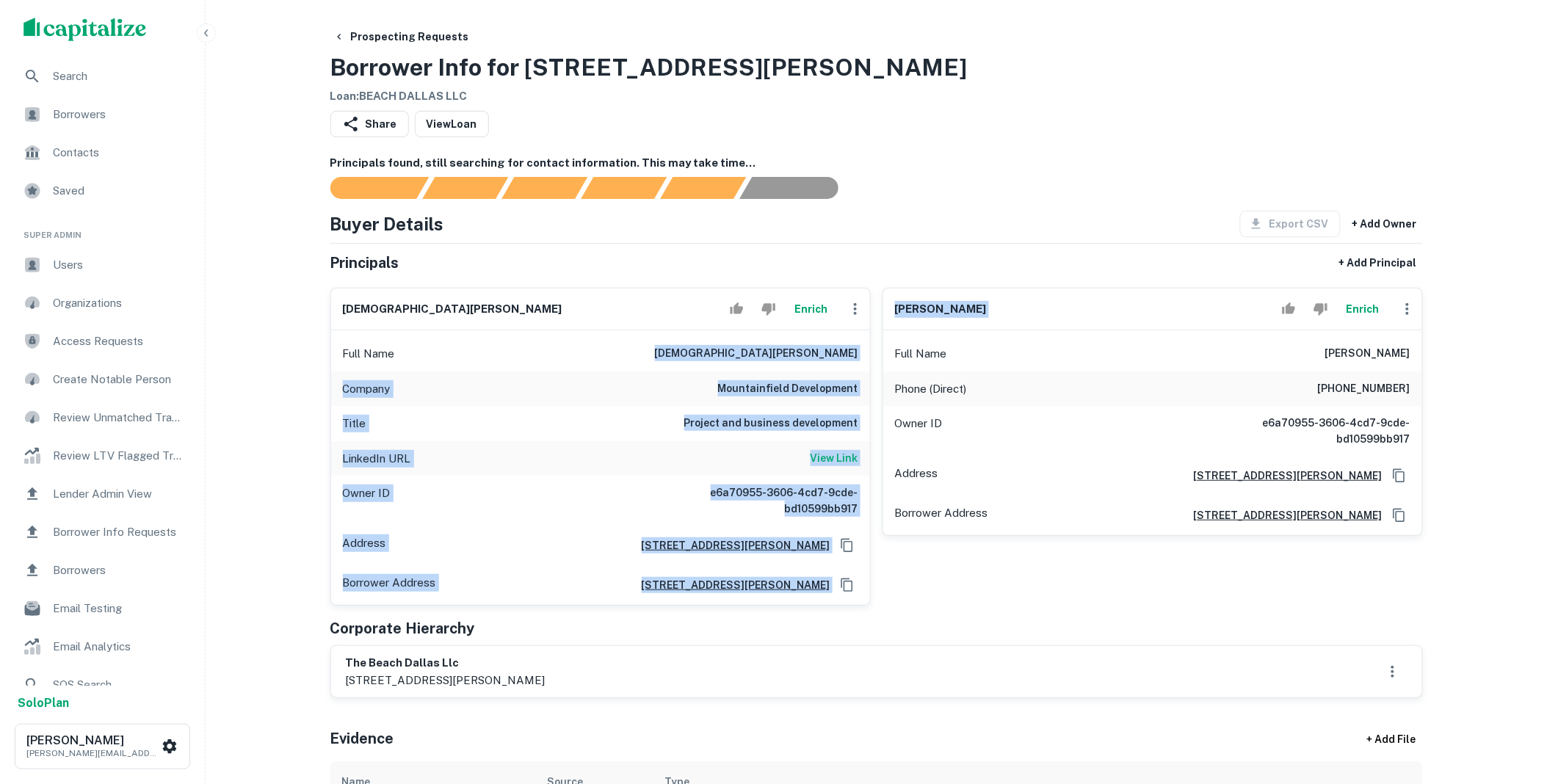
drag, startPoint x: 769, startPoint y: 351, endPoint x: 877, endPoint y: 358, distance: 108.2
click at [877, 358] on div "christian toxboe Enrich Full Name christian toxboe Company mountainfield develo…" at bounding box center [870, 440] width 1104 height 329
drag, startPoint x: 877, startPoint y: 358, endPoint x: 754, endPoint y: 344, distance: 123.8
click at [754, 344] on div "Full Name christian toxboe" at bounding box center [601, 354] width 539 height 36
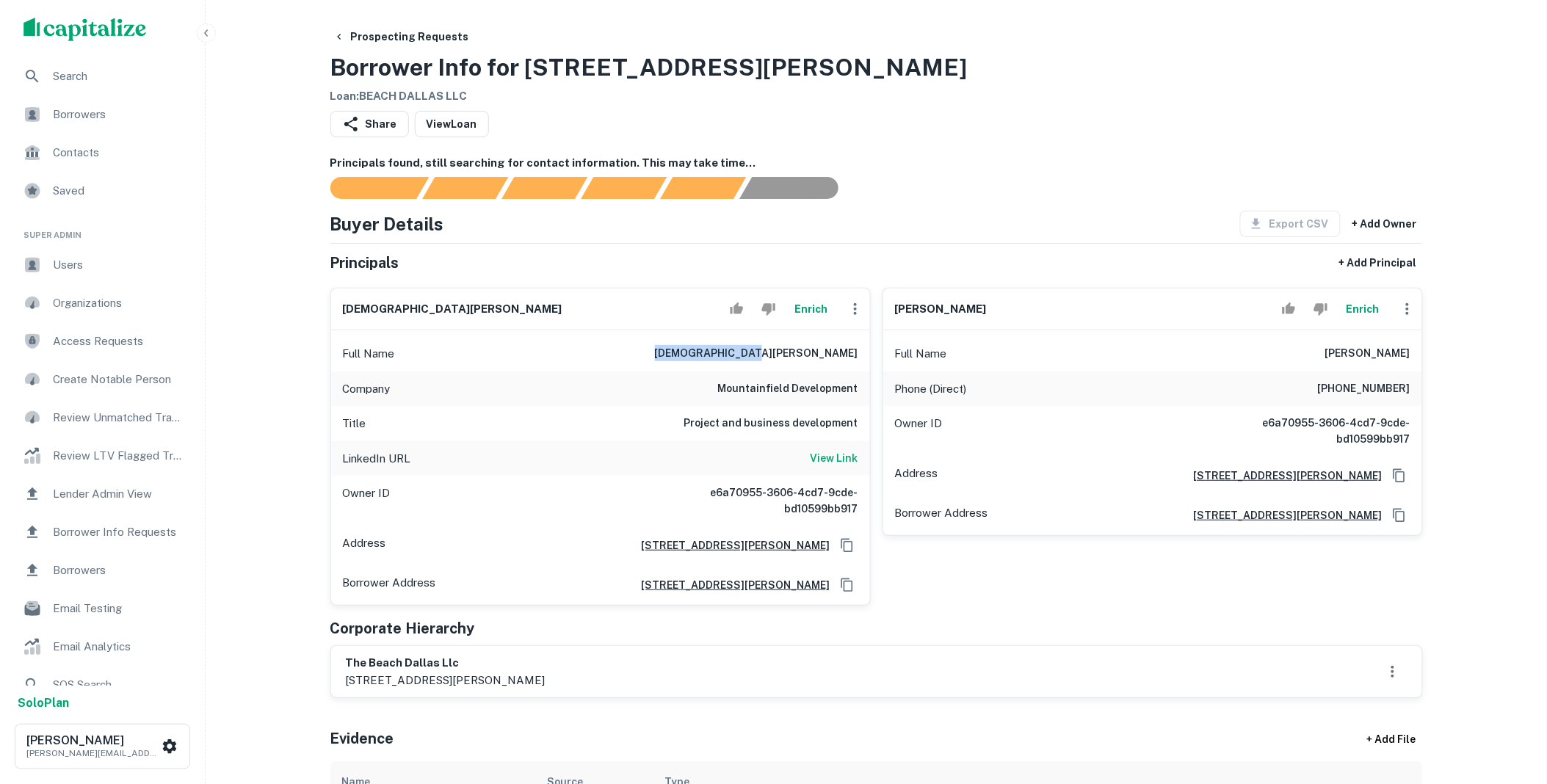
drag, startPoint x: 768, startPoint y: 349, endPoint x: 863, endPoint y: 358, distance: 95.4
click at [863, 358] on div "Full Name christian toxboe" at bounding box center [601, 354] width 539 height 36
copy h6 "christian toxboe"
drag, startPoint x: 1323, startPoint y: 358, endPoint x: 1421, endPoint y: 360, distance: 98.0
click at [1420, 360] on div "Full Name drew jacobson" at bounding box center [1152, 354] width 539 height 36
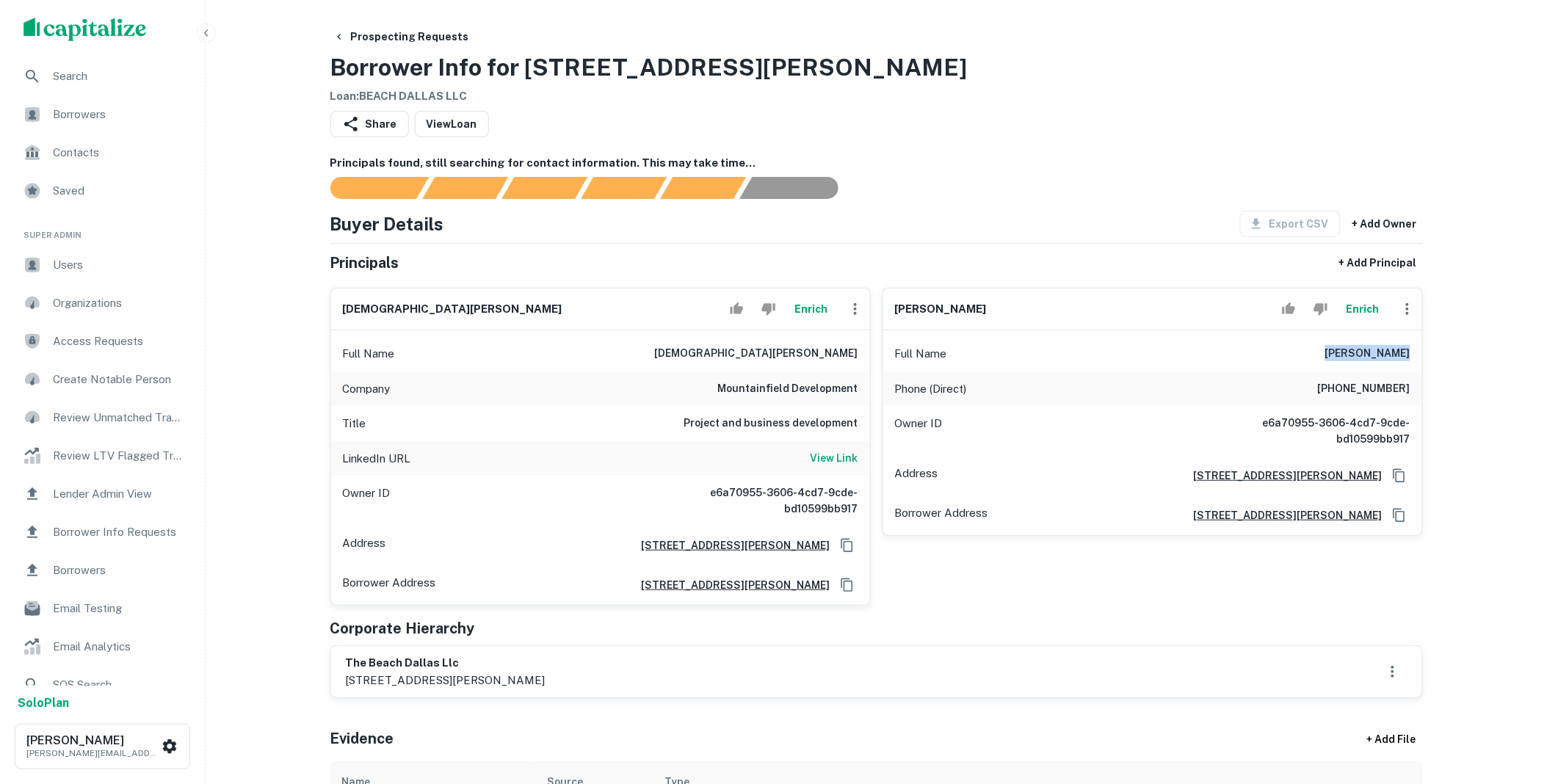
drag, startPoint x: 1421, startPoint y: 360, endPoint x: 1336, endPoint y: 363, distance: 85.1
click at [1336, 363] on div "Full Name drew jacobson" at bounding box center [1152, 354] width 539 height 36
drag, startPoint x: 1330, startPoint y: 354, endPoint x: 1421, endPoint y: 357, distance: 91.0
click at [1421, 357] on div "Full Name drew jacobson" at bounding box center [1152, 354] width 539 height 36
copy h6 "drew jacobson"
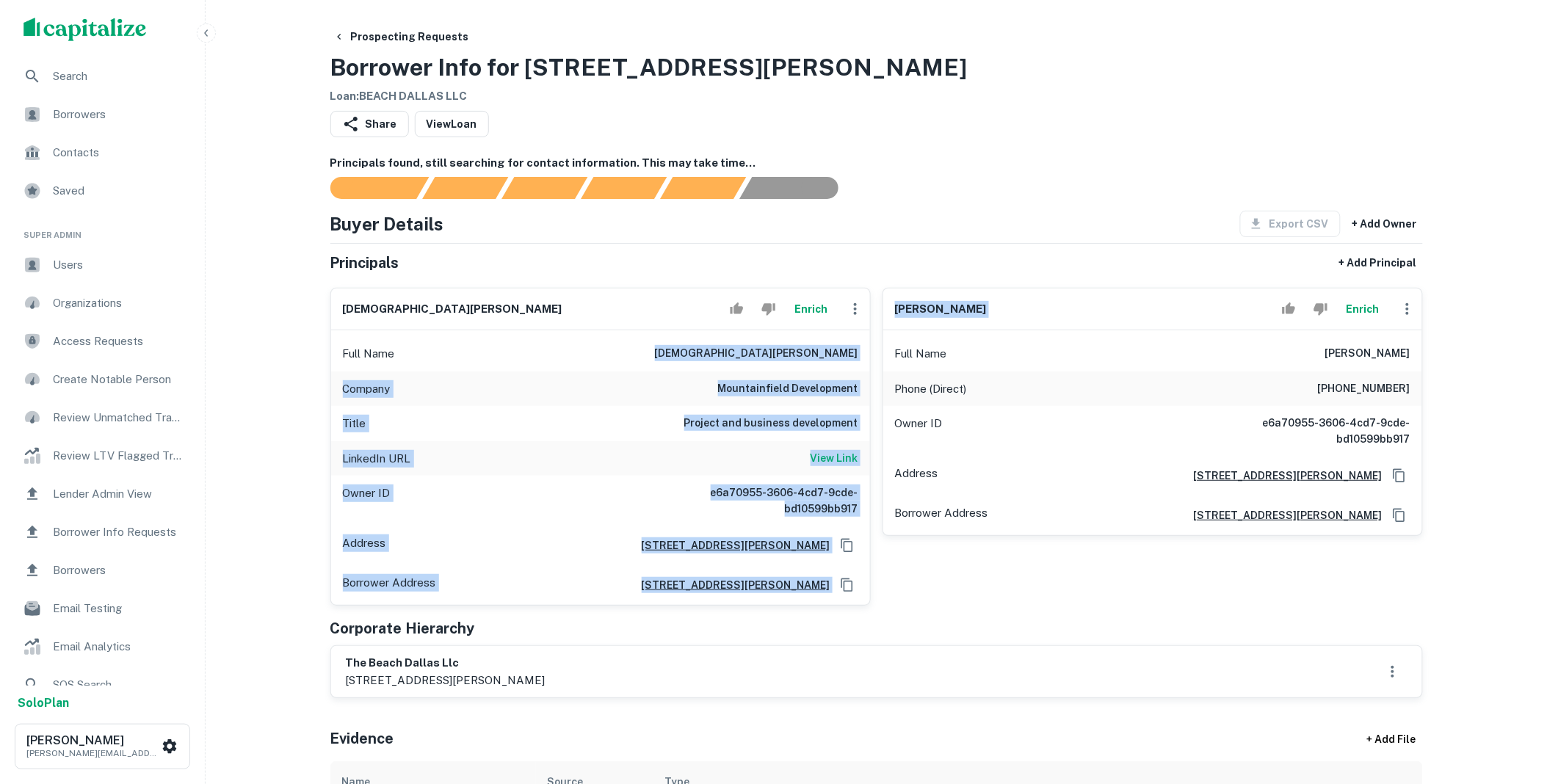
drag, startPoint x: 780, startPoint y: 347, endPoint x: 874, endPoint y: 346, distance: 94.0
click at [874, 346] on div "christian toxboe Enrich Full Name christian toxboe Company mountainfield develo…" at bounding box center [870, 440] width 1104 height 329
drag, startPoint x: 874, startPoint y: 346, endPoint x: 738, endPoint y: 354, distance: 136.2
click at [738, 354] on div "Full Name christian toxboe" at bounding box center [601, 354] width 539 height 36
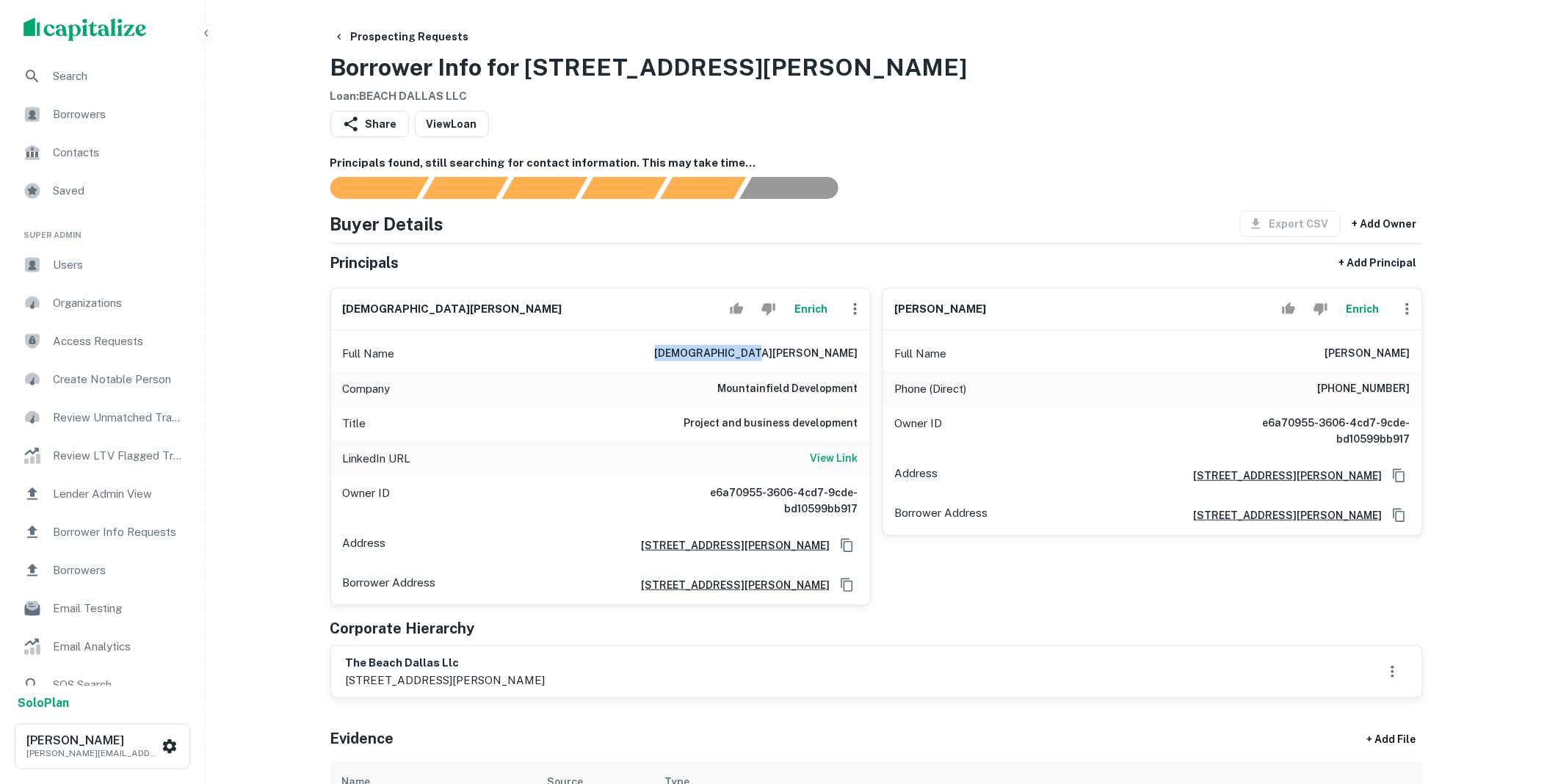
drag, startPoint x: 758, startPoint y: 350, endPoint x: 861, endPoint y: 354, distance: 103.1
click at [861, 354] on div "Full Name christian toxboe" at bounding box center [601, 354] width 539 height 36
copy h6 "christian toxboe"
click at [812, 311] on button "Enrich" at bounding box center [811, 309] width 47 height 30
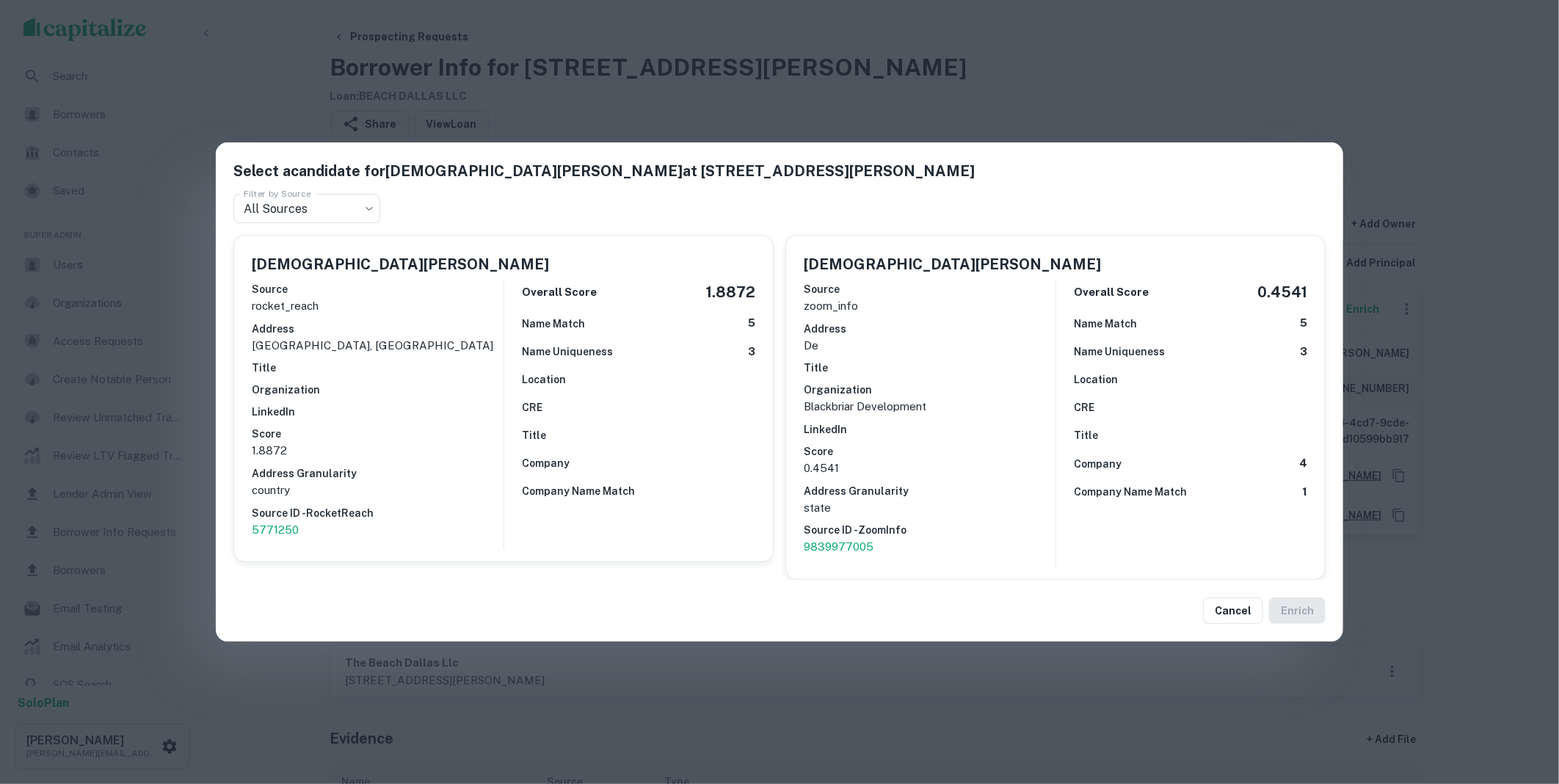
click at [840, 549] on p "9839977005" at bounding box center [929, 547] width 252 height 18
click at [1226, 597] on button "Cancel" at bounding box center [1233, 611] width 60 height 27
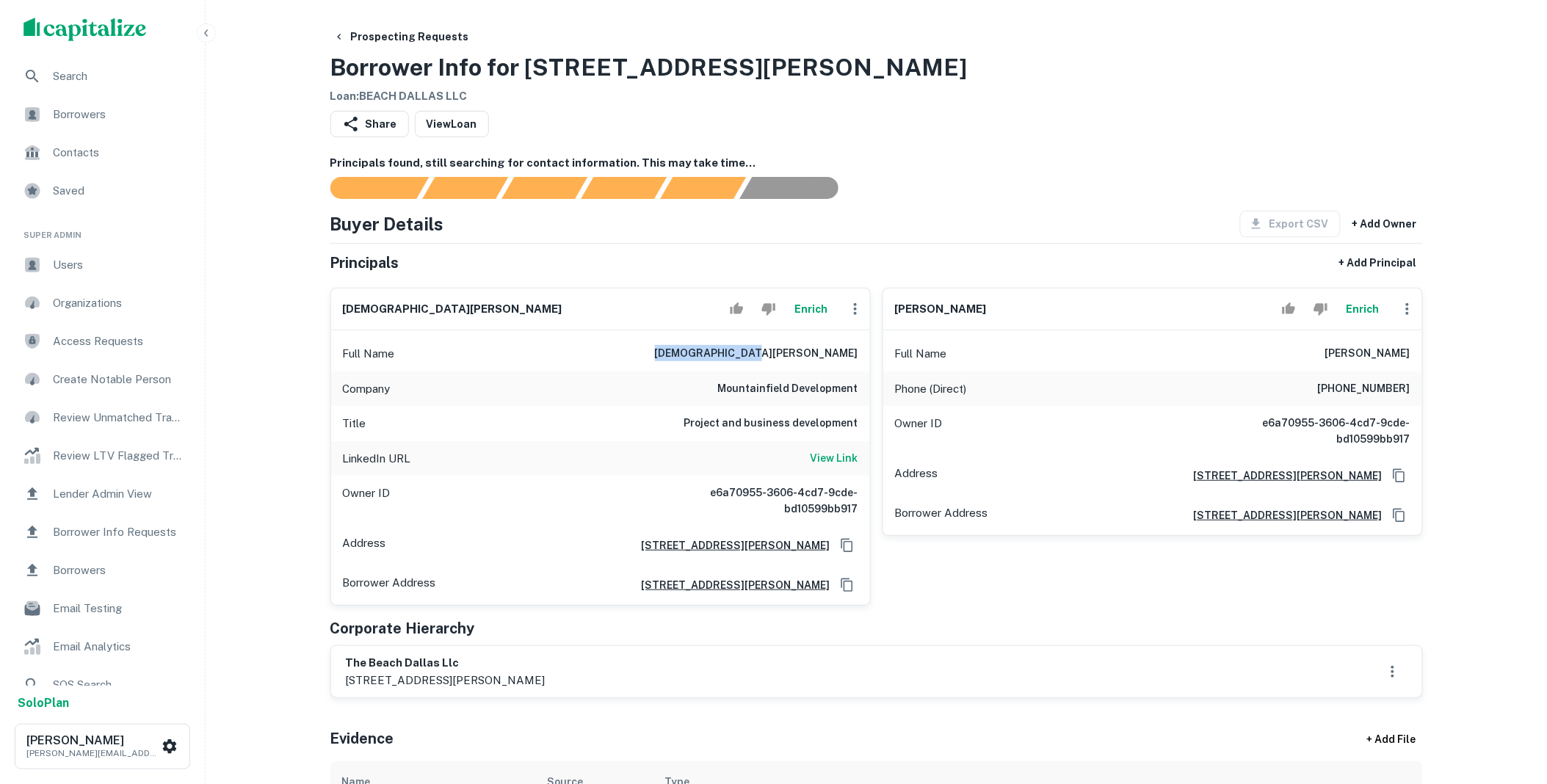
scroll to position [298, 0]
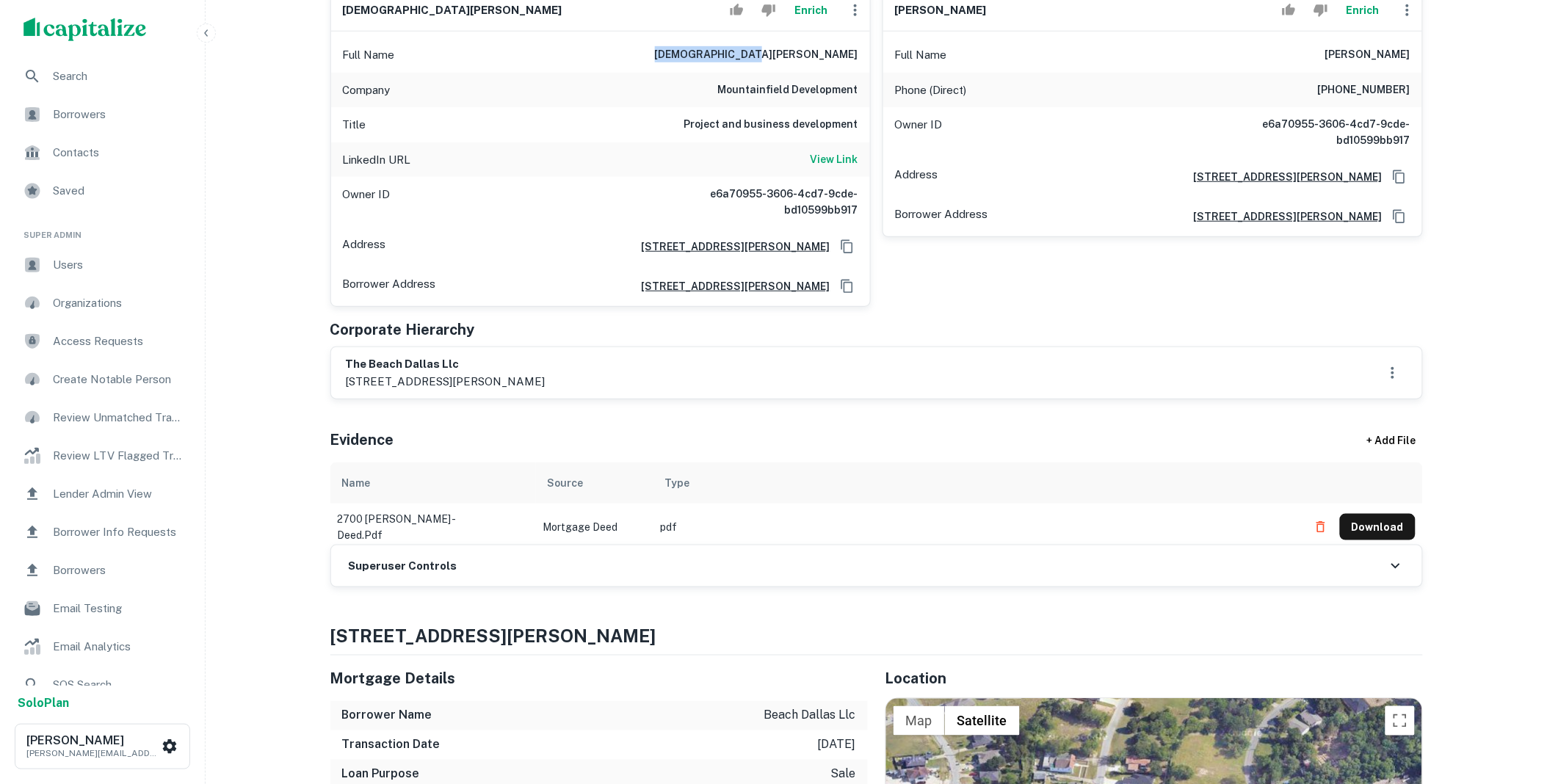
copy h6 "christian toxboe"
drag, startPoint x: 349, startPoint y: 362, endPoint x: 336, endPoint y: 362, distance: 13.0
click at [336, 362] on div "the beach dallas llc 254 chapman road, suite 20849, newark, de, 19702" at bounding box center [876, 372] width 1091 height 51
copy h6 "the beach dallas llc"
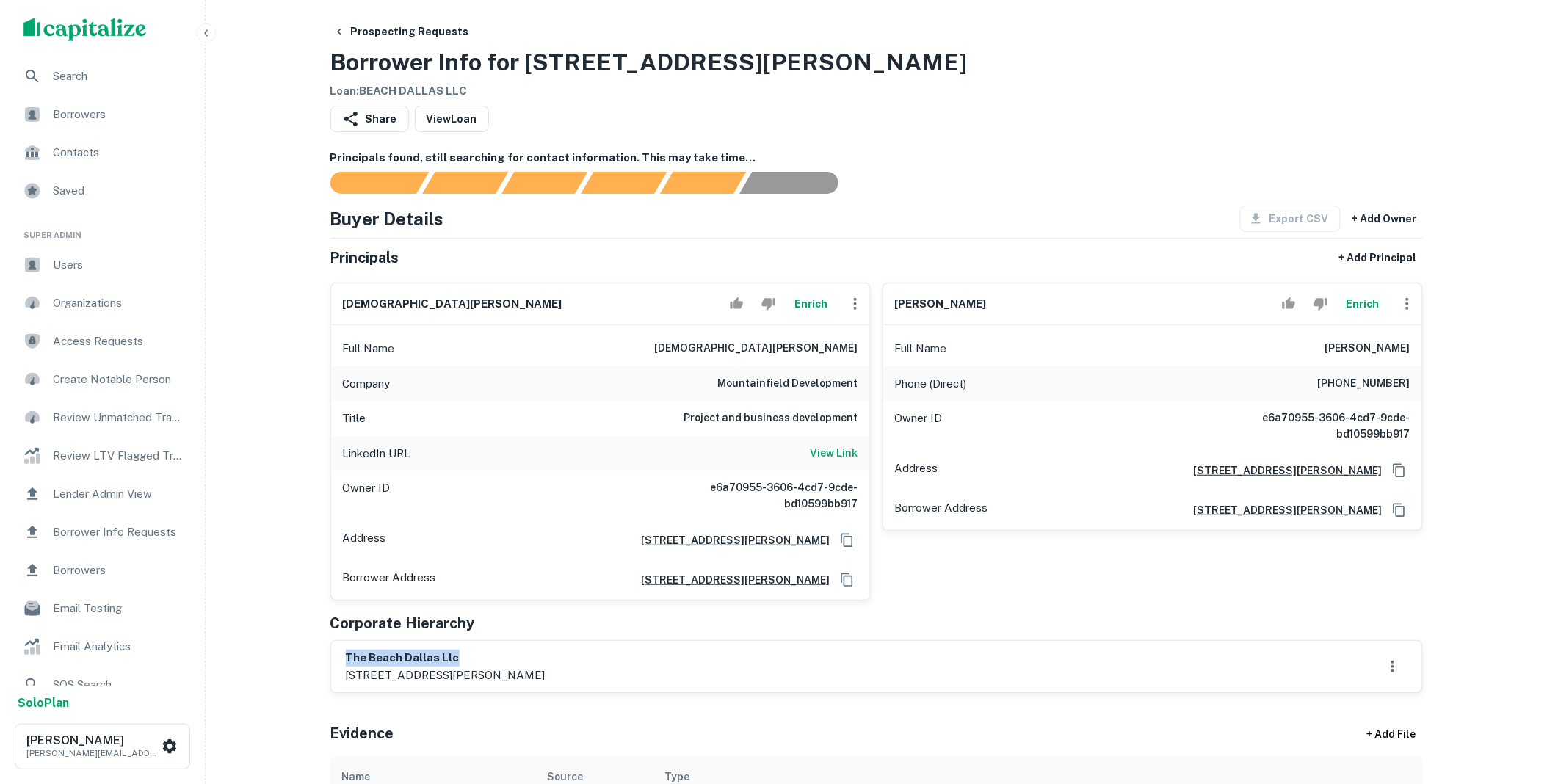
scroll to position [0, 0]
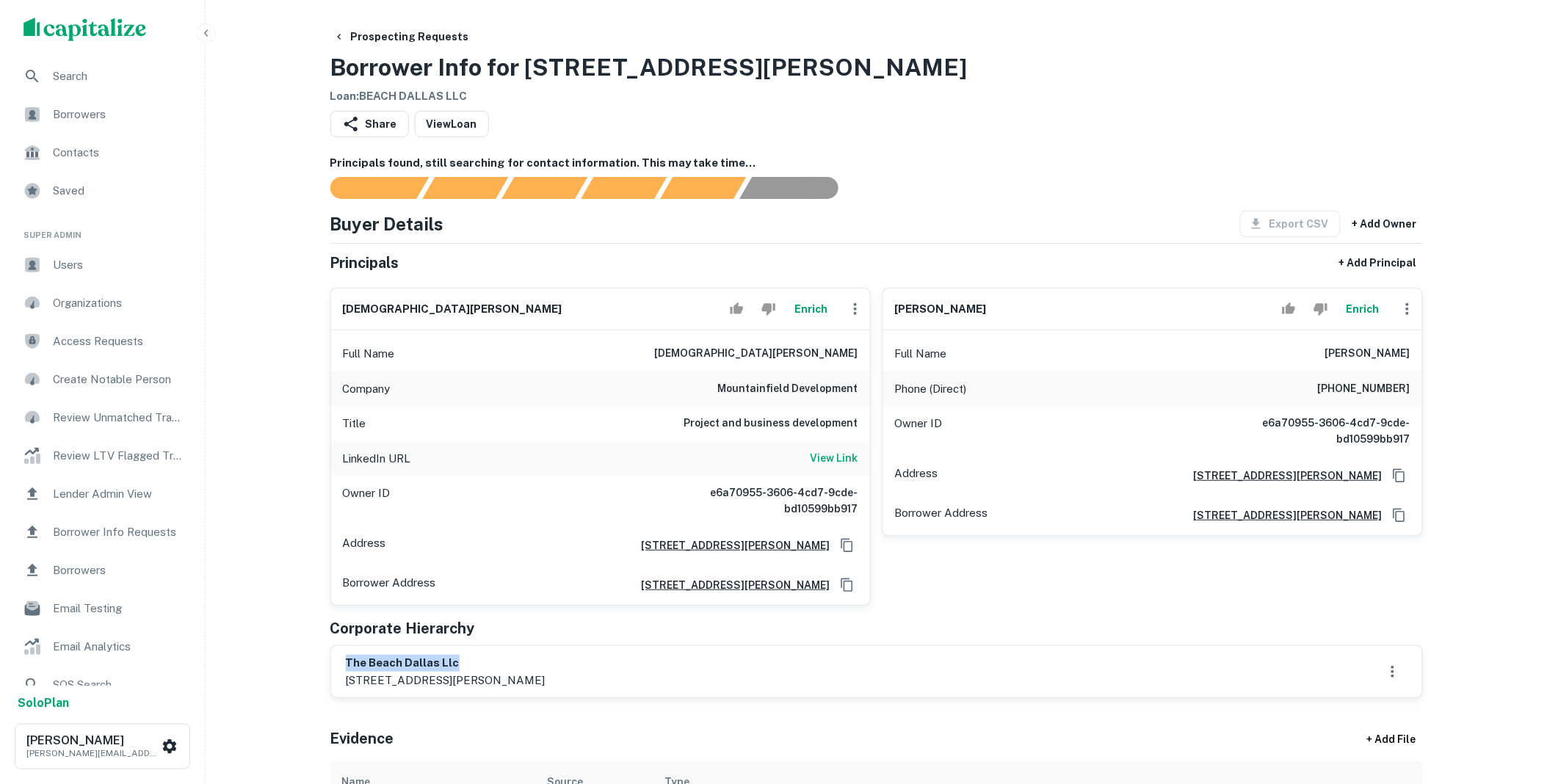
click at [857, 310] on icon "button" at bounding box center [855, 309] width 18 height 18
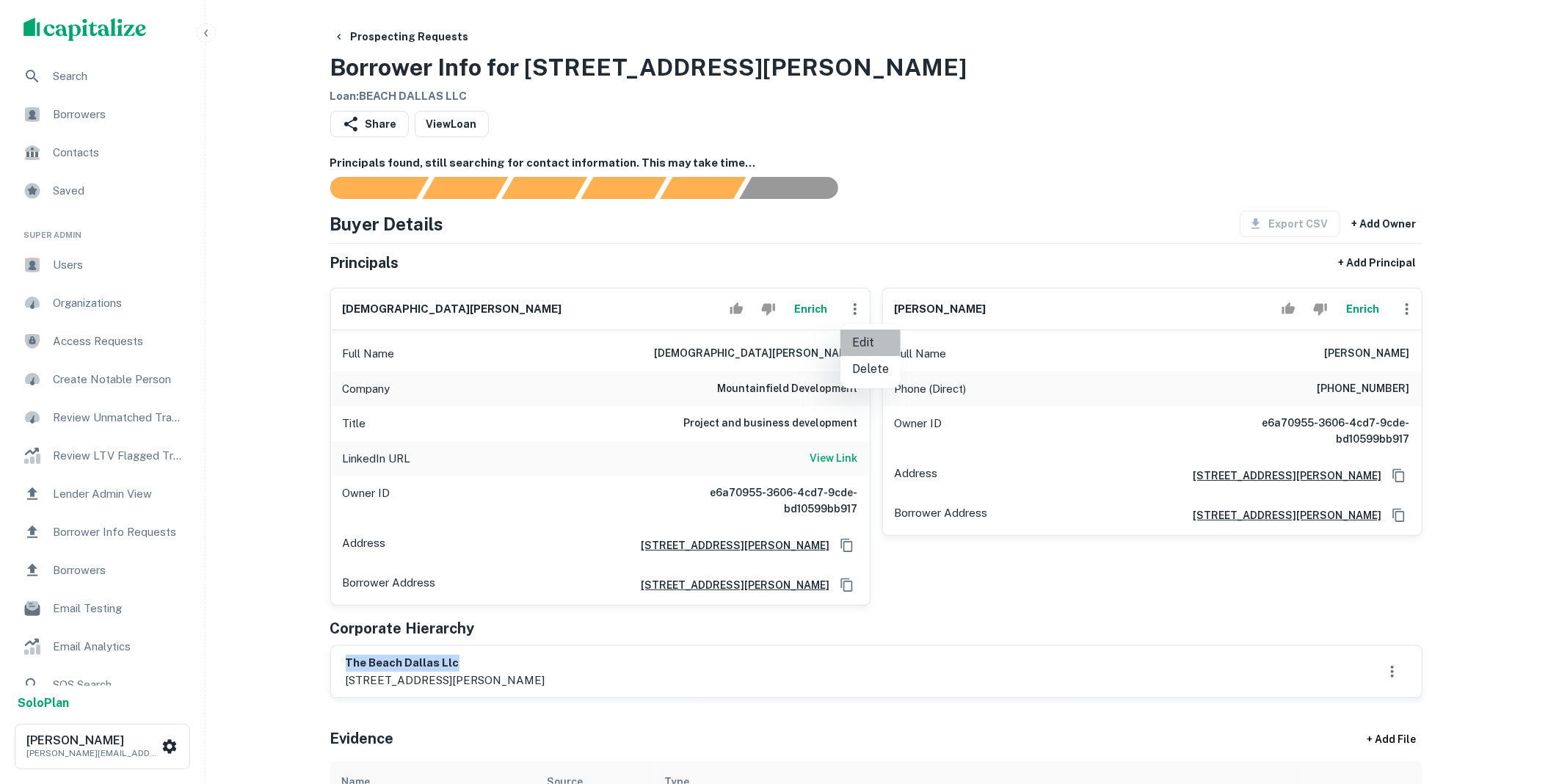
click at [871, 344] on li "Edit" at bounding box center [870, 343] width 60 height 27
select select "**"
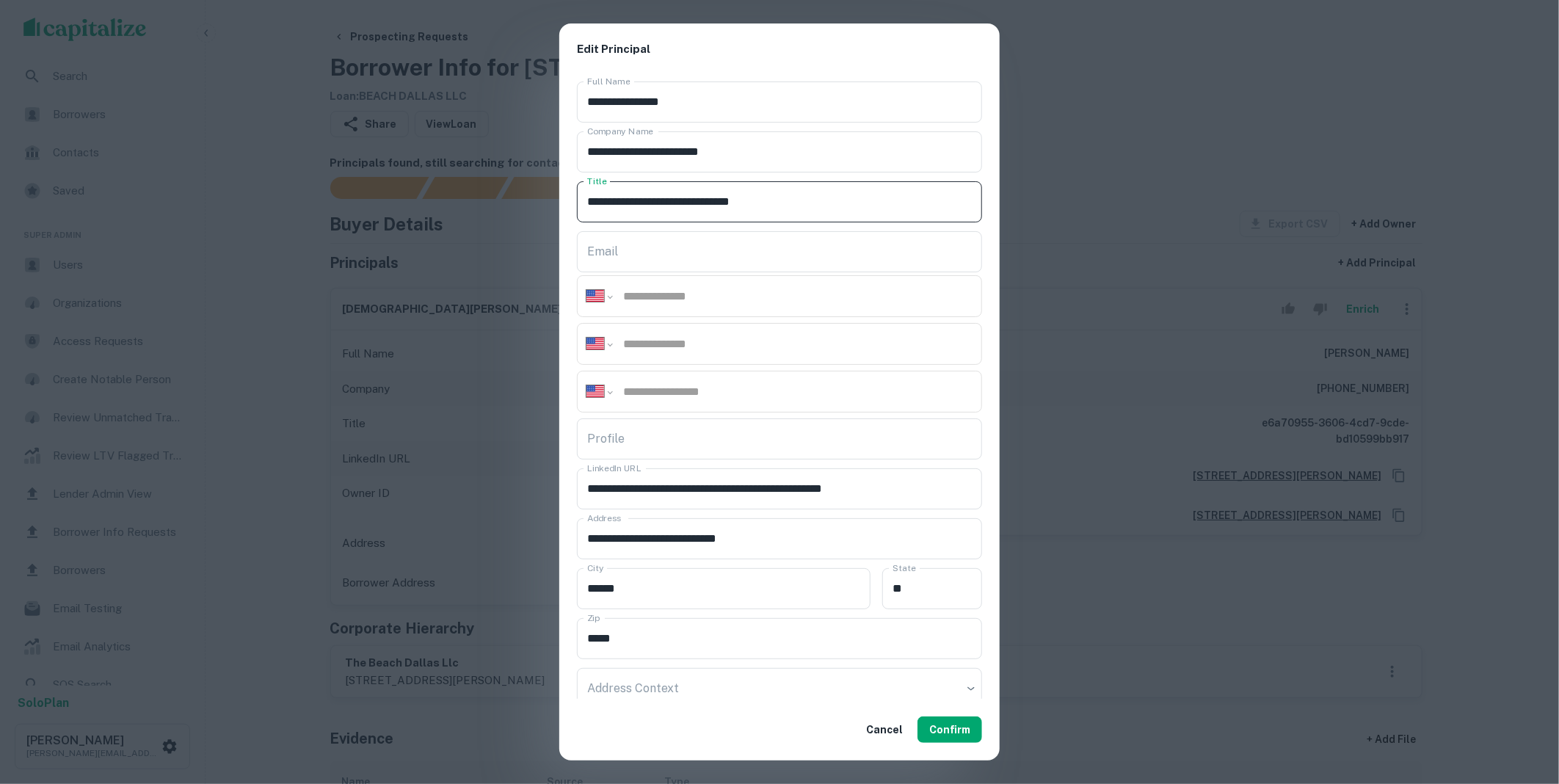
drag, startPoint x: 703, startPoint y: 211, endPoint x: 578, endPoint y: 220, distance: 125.3
click at [564, 221] on div "**********" at bounding box center [779, 387] width 441 height 624
drag, startPoint x: 631, startPoint y: 145, endPoint x: 567, endPoint y: 144, distance: 64.0
click at [568, 145] on div "**********" at bounding box center [779, 387] width 441 height 624
click at [644, 383] on input "tel" at bounding box center [798, 391] width 351 height 17
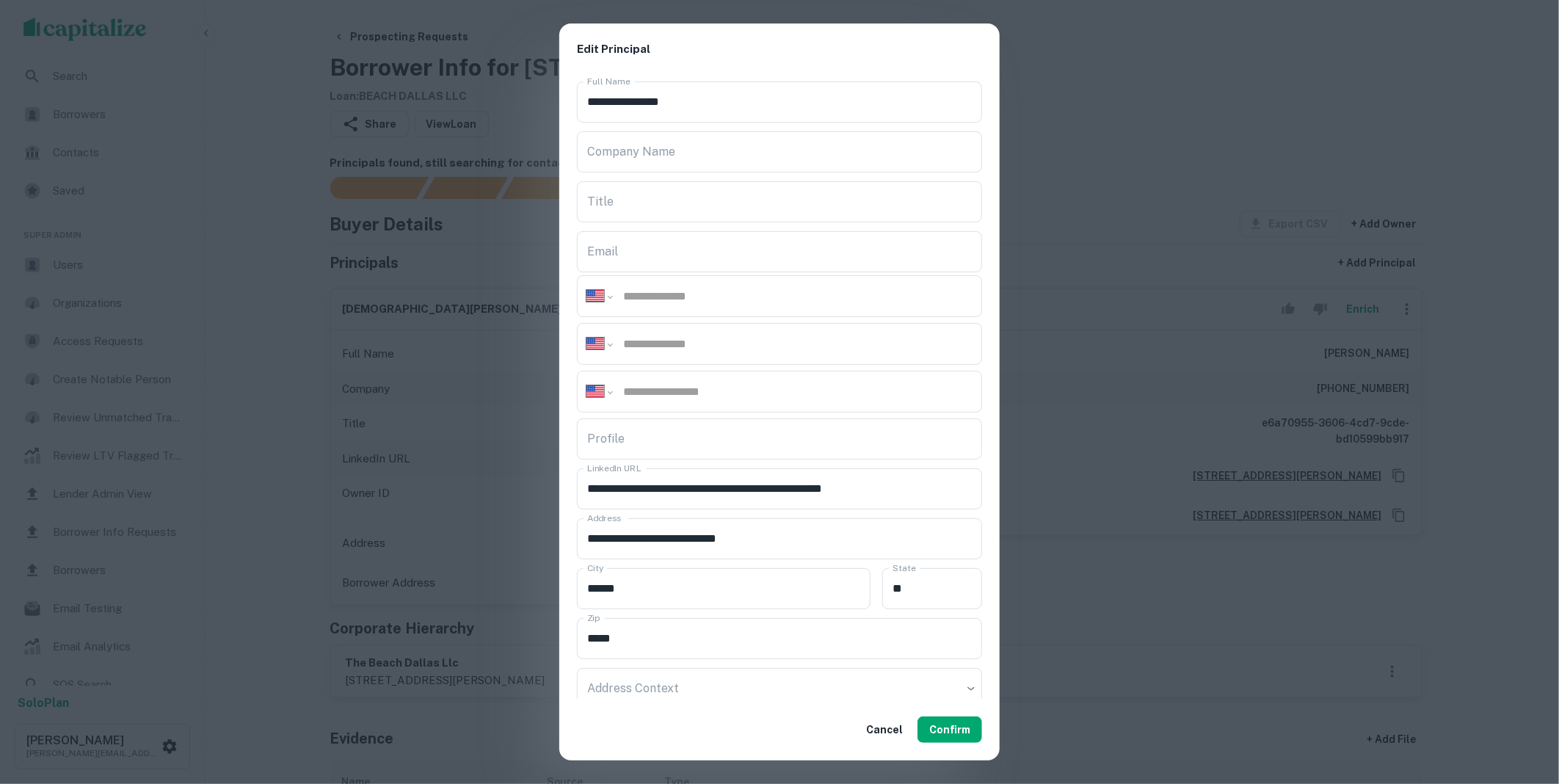
paste input "**********"
type input "**********"
drag, startPoint x: 646, startPoint y: 164, endPoint x: 647, endPoint y: 232, distance: 68.0
click at [647, 232] on div "**********" at bounding box center [779, 387] width 441 height 624
click at [643, 158] on input "Company Name" at bounding box center [779, 152] width 405 height 41
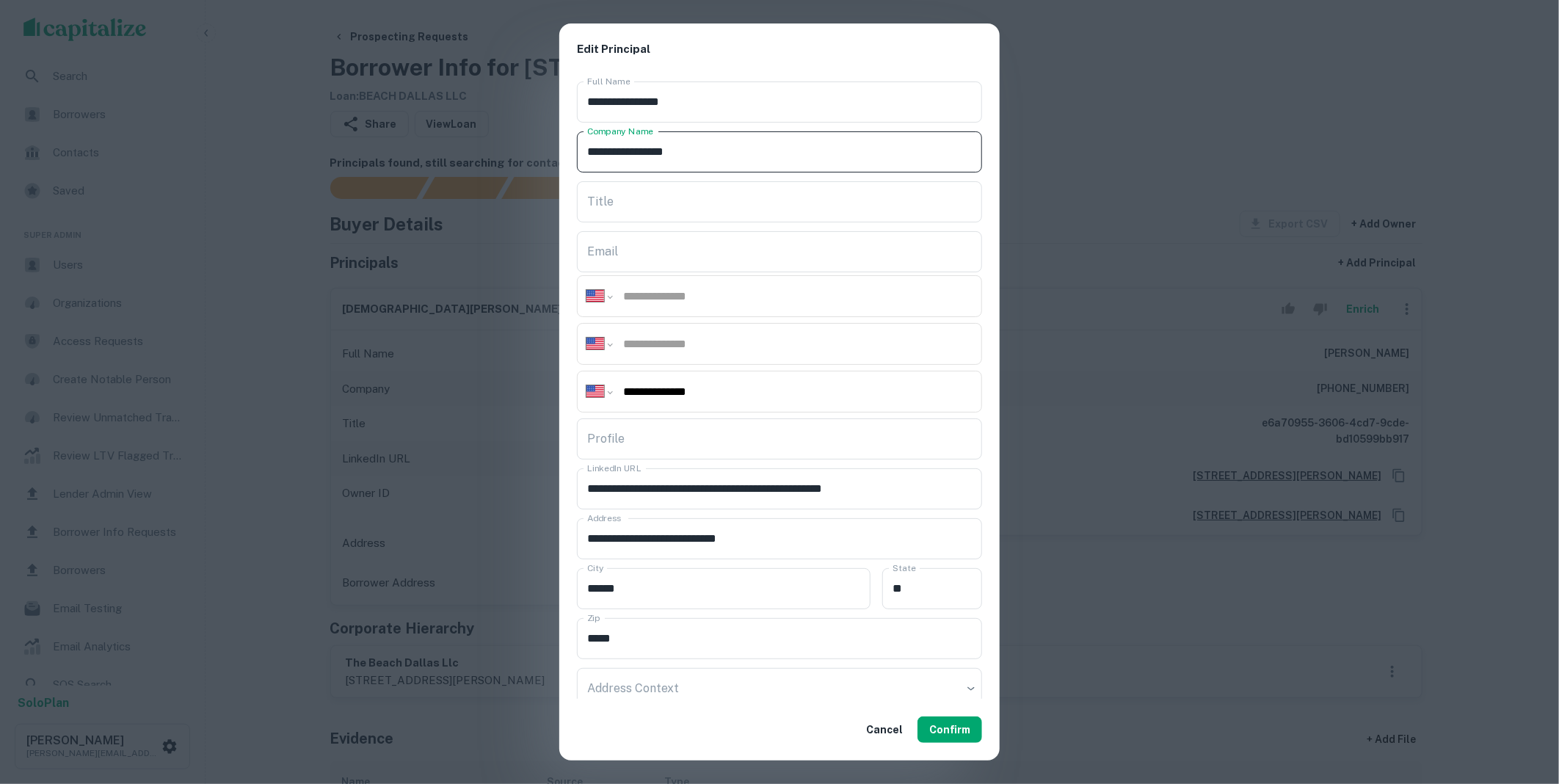
click at [946, 744] on div "Cancel Confirm" at bounding box center [779, 729] width 441 height 61
click at [651, 158] on input "**********" at bounding box center [779, 152] width 405 height 41
type input "**********"
click at [960, 722] on button "Confirm" at bounding box center [949, 729] width 64 height 27
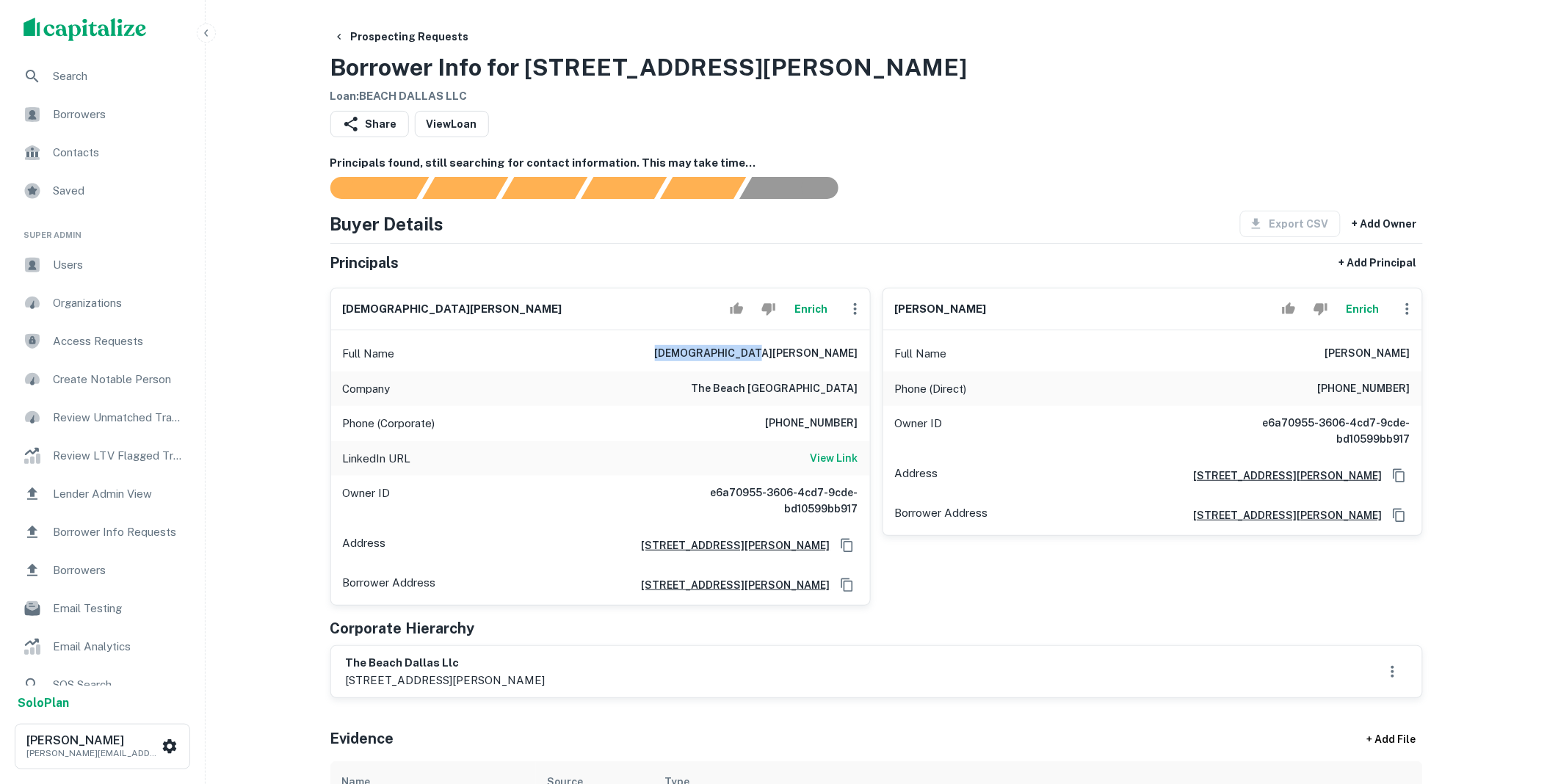
drag, startPoint x: 771, startPoint y: 358, endPoint x: 862, endPoint y: 358, distance: 91.0
click at [862, 358] on div "Full Name christian toxboe" at bounding box center [601, 354] width 539 height 36
click at [823, 456] on h6 "View Link" at bounding box center [834, 458] width 47 height 16
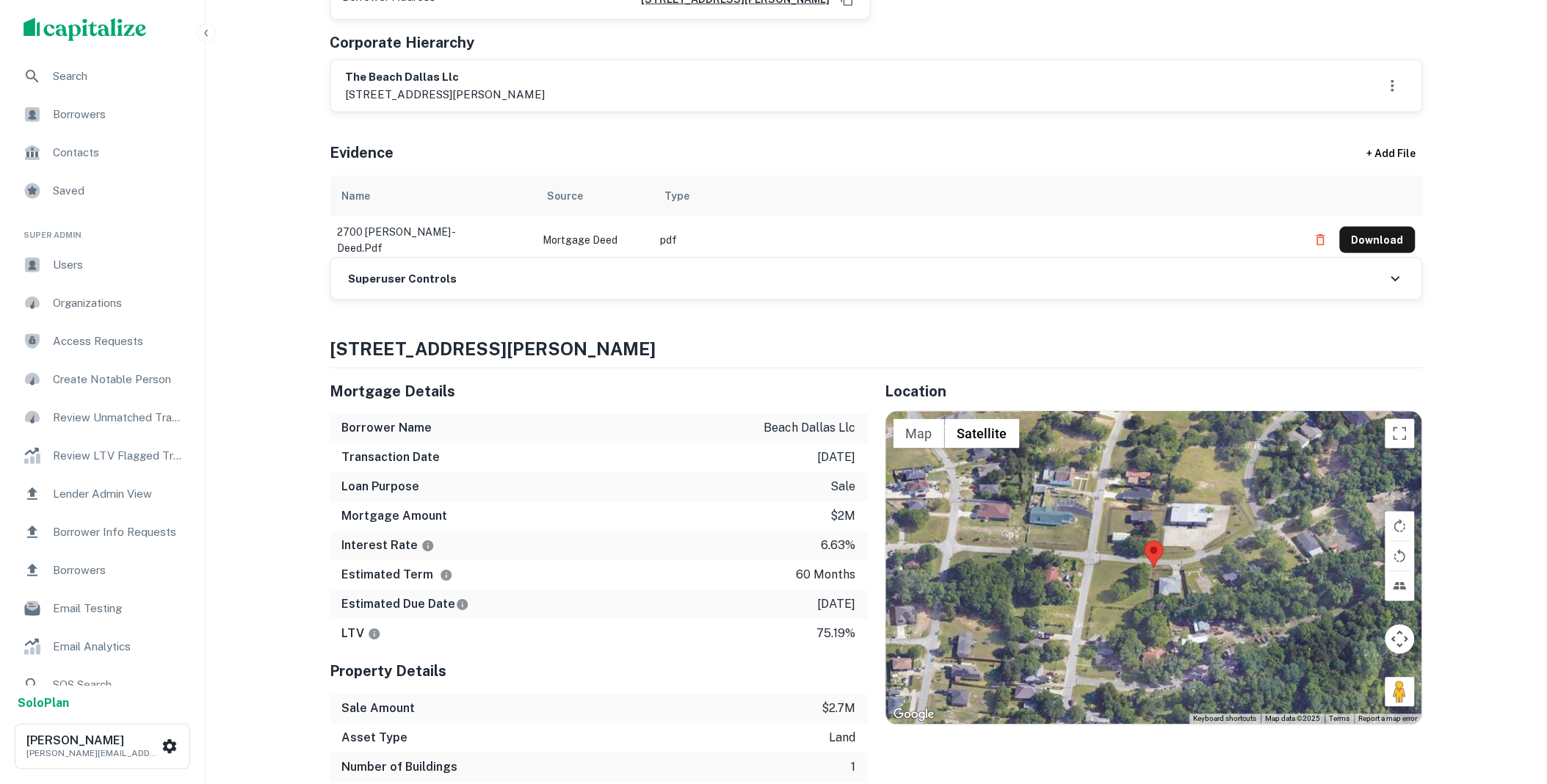
scroll to position [298, 0]
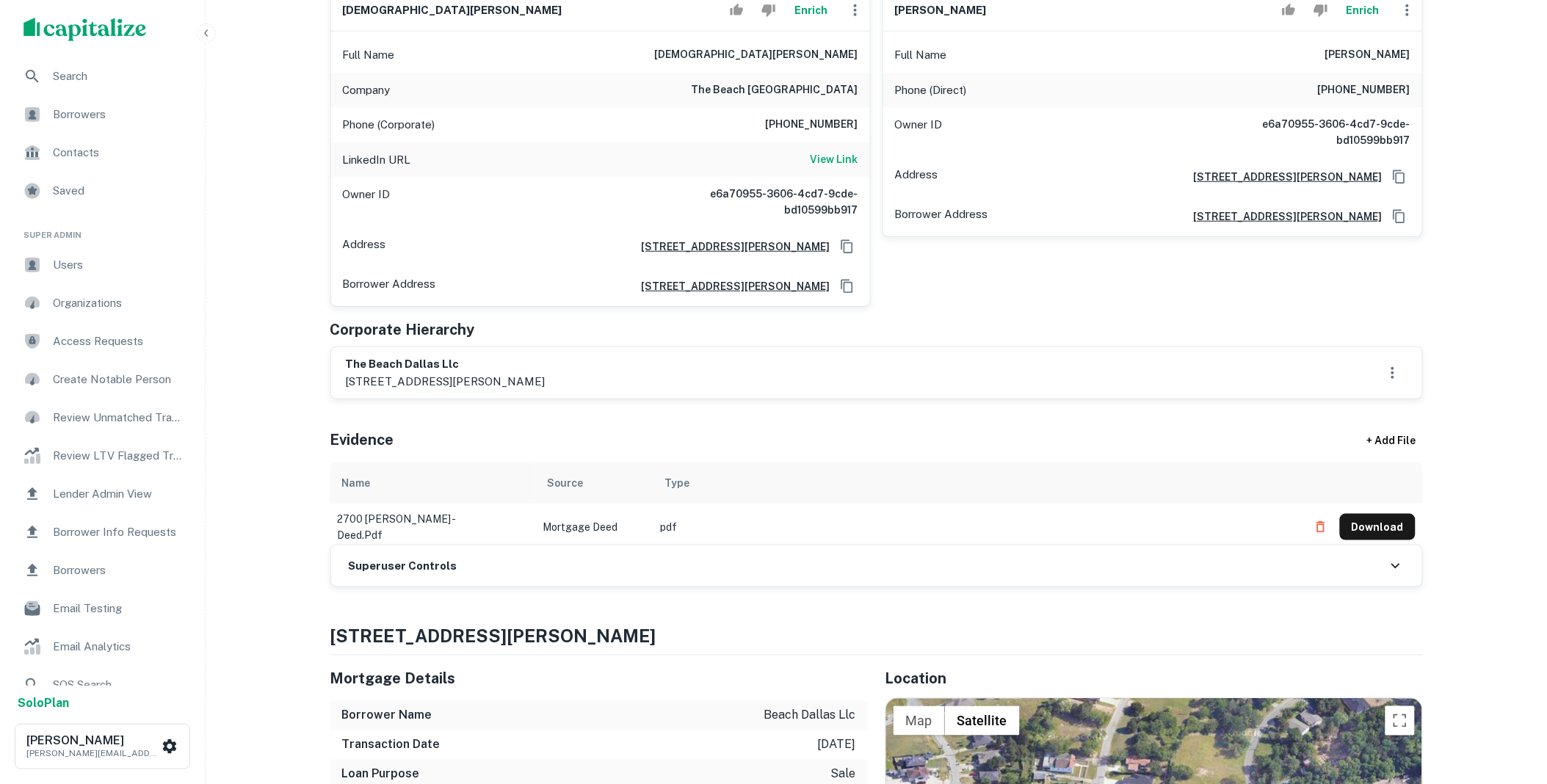
click at [501, 573] on div "Superuser Controls" at bounding box center [876, 566] width 1091 height 41
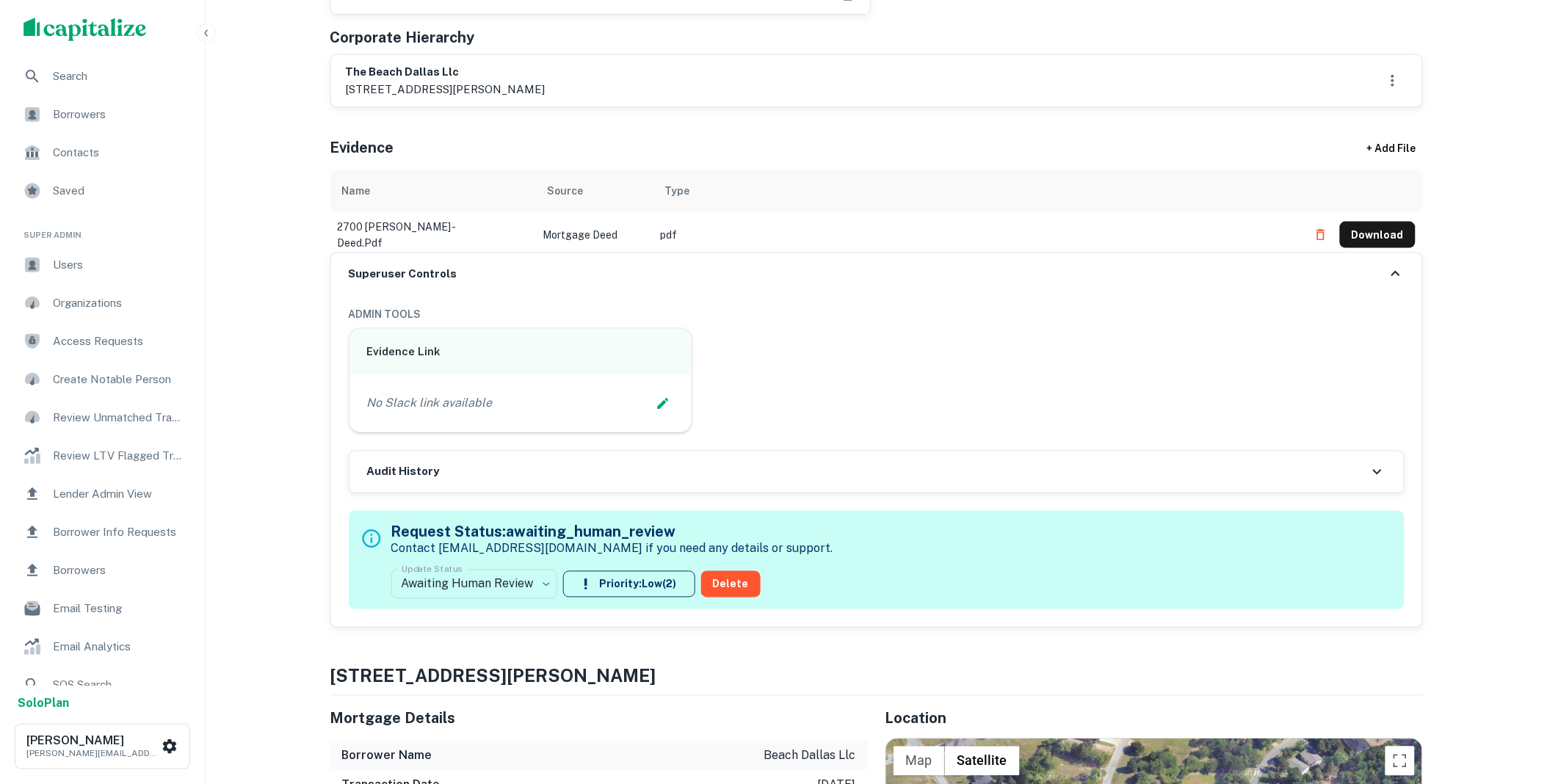
scroll to position [597, 0]
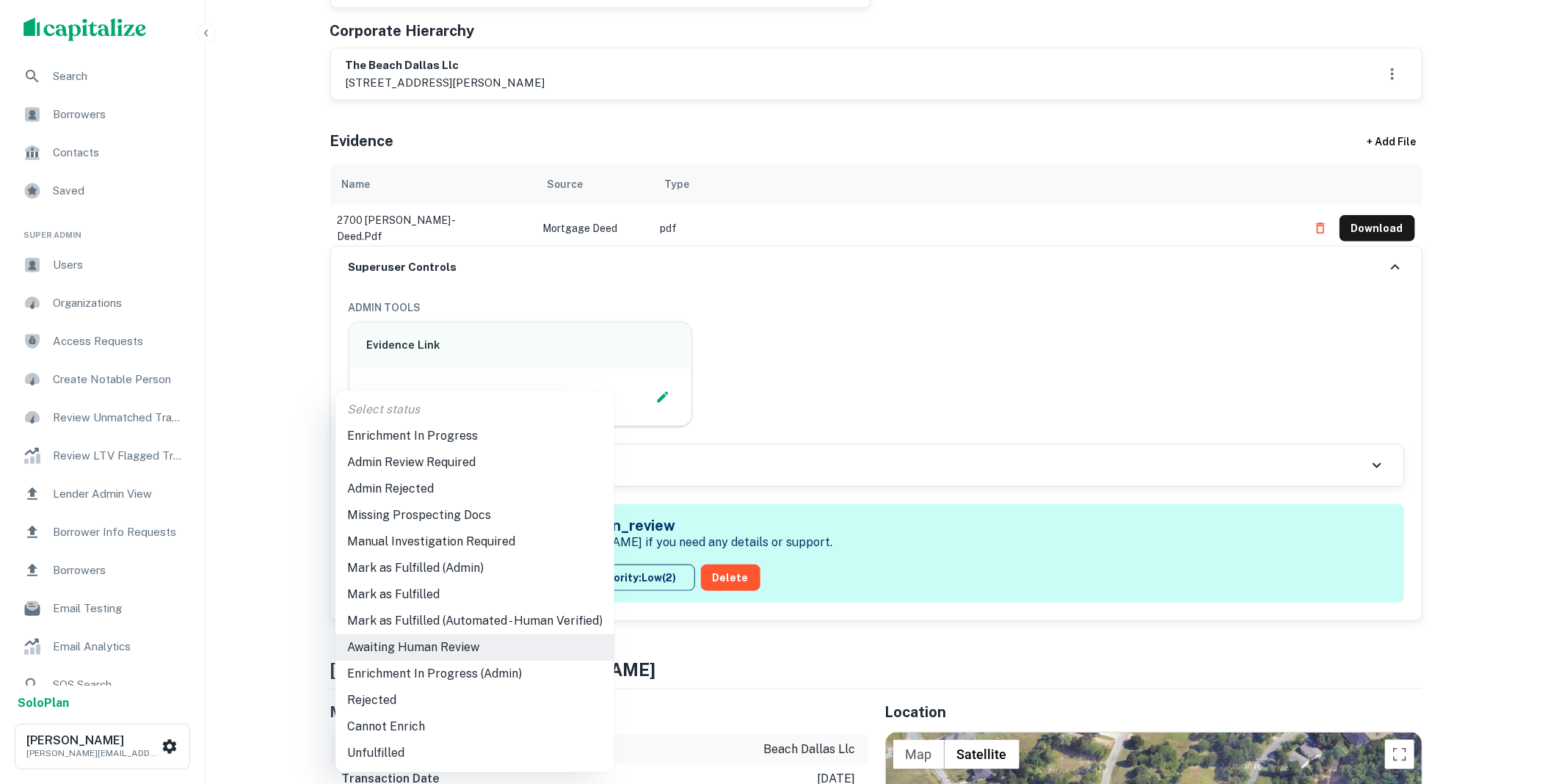
click at [407, 597] on li "Mark as Fulfilled" at bounding box center [475, 594] width 279 height 27
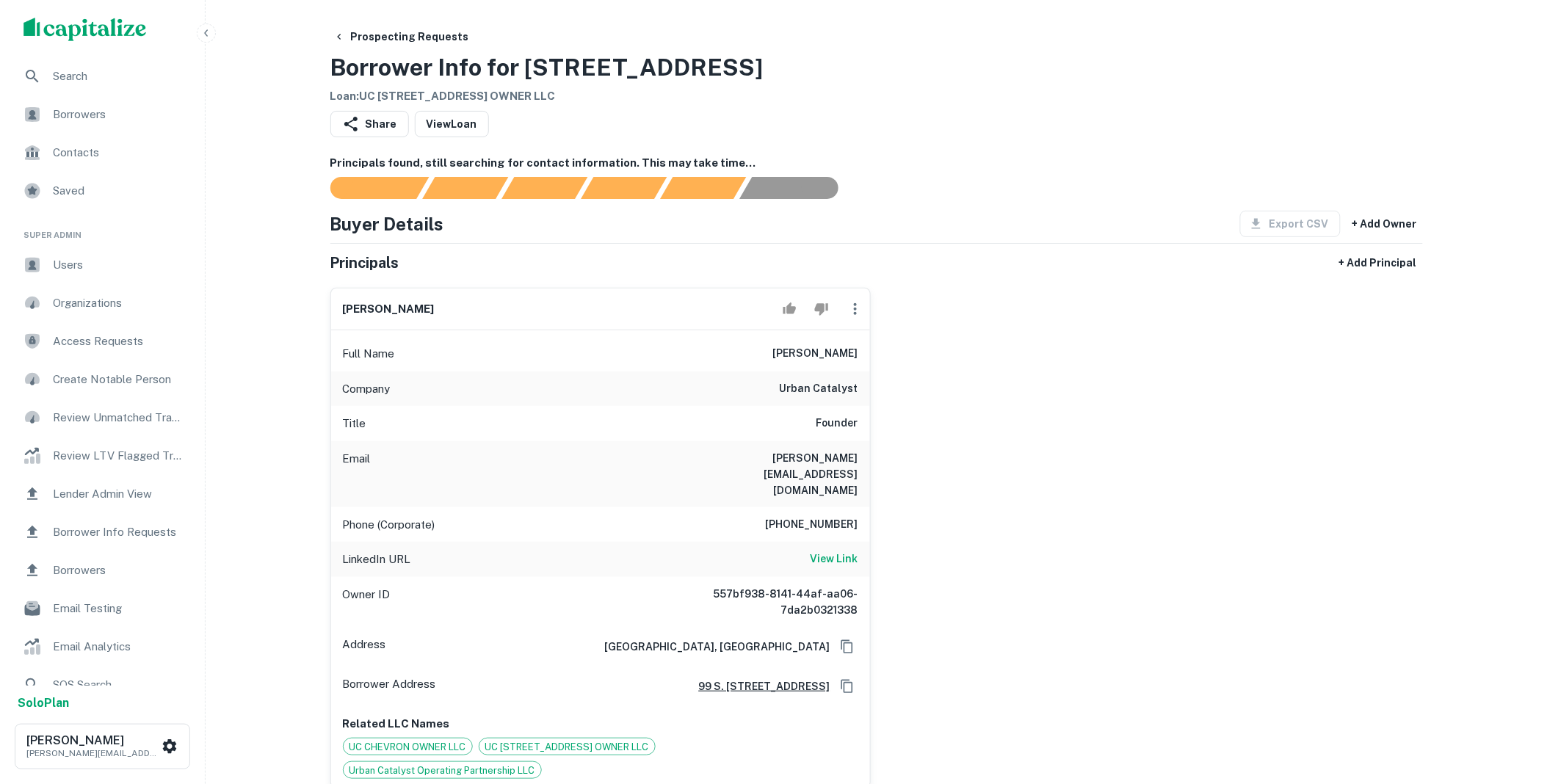
scroll to position [298, 0]
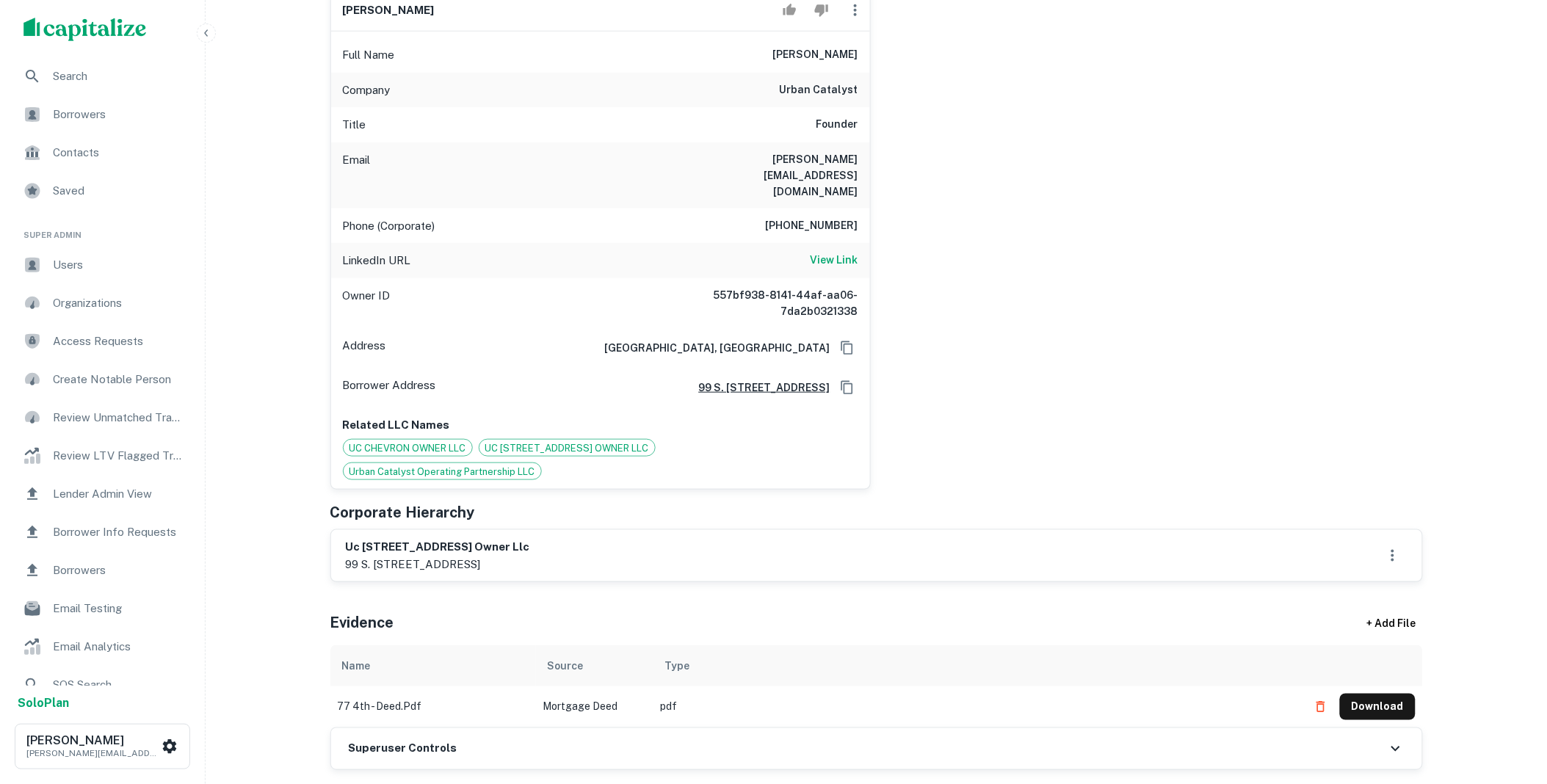
drag, startPoint x: 464, startPoint y: 694, endPoint x: 466, endPoint y: 649, distance: 45.0
click at [464, 728] on div "Superuser Controls" at bounding box center [876, 748] width 1091 height 41
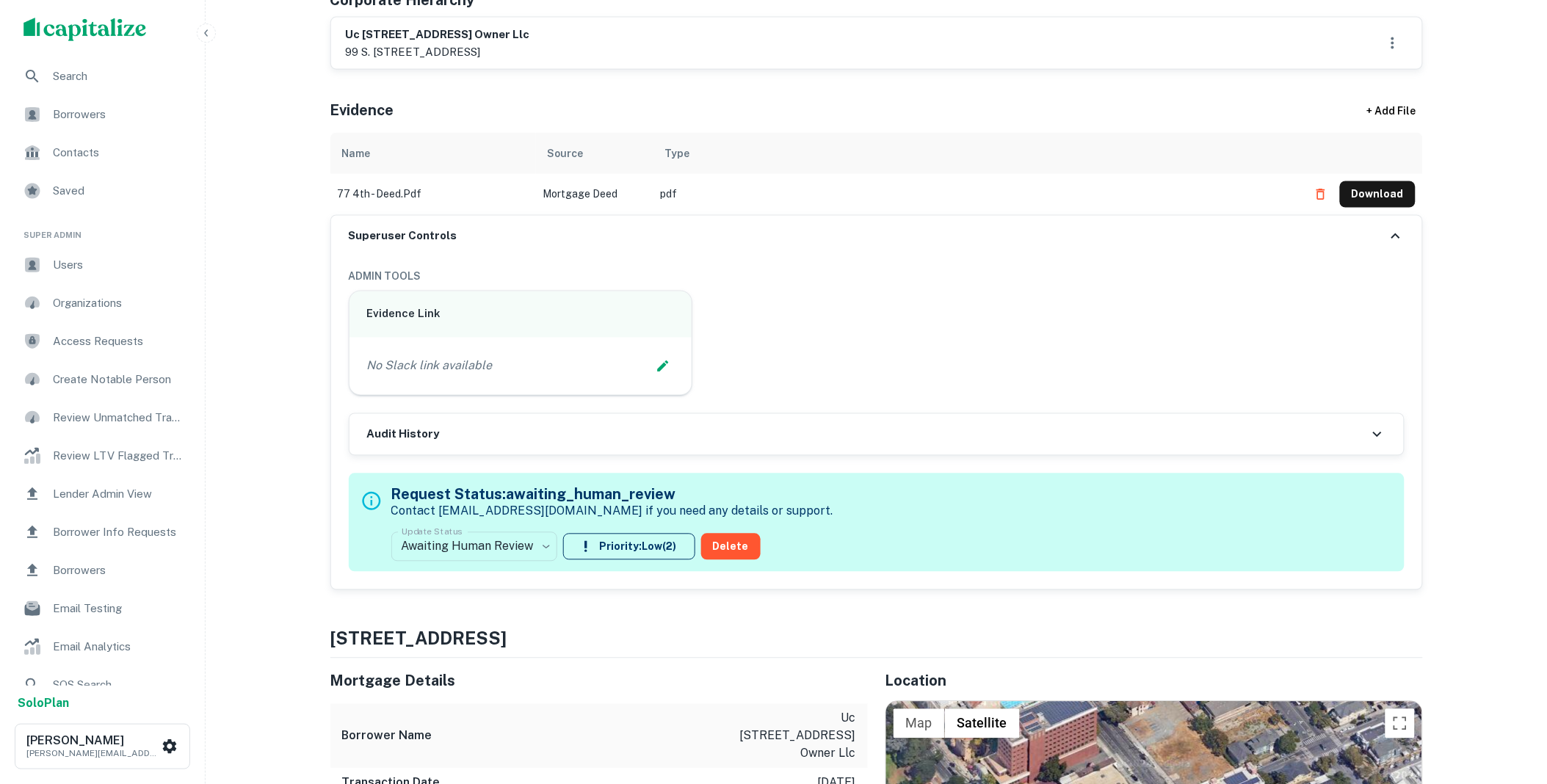
scroll to position [897, 0]
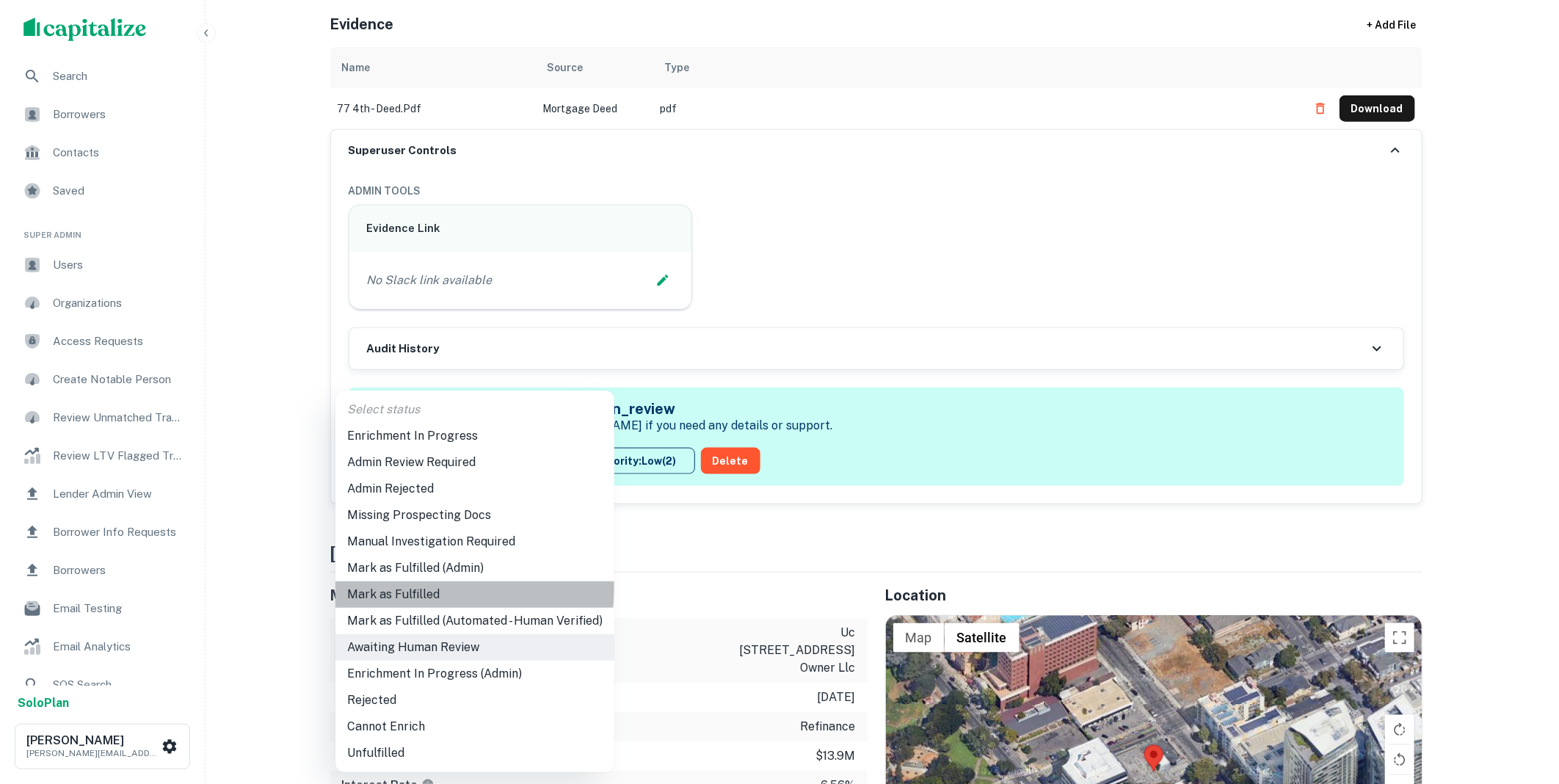
click at [430, 588] on li "Mark as Fulfilled" at bounding box center [475, 594] width 279 height 27
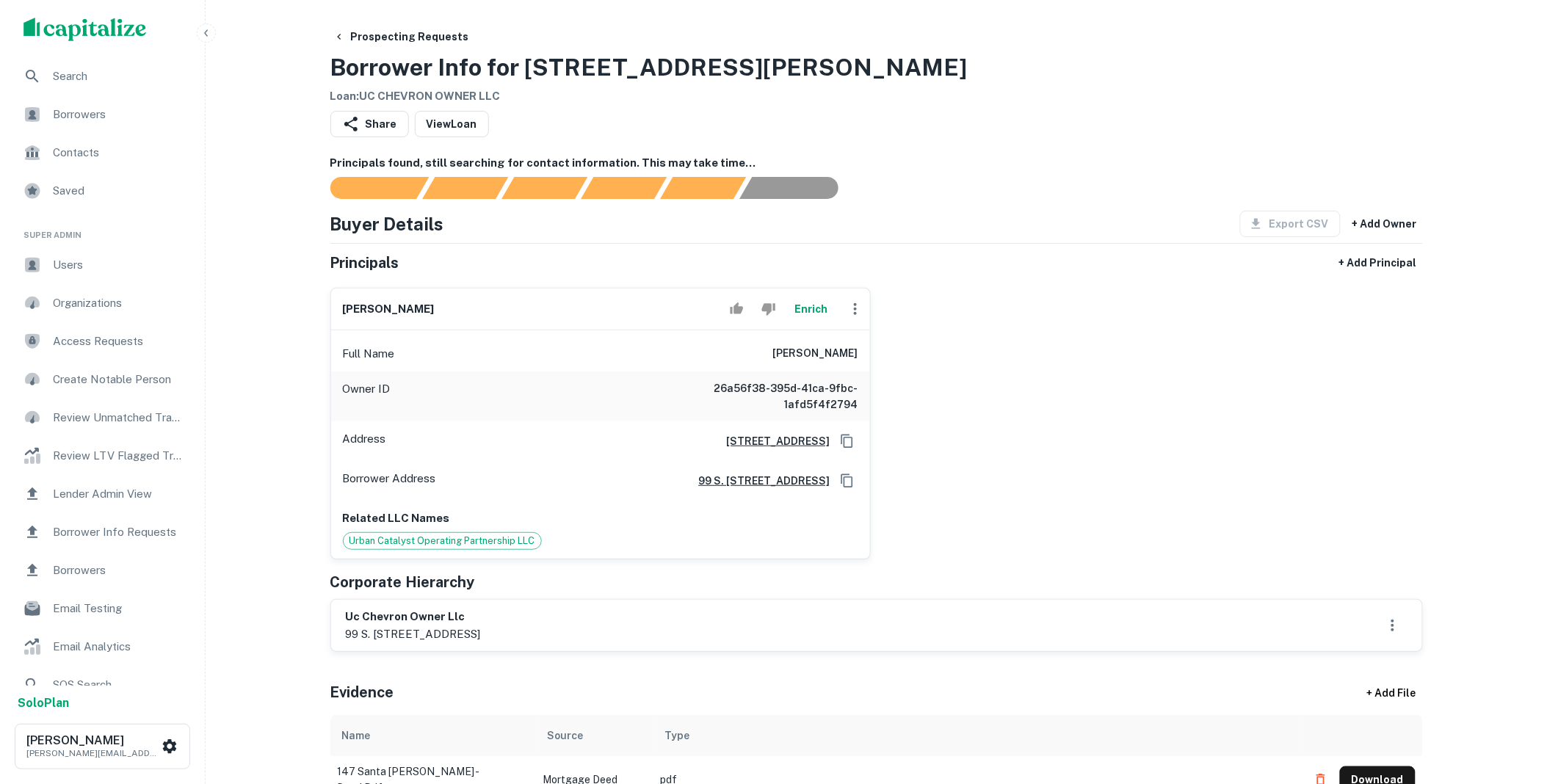
click at [798, 311] on button "Enrich" at bounding box center [811, 309] width 47 height 30
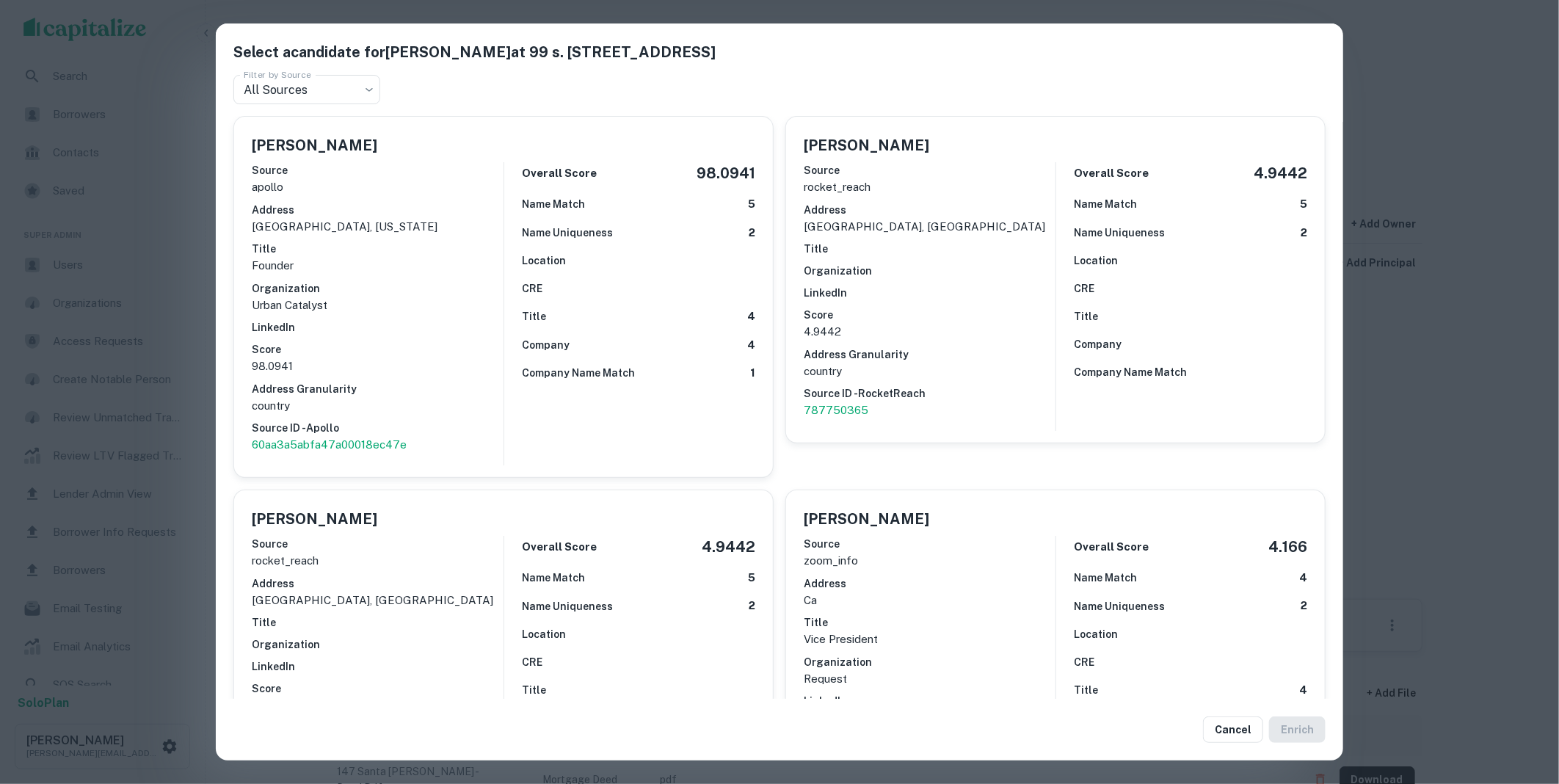
click at [444, 361] on p "98.0941" at bounding box center [378, 366] width 252 height 18
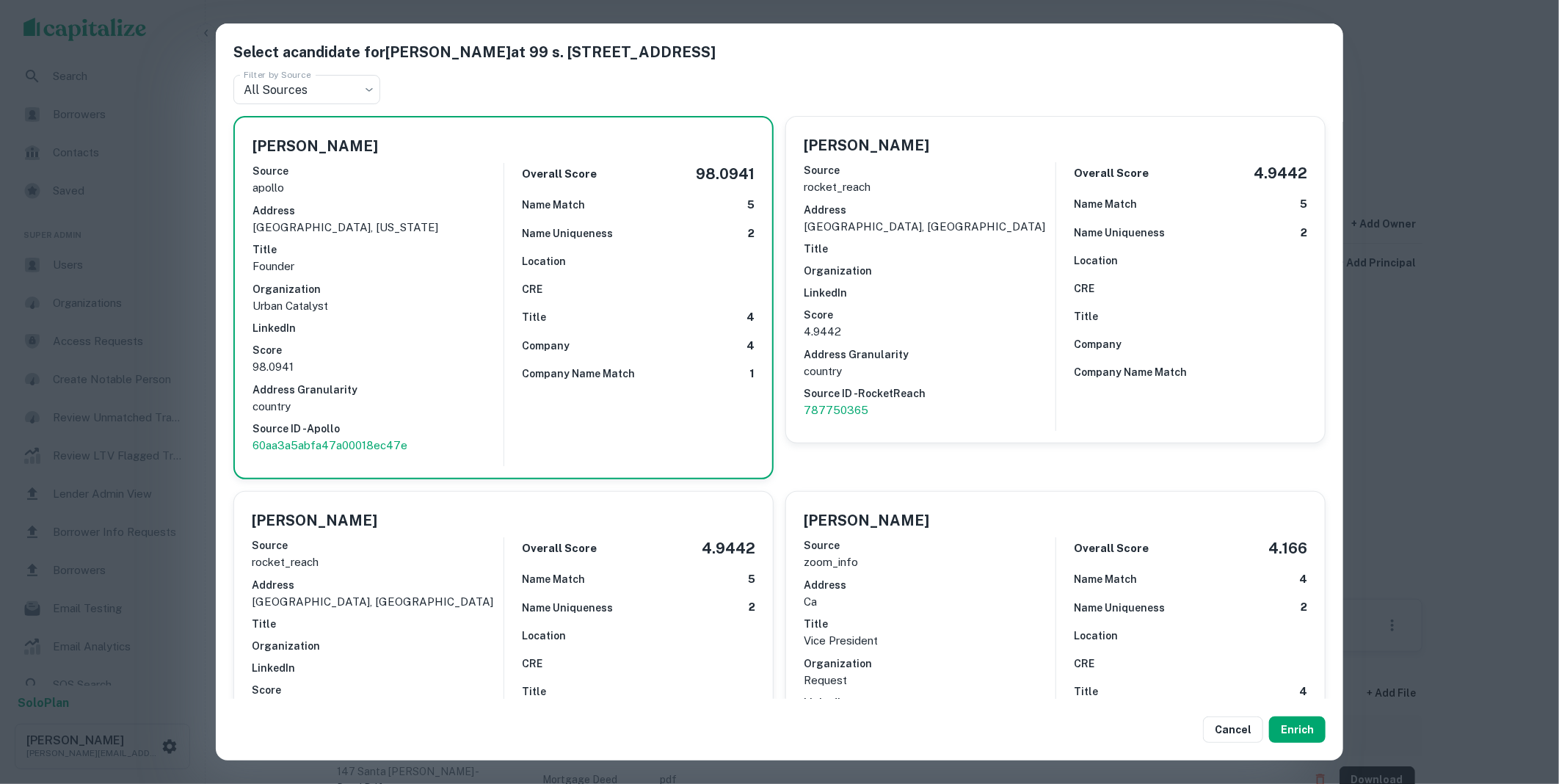
click at [1316, 723] on button "Enrich" at bounding box center [1298, 729] width 56 height 27
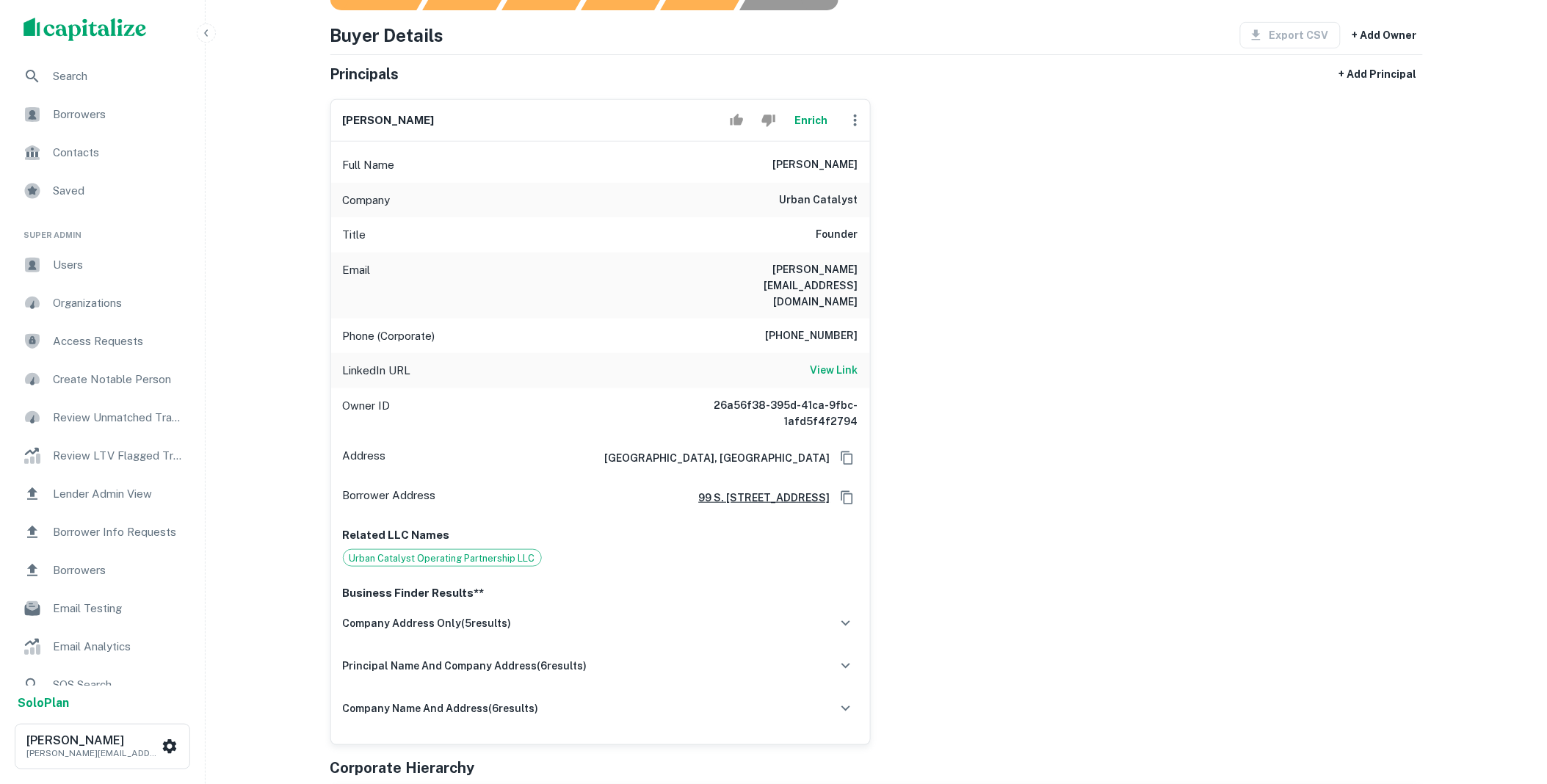
scroll to position [597, 0]
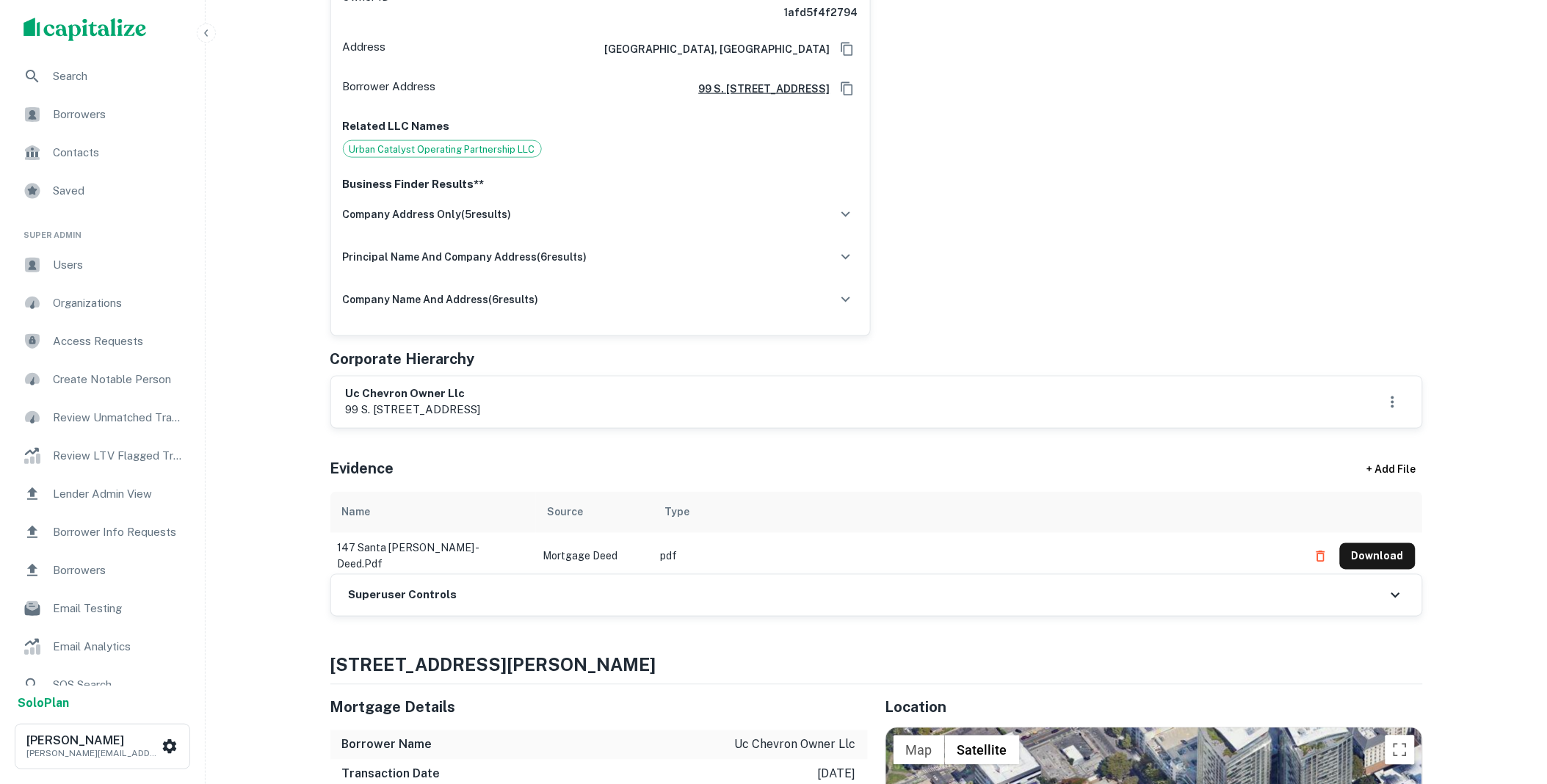
click at [493, 574] on div "Superuser Controls" at bounding box center [876, 595] width 1091 height 41
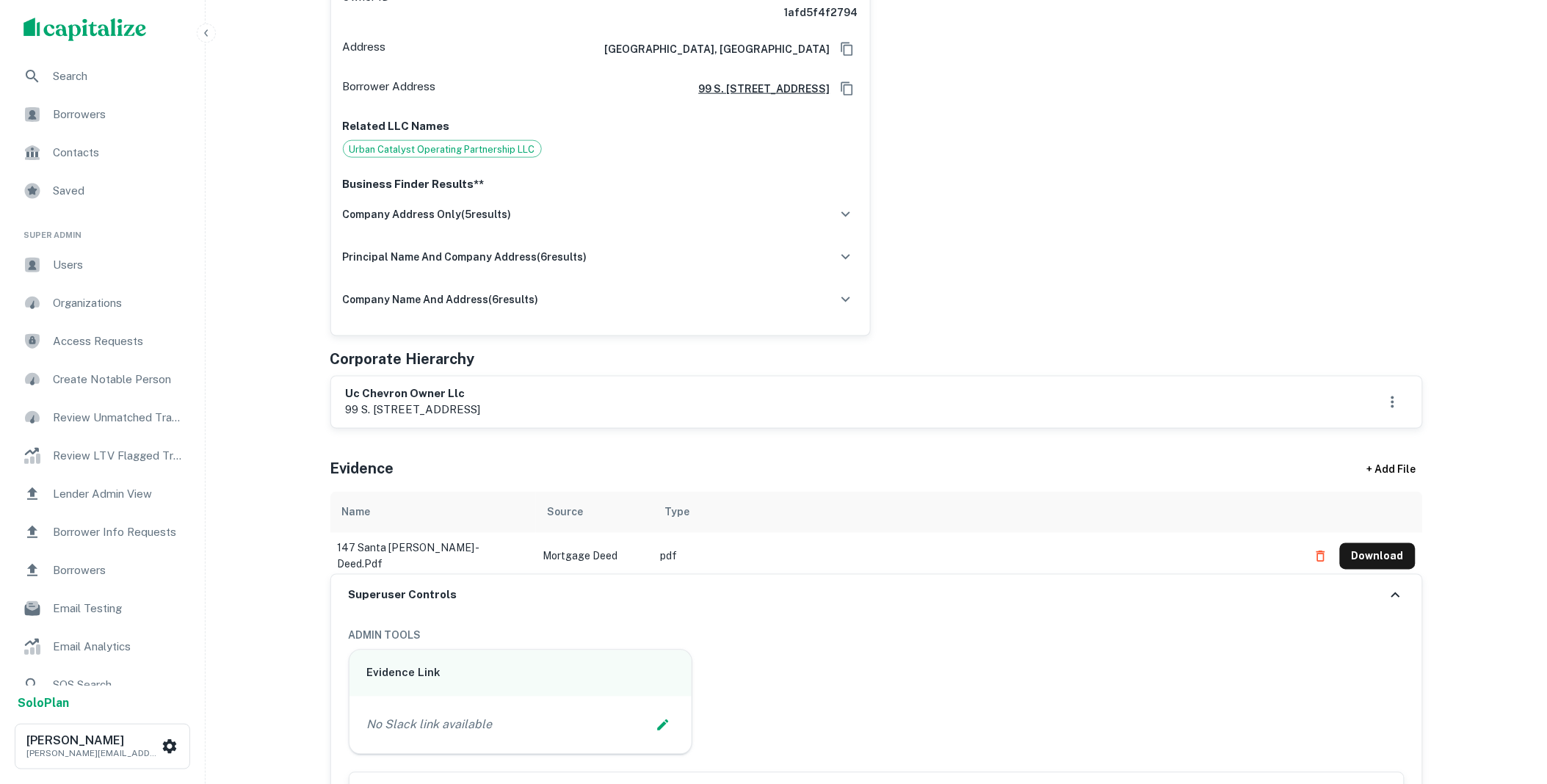
scroll to position [1196, 0]
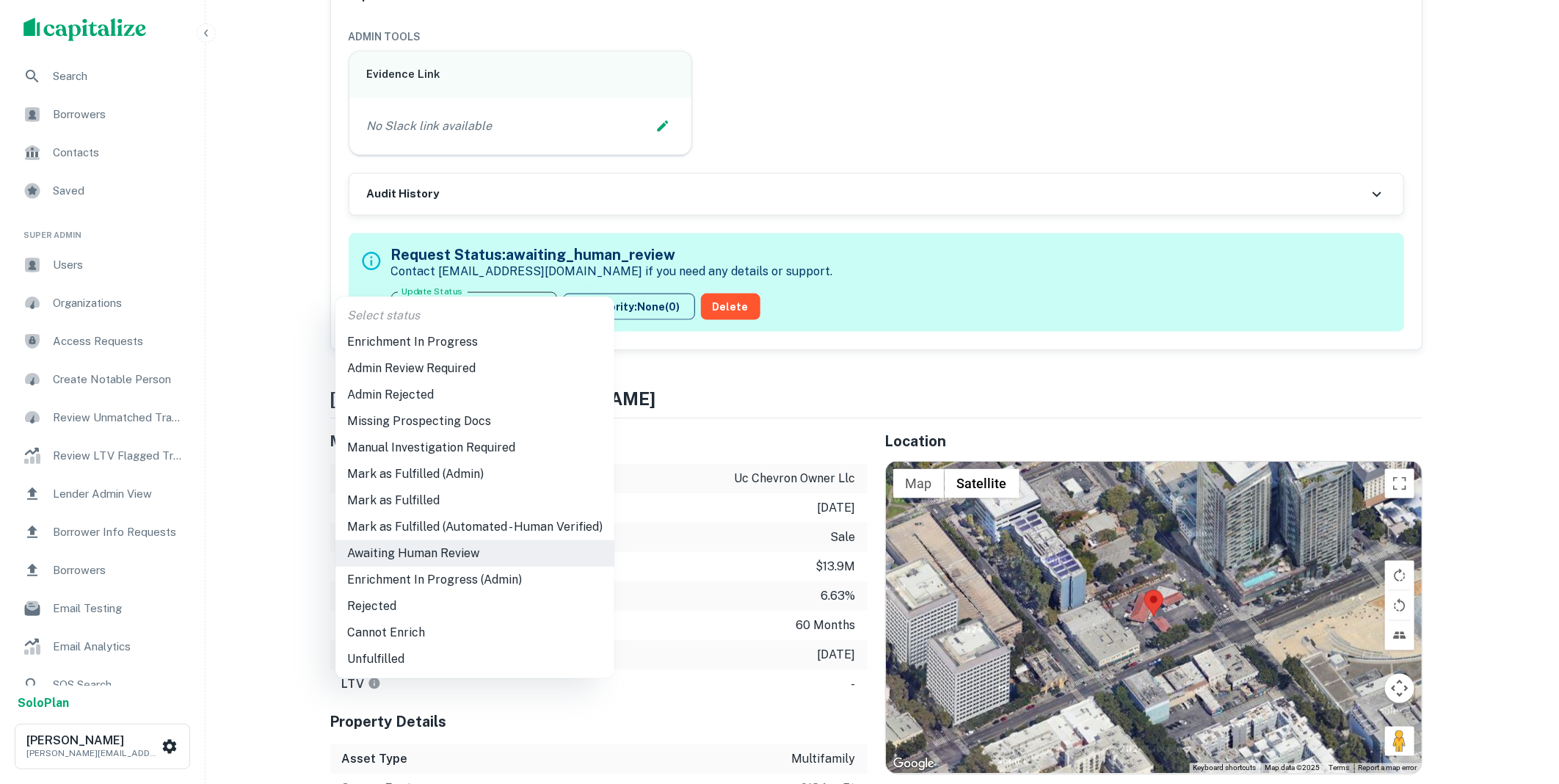
click at [402, 497] on li "Mark as Fulfilled" at bounding box center [475, 500] width 279 height 27
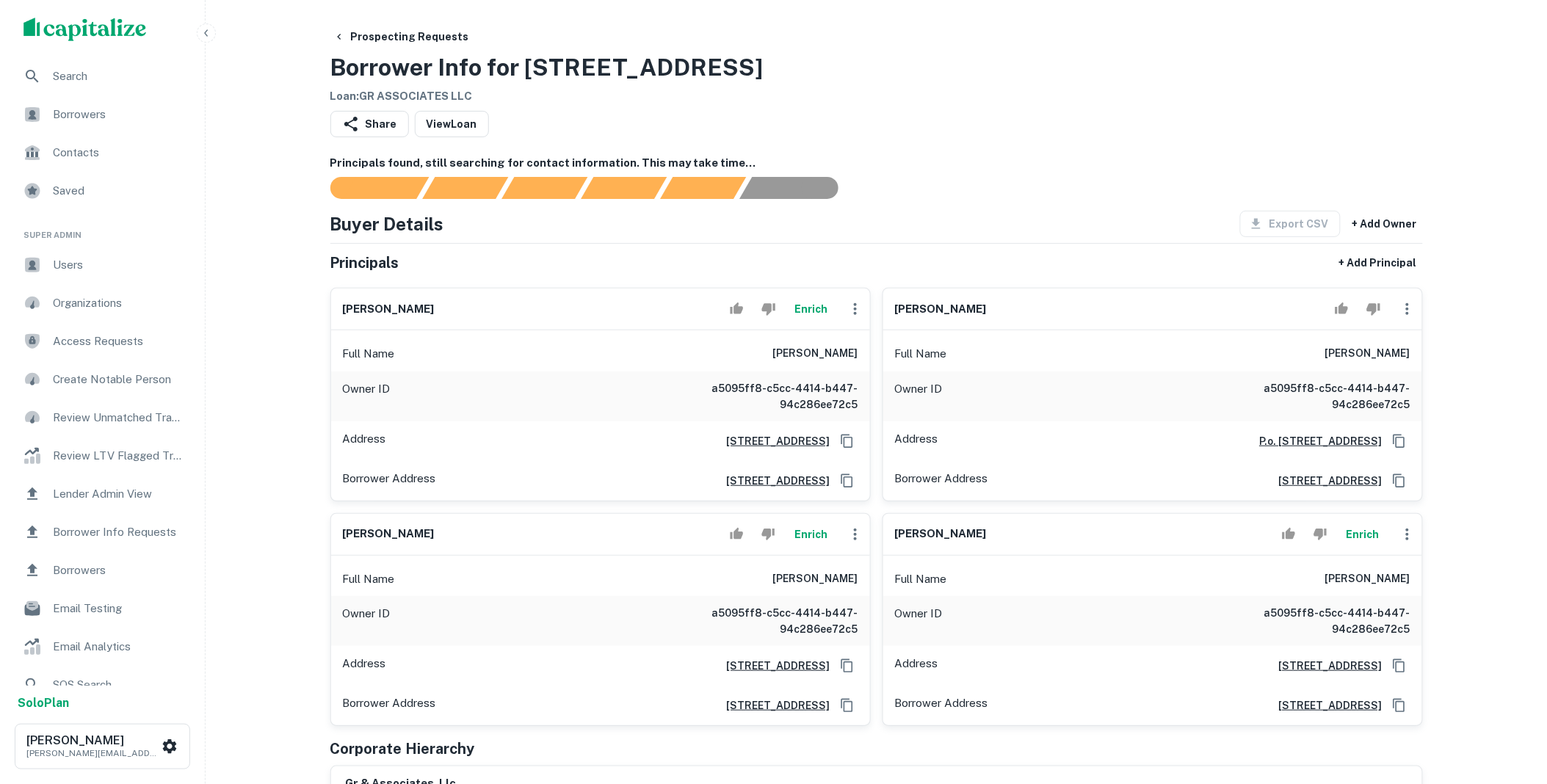
scroll to position [298, 0]
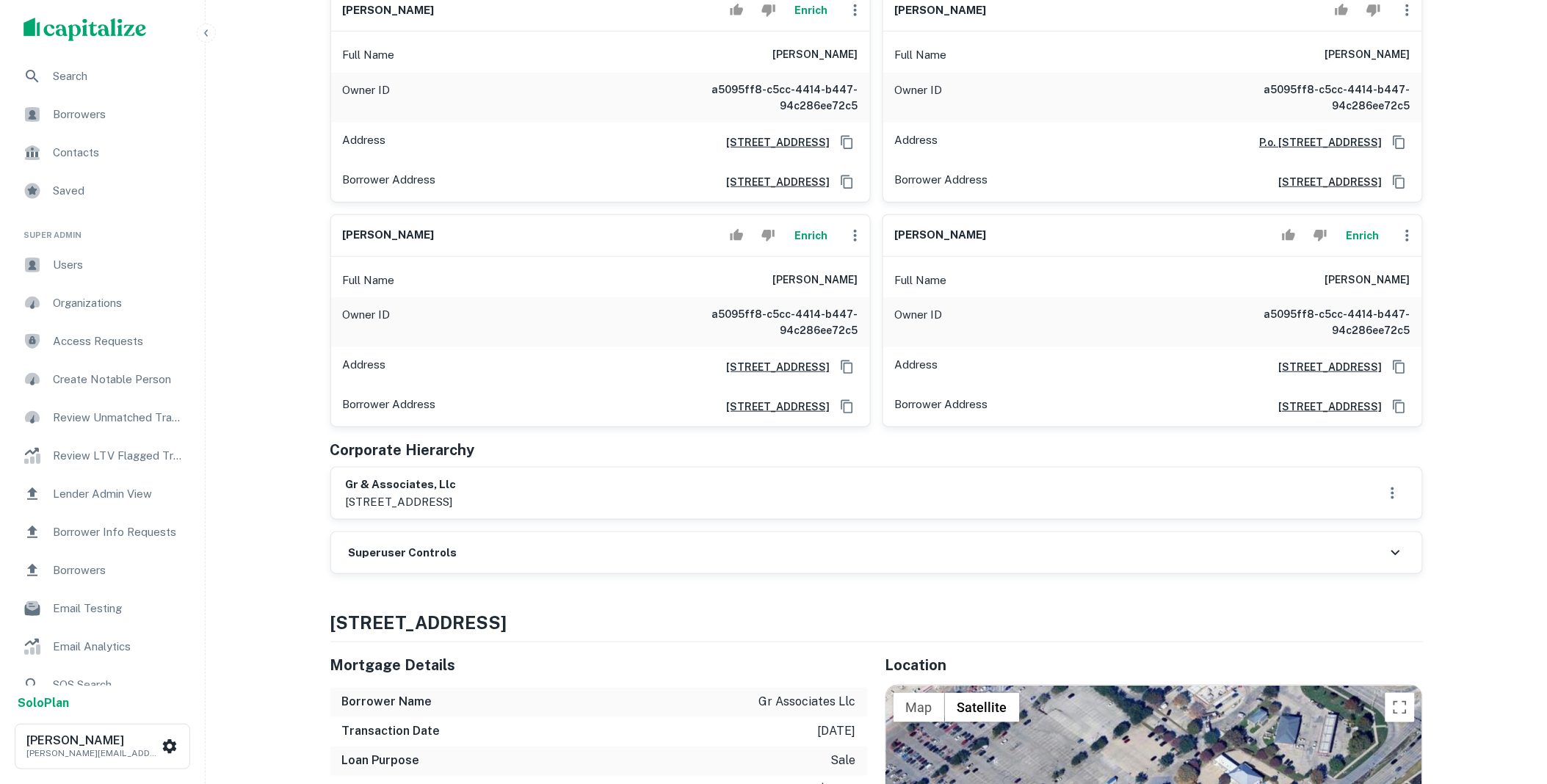
click at [689, 565] on div "Superuser Controls" at bounding box center [876, 553] width 1091 height 41
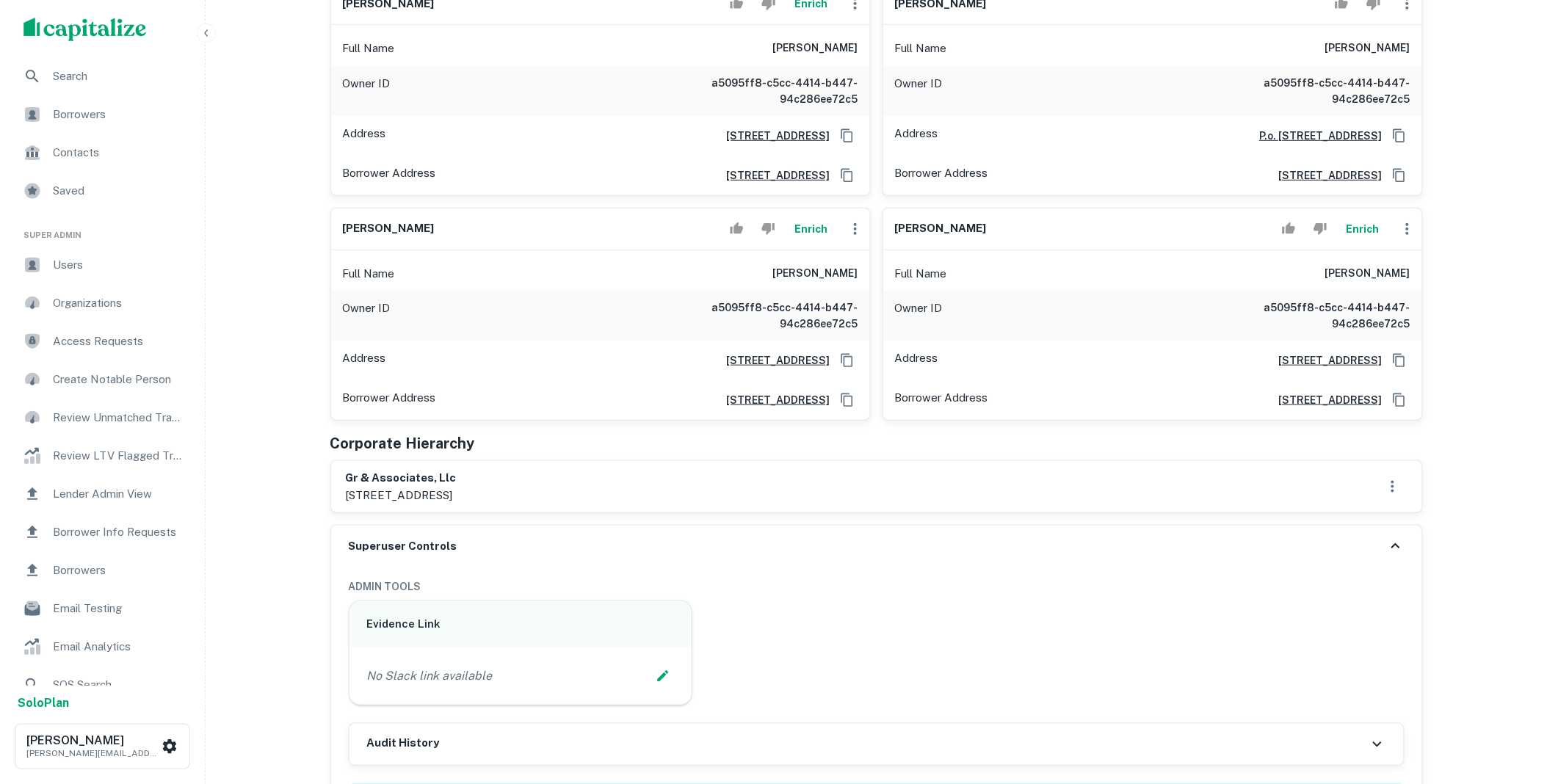
scroll to position [0, 0]
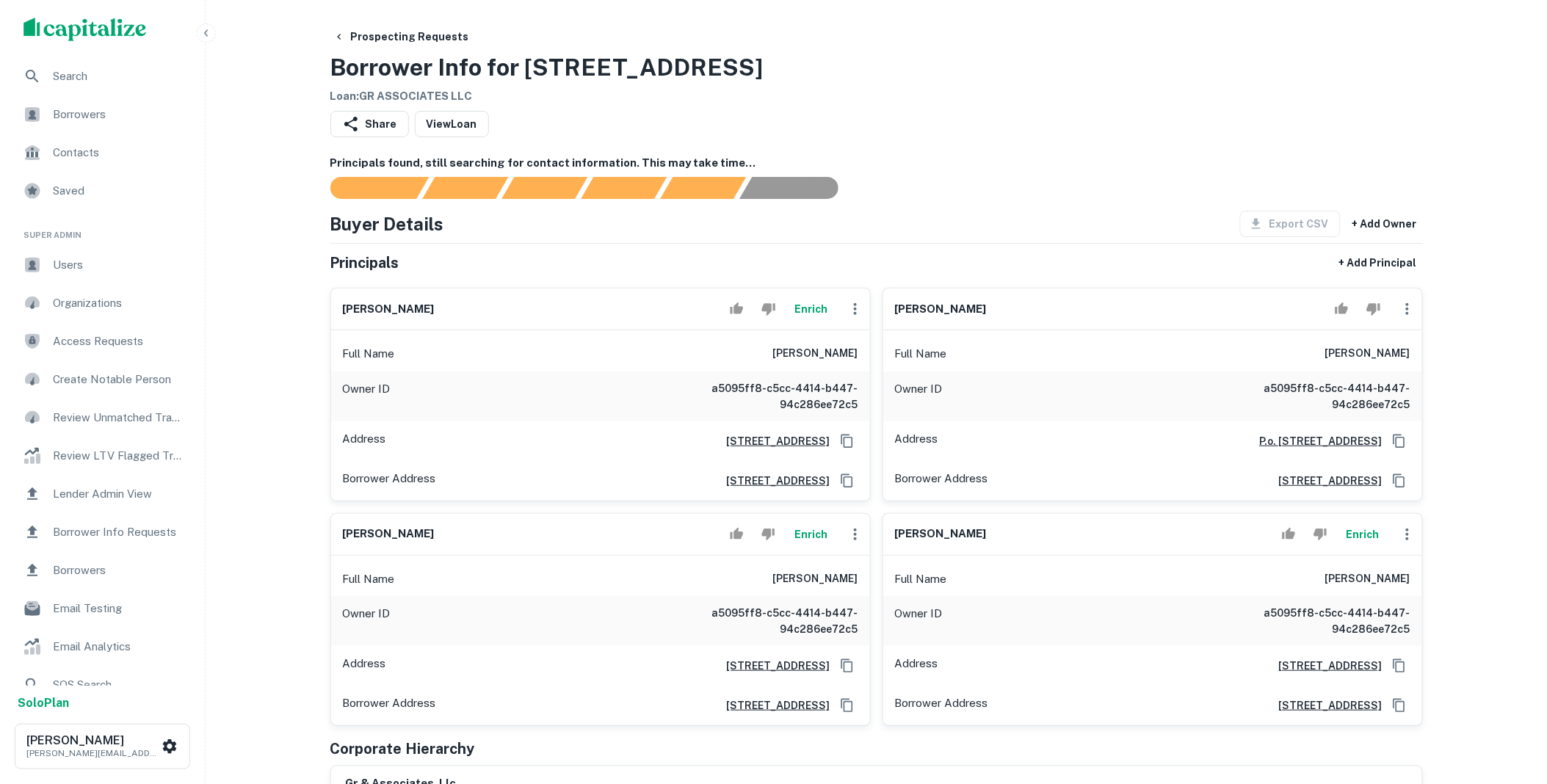
click at [798, 317] on button "Enrich" at bounding box center [811, 309] width 47 height 30
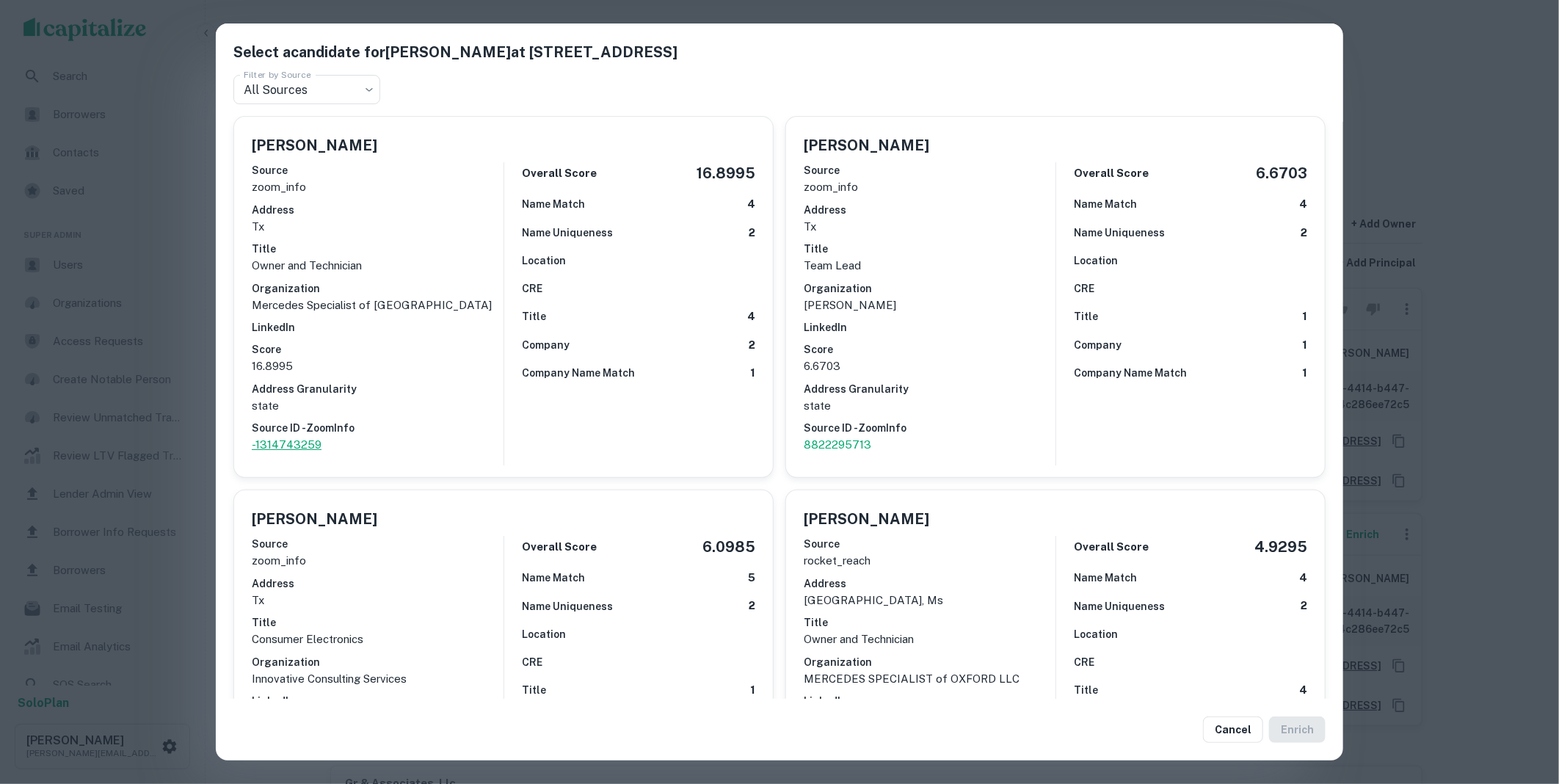
click at [305, 439] on p "-1314743259" at bounding box center [378, 445] width 252 height 18
click at [1252, 734] on button "Cancel" at bounding box center [1233, 729] width 60 height 27
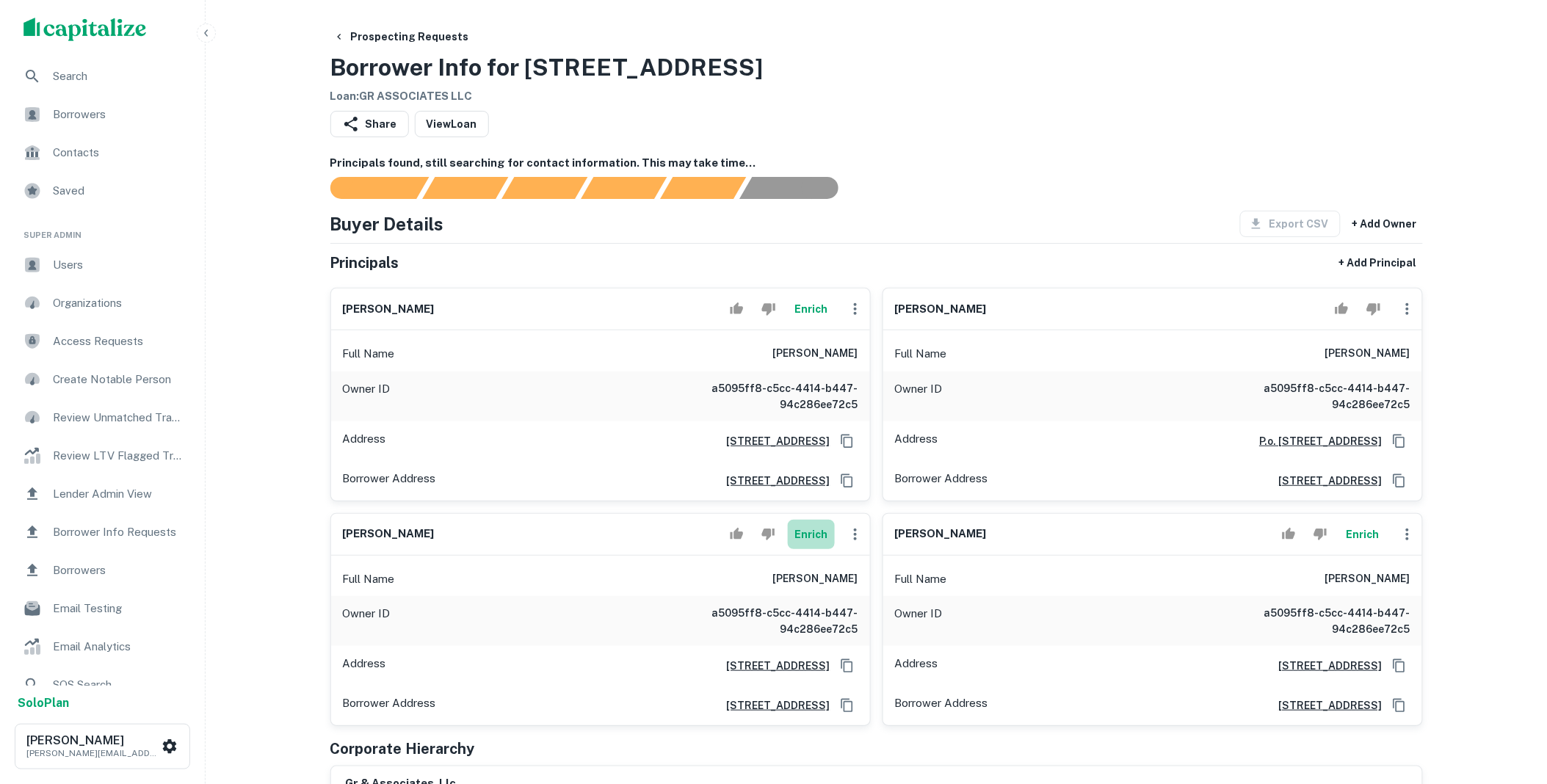
click at [802, 529] on button "Enrich" at bounding box center [811, 535] width 47 height 30
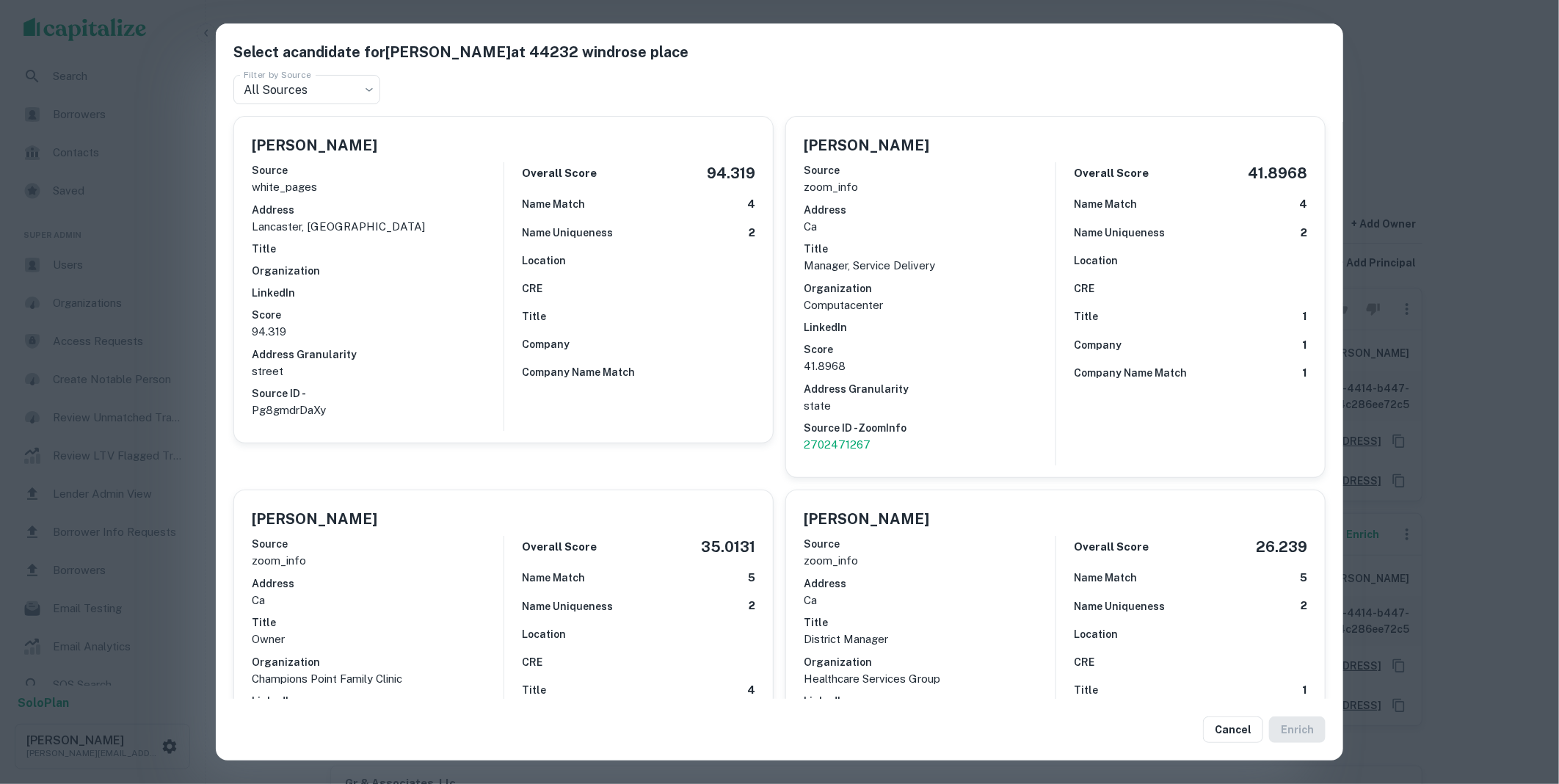
click at [410, 354] on h6 "Address Granularity" at bounding box center [378, 355] width 252 height 16
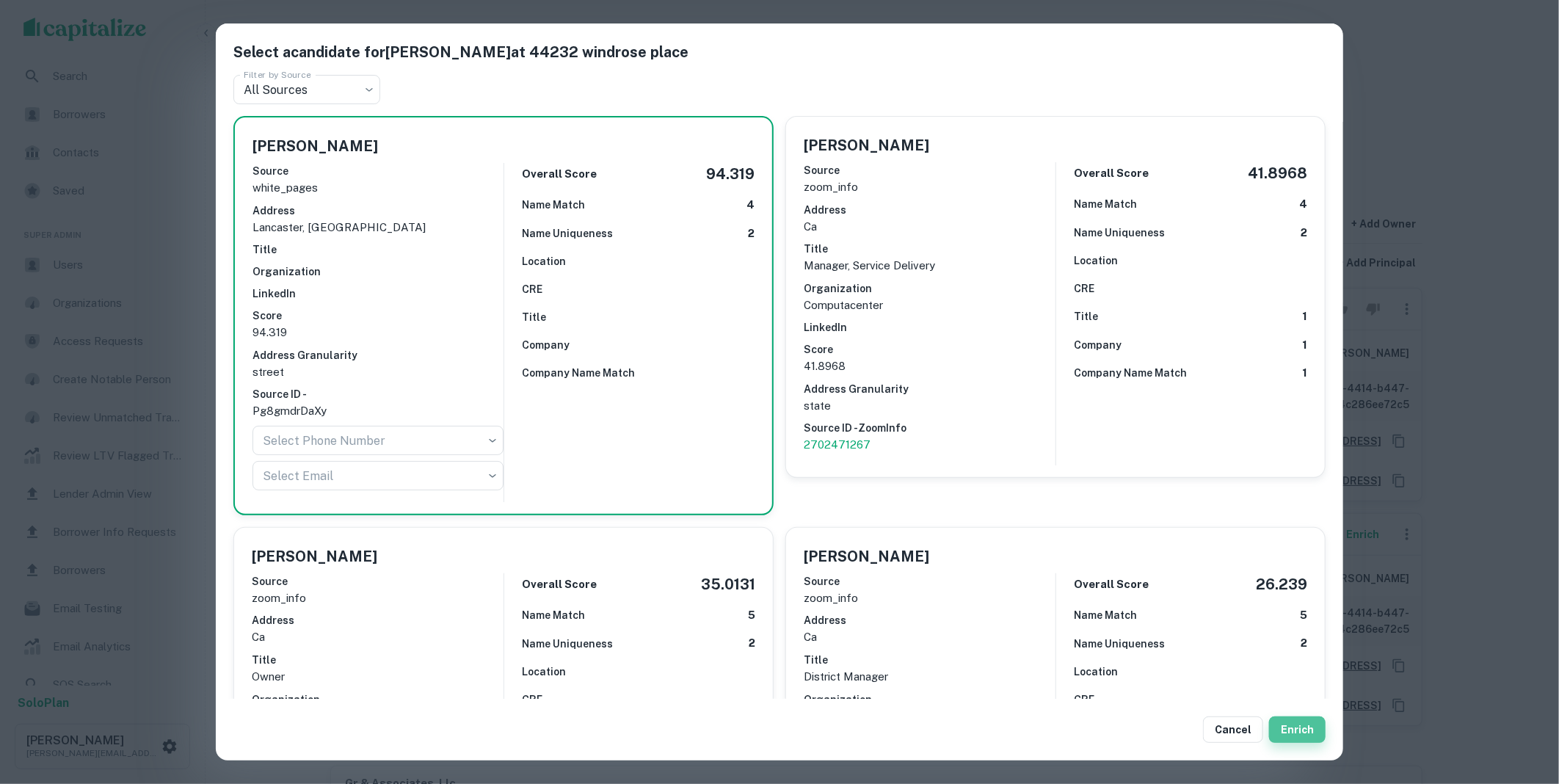
click at [1290, 720] on button "Enrich" at bounding box center [1298, 729] width 56 height 27
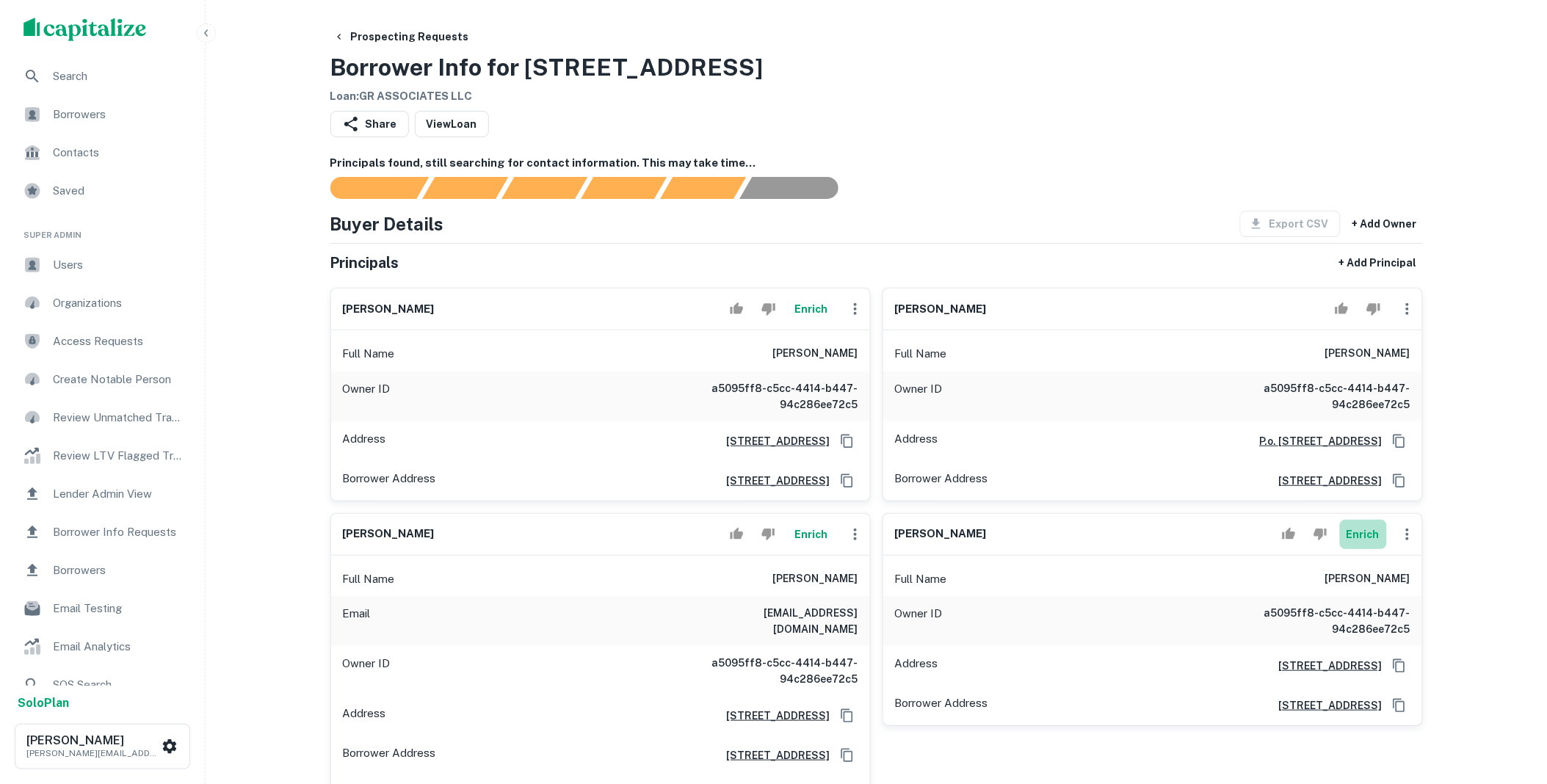
click at [1358, 533] on button "Enrich" at bounding box center [1363, 535] width 47 height 30
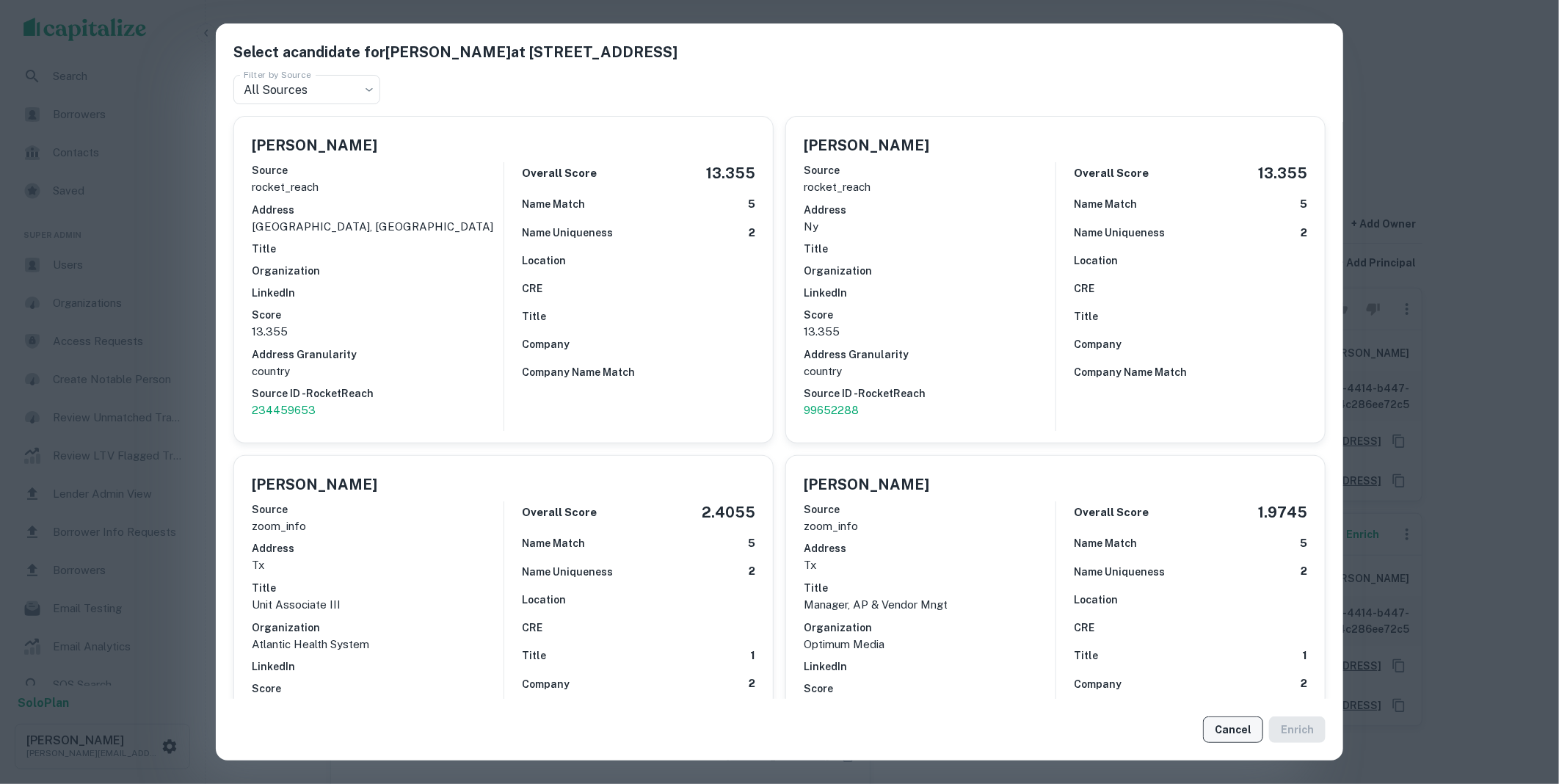
click at [1238, 738] on button "Cancel" at bounding box center [1233, 729] width 60 height 27
